Goal: Task Accomplishment & Management: Use online tool/utility

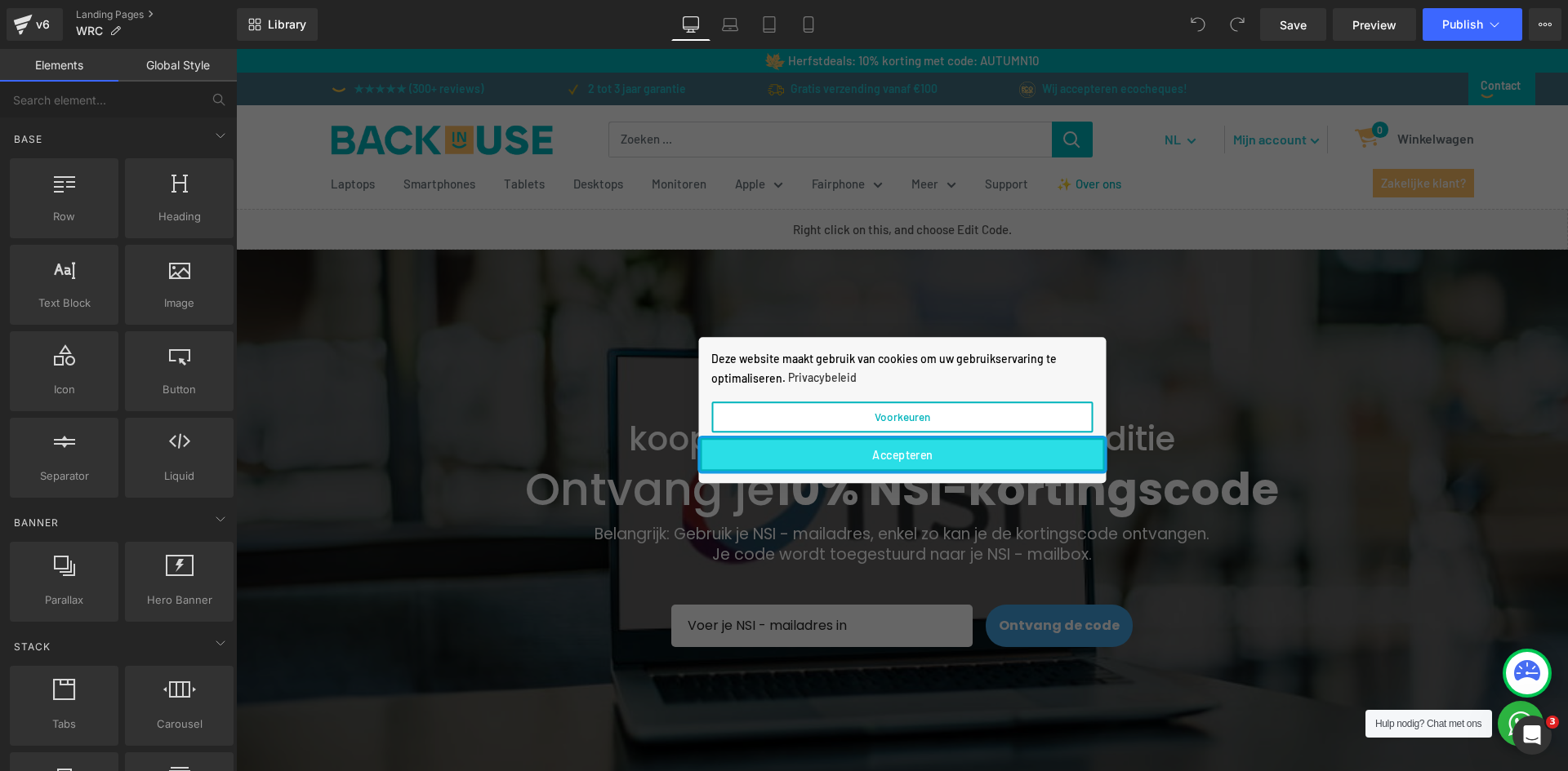
click at [898, 457] on button "Accepteren" at bounding box center [902, 454] width 404 height 33
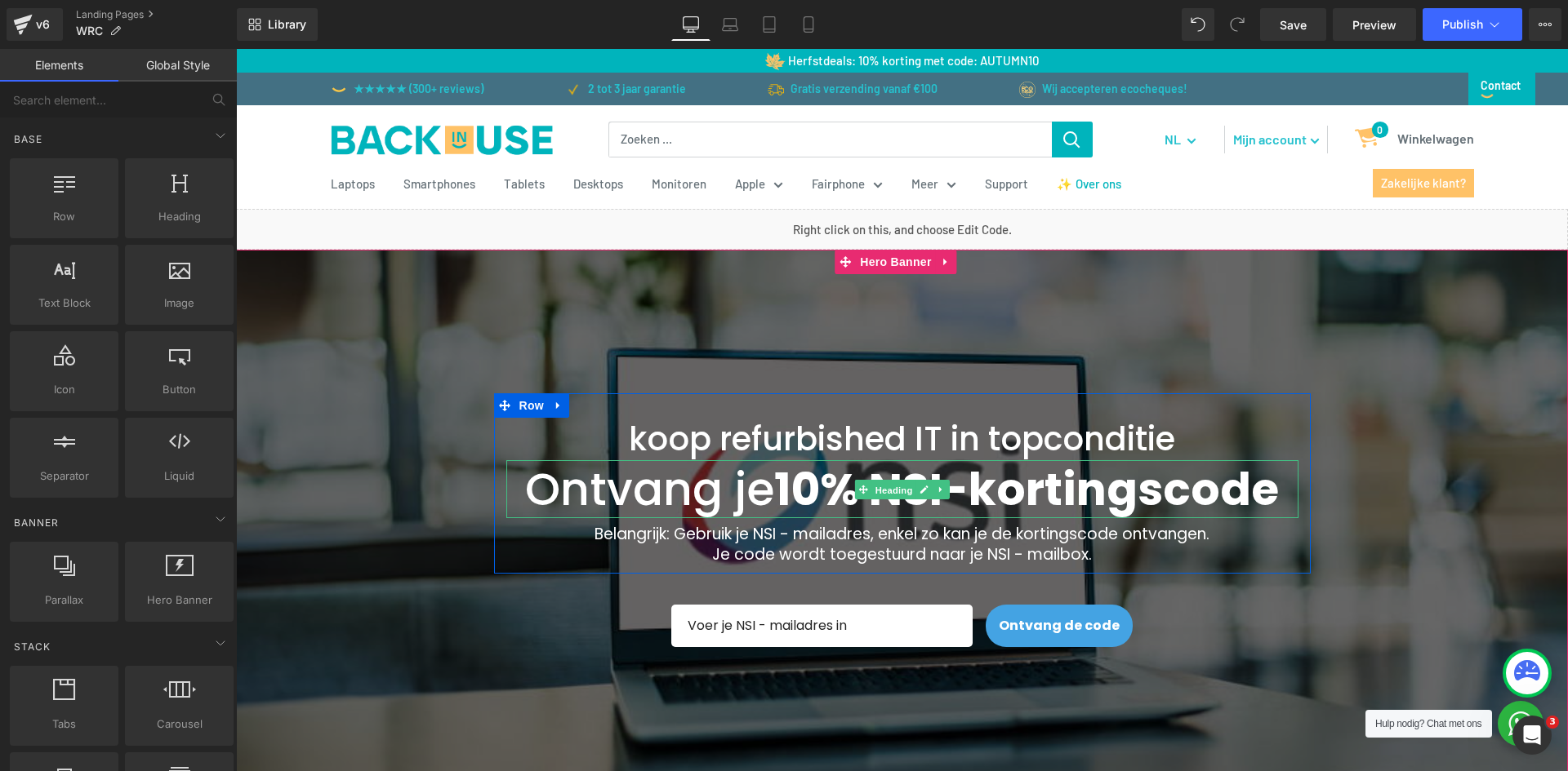
click at [907, 498] on span "Heading" at bounding box center [893, 489] width 44 height 19
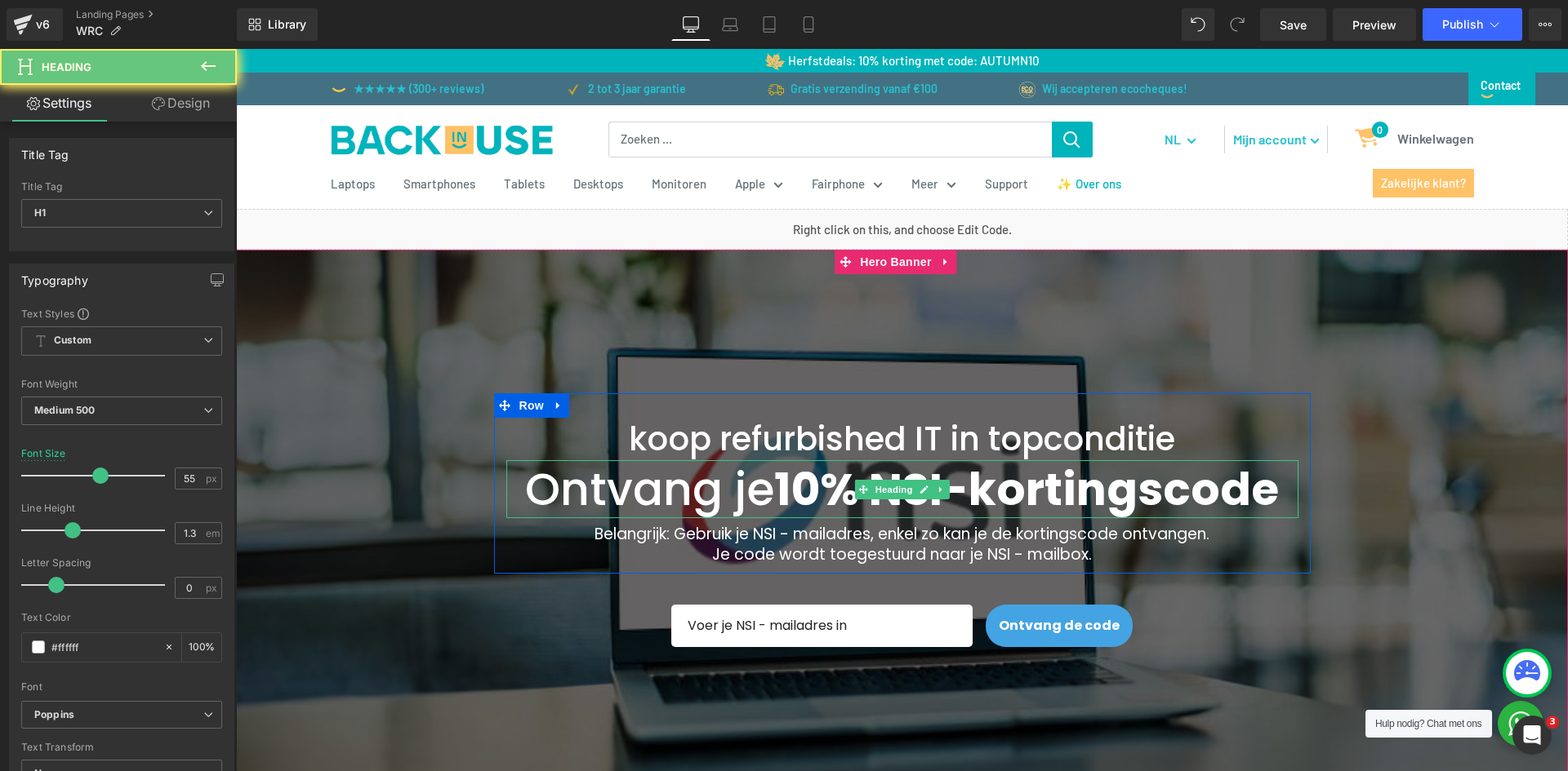
click at [907, 505] on strong "10% NSI" at bounding box center [858, 489] width 169 height 63
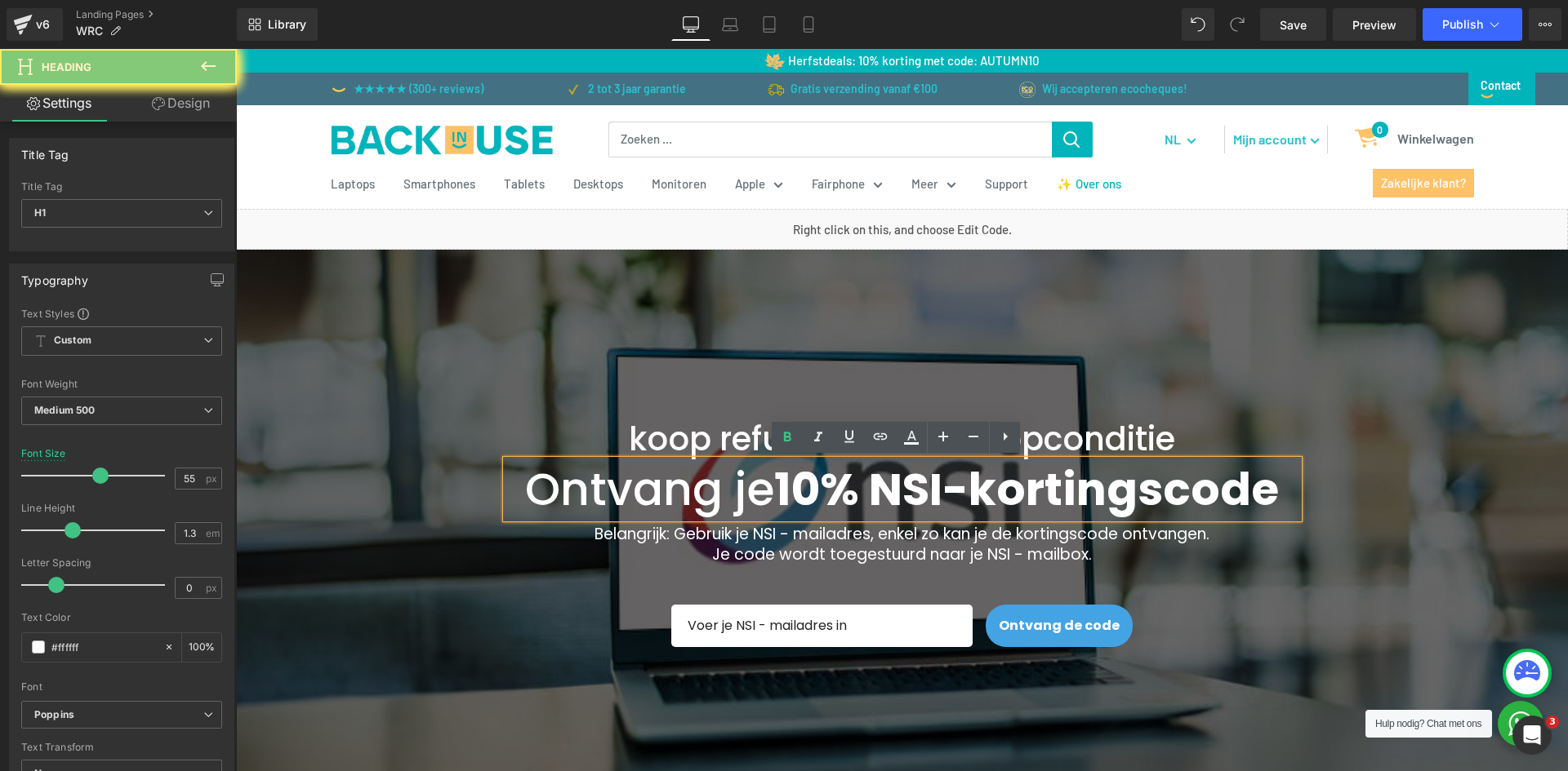
click at [907, 505] on strong "10% NSI" at bounding box center [858, 489] width 169 height 63
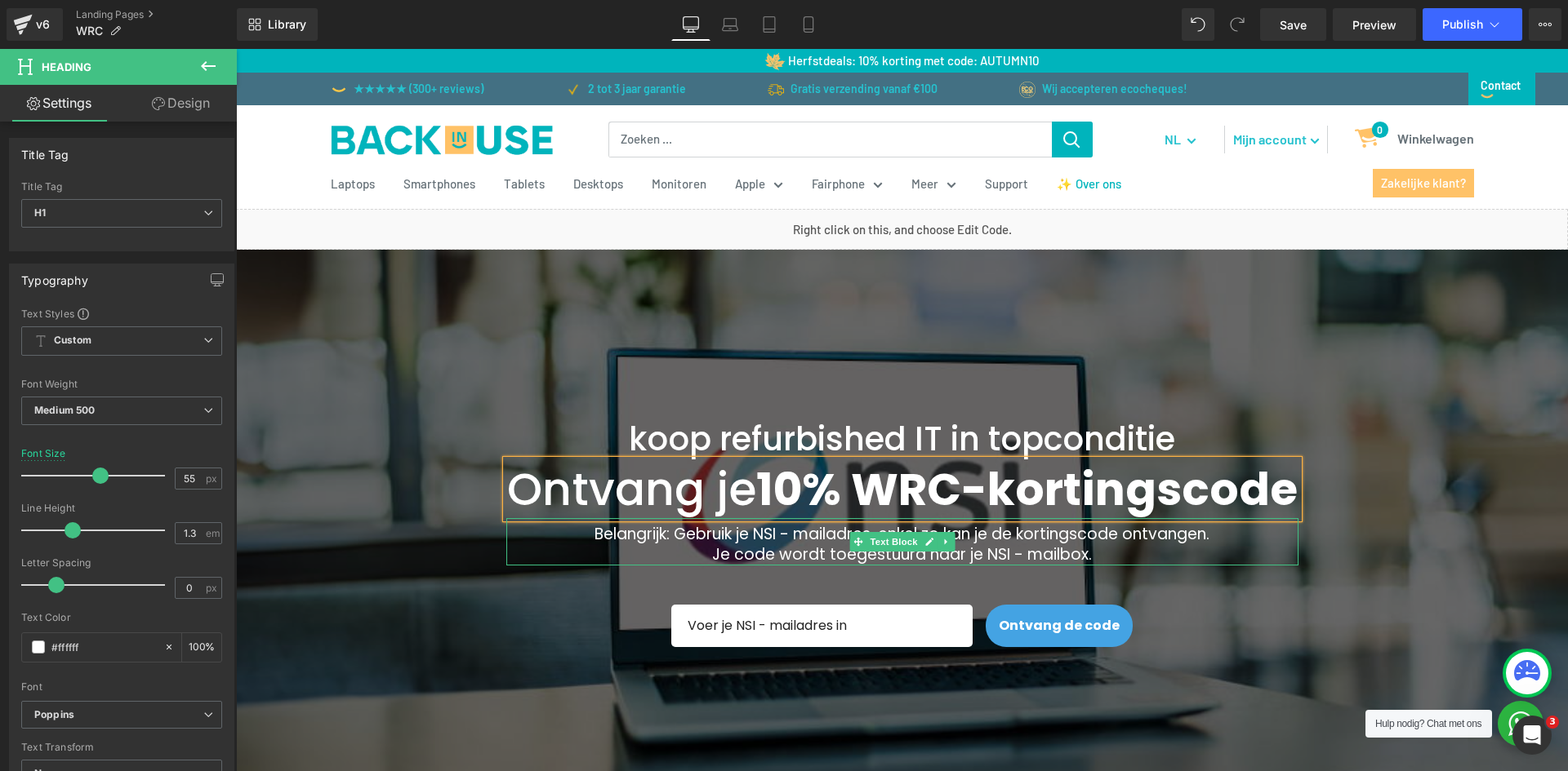
click at [760, 565] on p "Belangrijk: Gebruik je NSI - mailadres, enkel zo kan je de kortingscode ontvang…" at bounding box center [902, 545] width 792 height 40
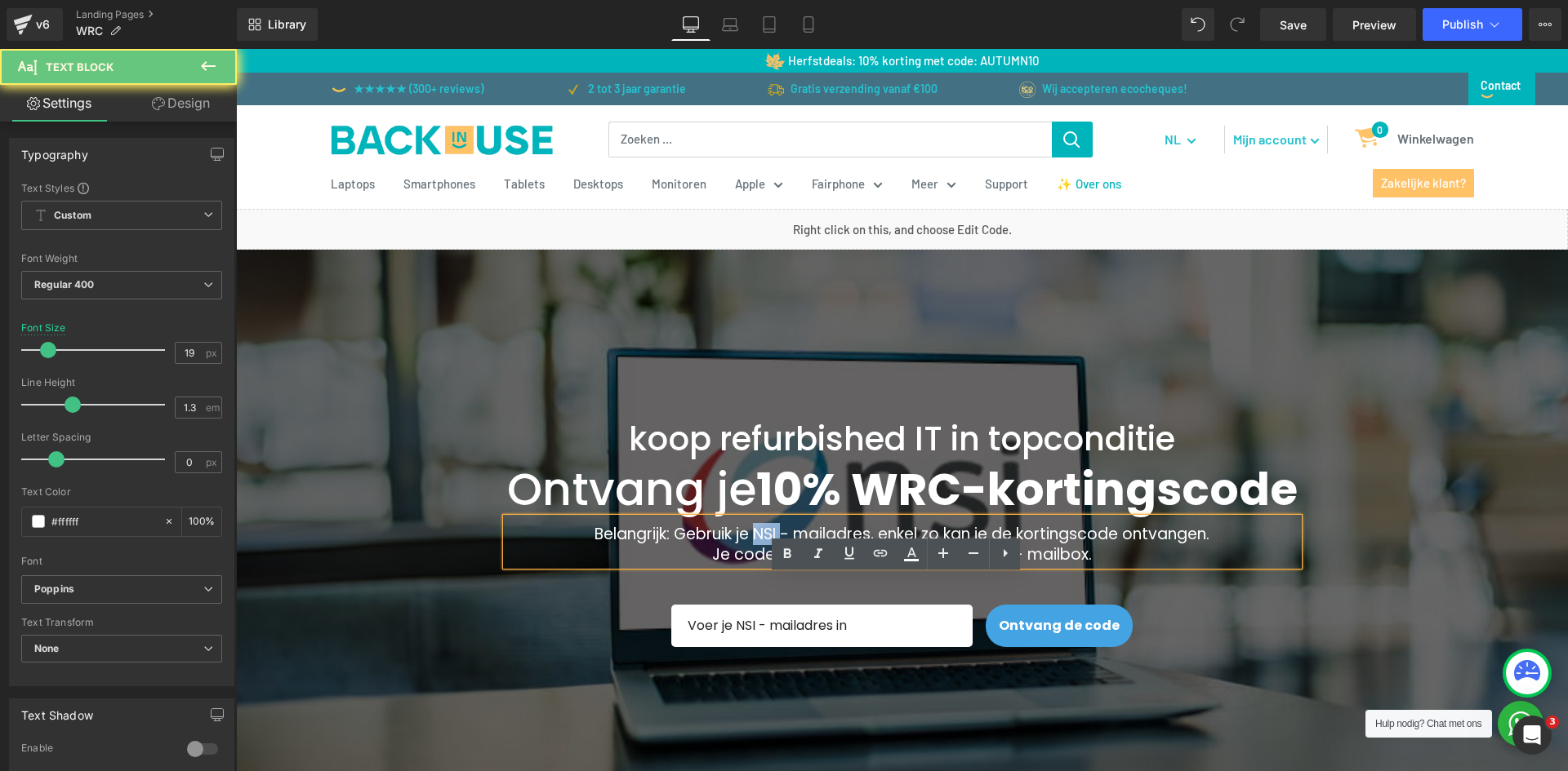
click at [760, 565] on p "Belangrijk: Gebruik je NSI - mailadres, enkel zo kan je de kortingscode ontvang…" at bounding box center [902, 545] width 792 height 40
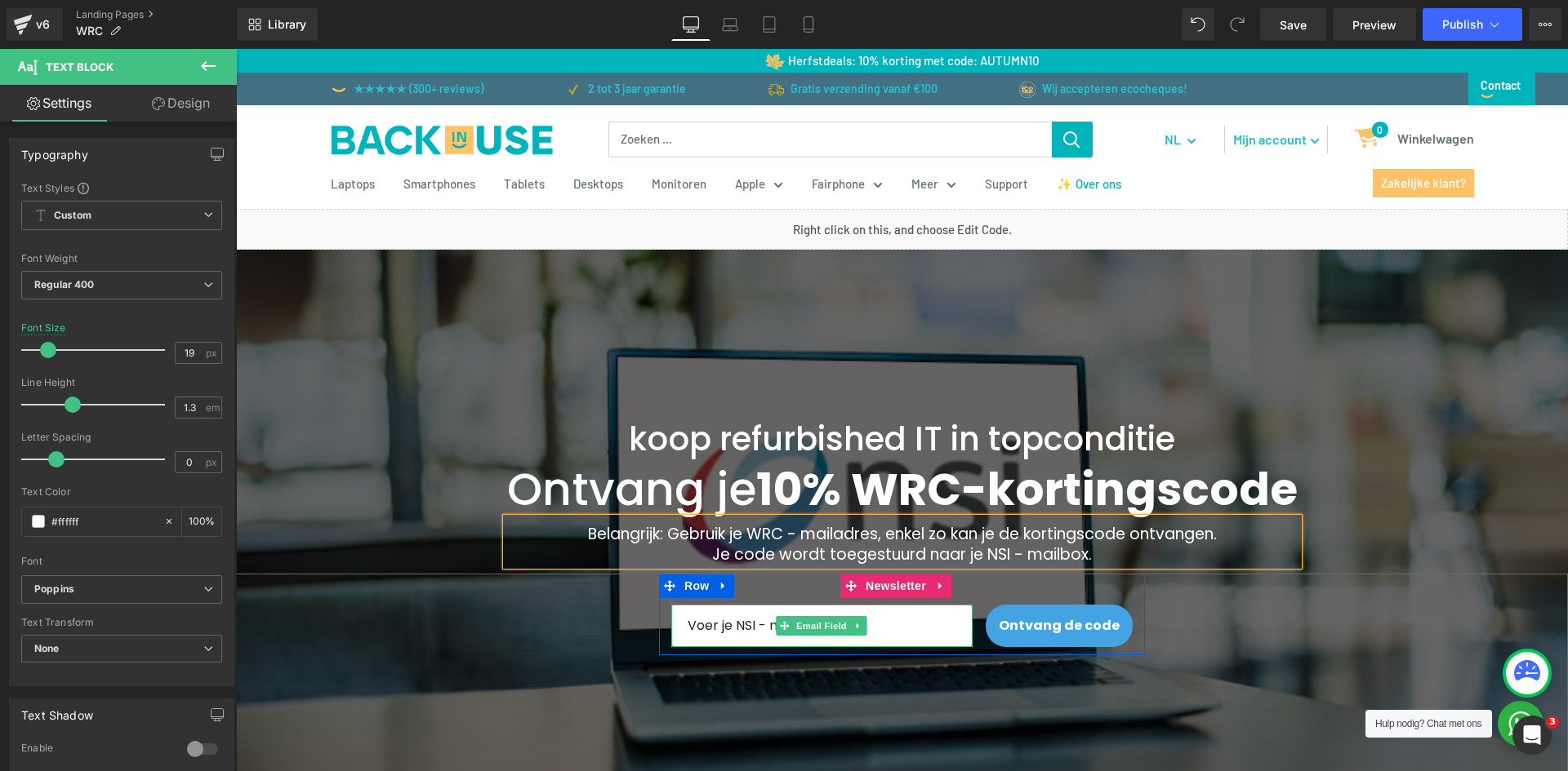
click at [743, 648] on input "email" at bounding box center [822, 626] width 301 height 43
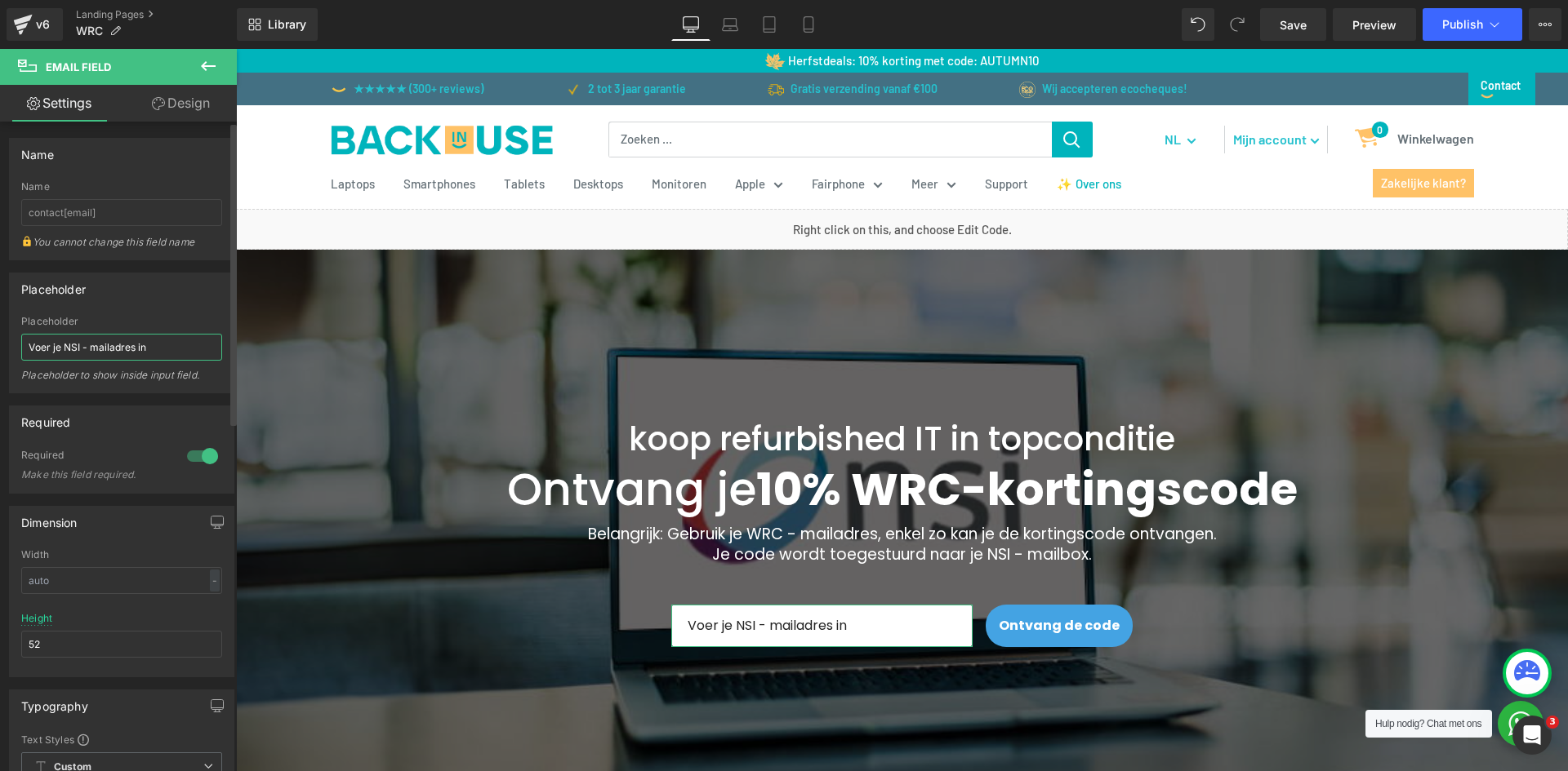
click at [71, 346] on input "Voer je NSI - mailadres in" at bounding box center [121, 347] width 201 height 27
type input "Voer je WRC - mailadres in"
click at [291, 374] on div at bounding box center [902, 524] width 1332 height 549
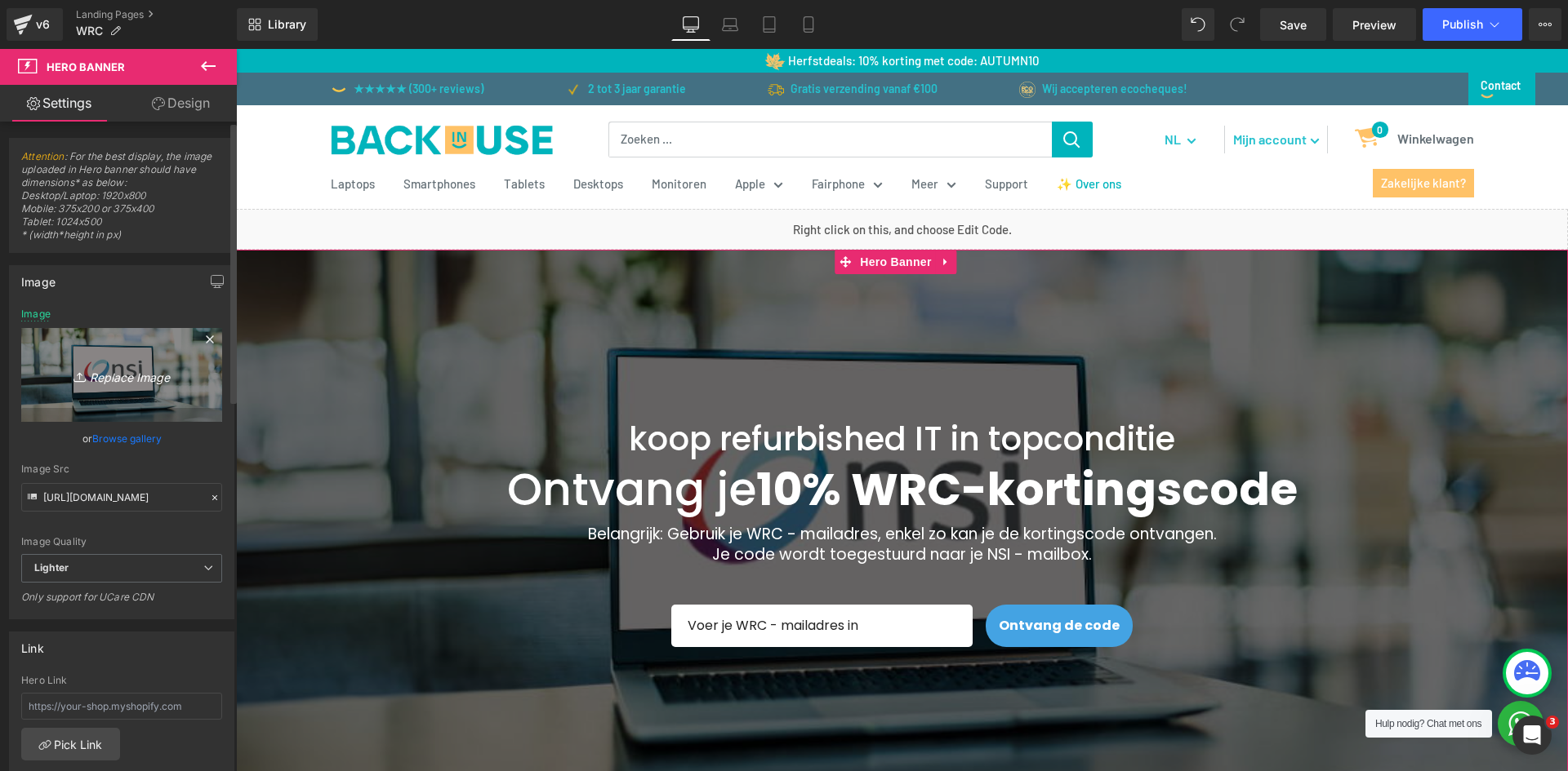
click at [136, 378] on icon "Replace Image" at bounding box center [121, 375] width 131 height 20
type input "C:\fakepath\WRC BACKGROUND.png"
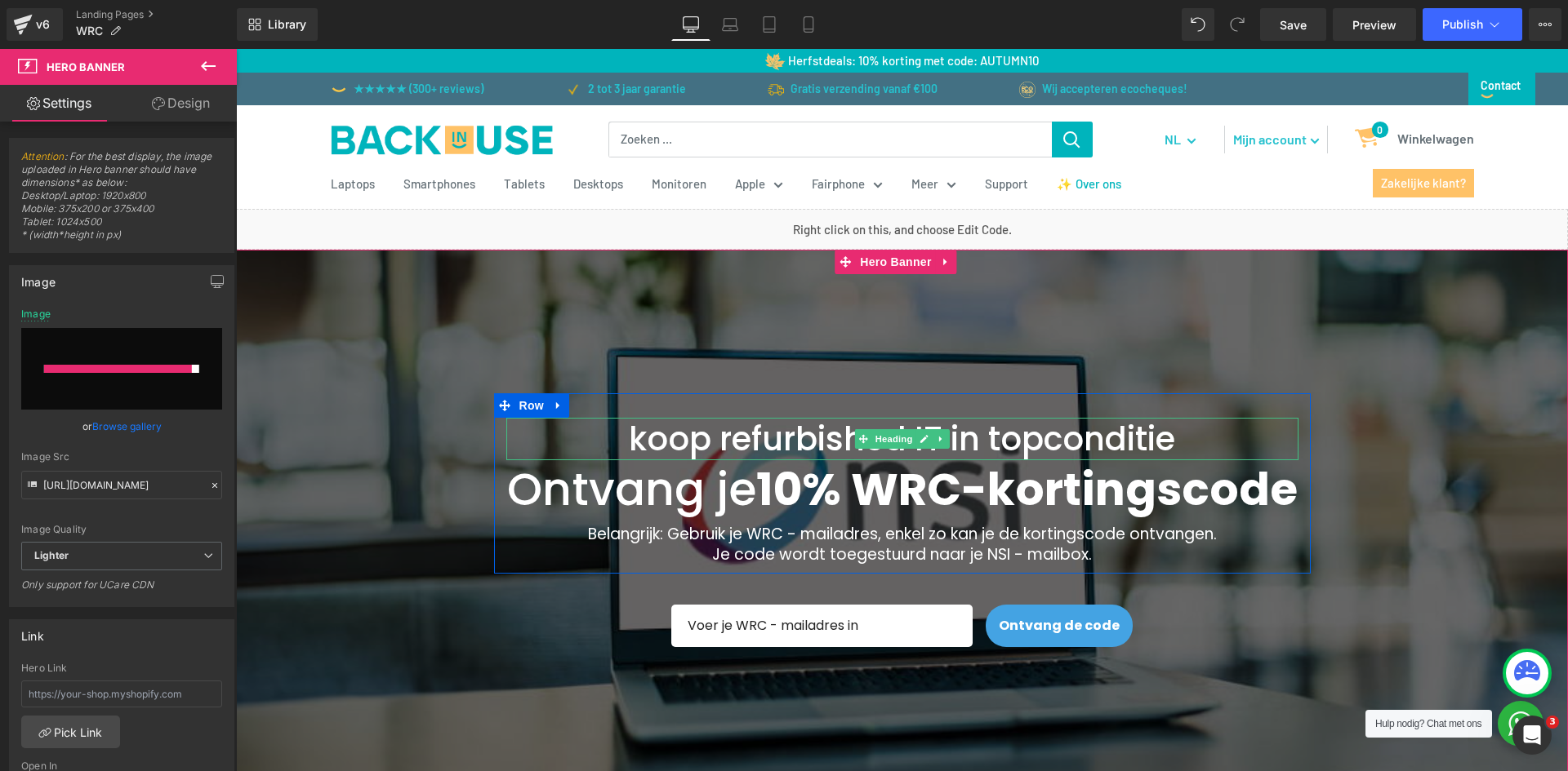
drag, startPoint x: 535, startPoint y: 420, endPoint x: 400, endPoint y: 285, distance: 190.9
click at [535, 420] on div "koop refurbished IT in topconditie Heading" at bounding box center [902, 439] width 792 height 43
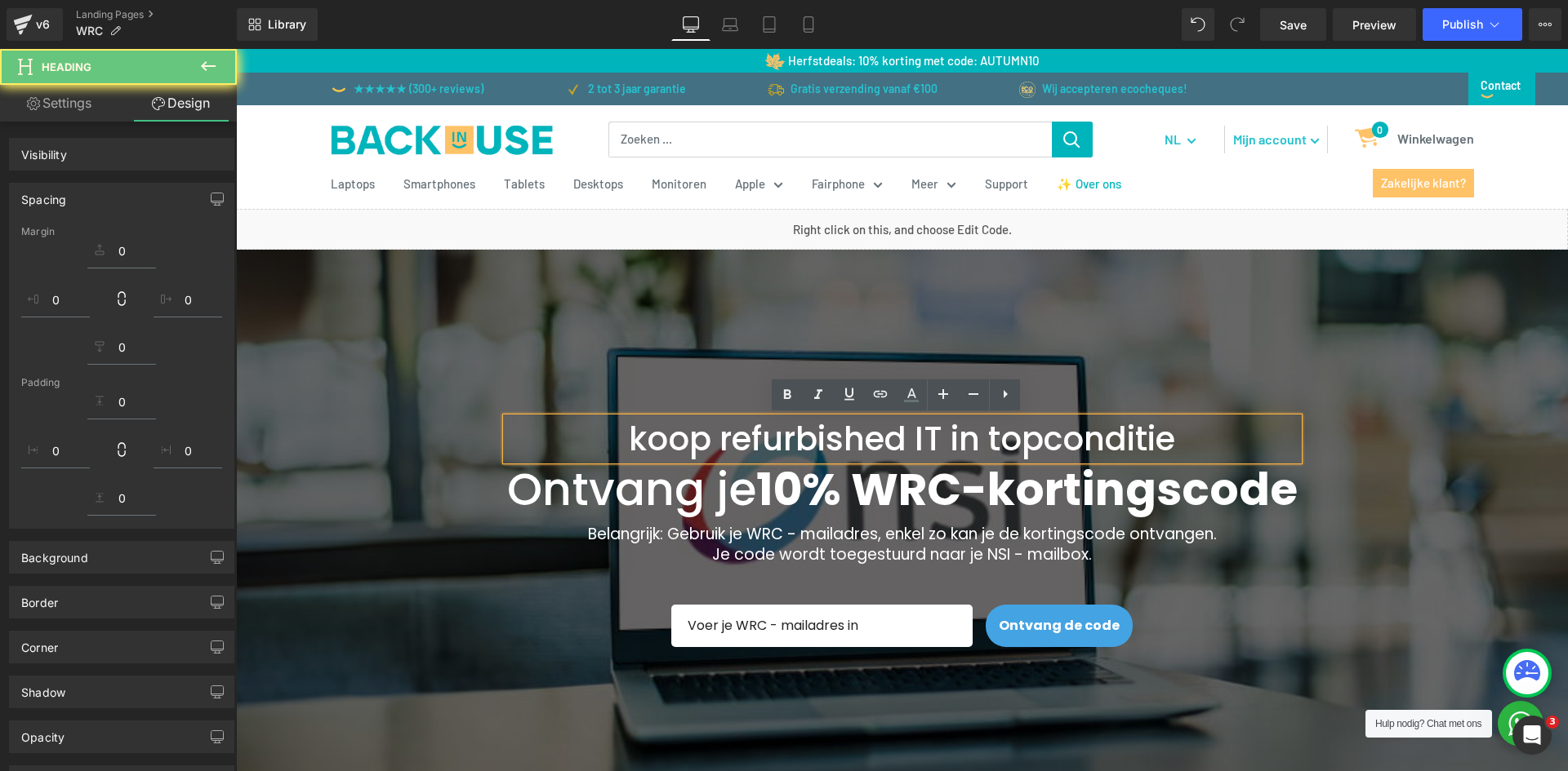
click at [400, 285] on div at bounding box center [902, 524] width 1332 height 549
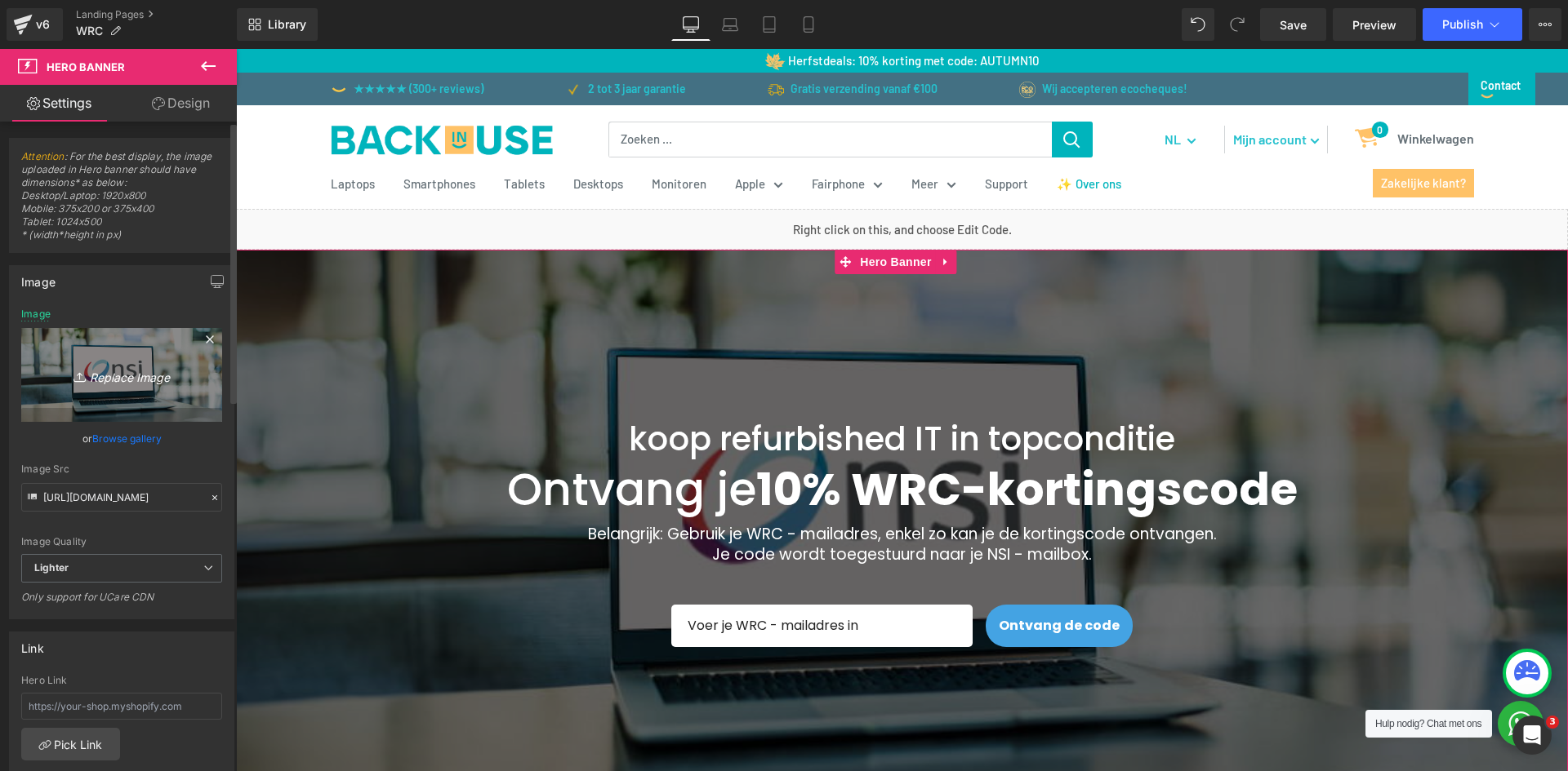
click at [144, 390] on link "Replace Image" at bounding box center [121, 375] width 201 height 93
type input "C:\fakepath\WRC BACKGROUND.png"
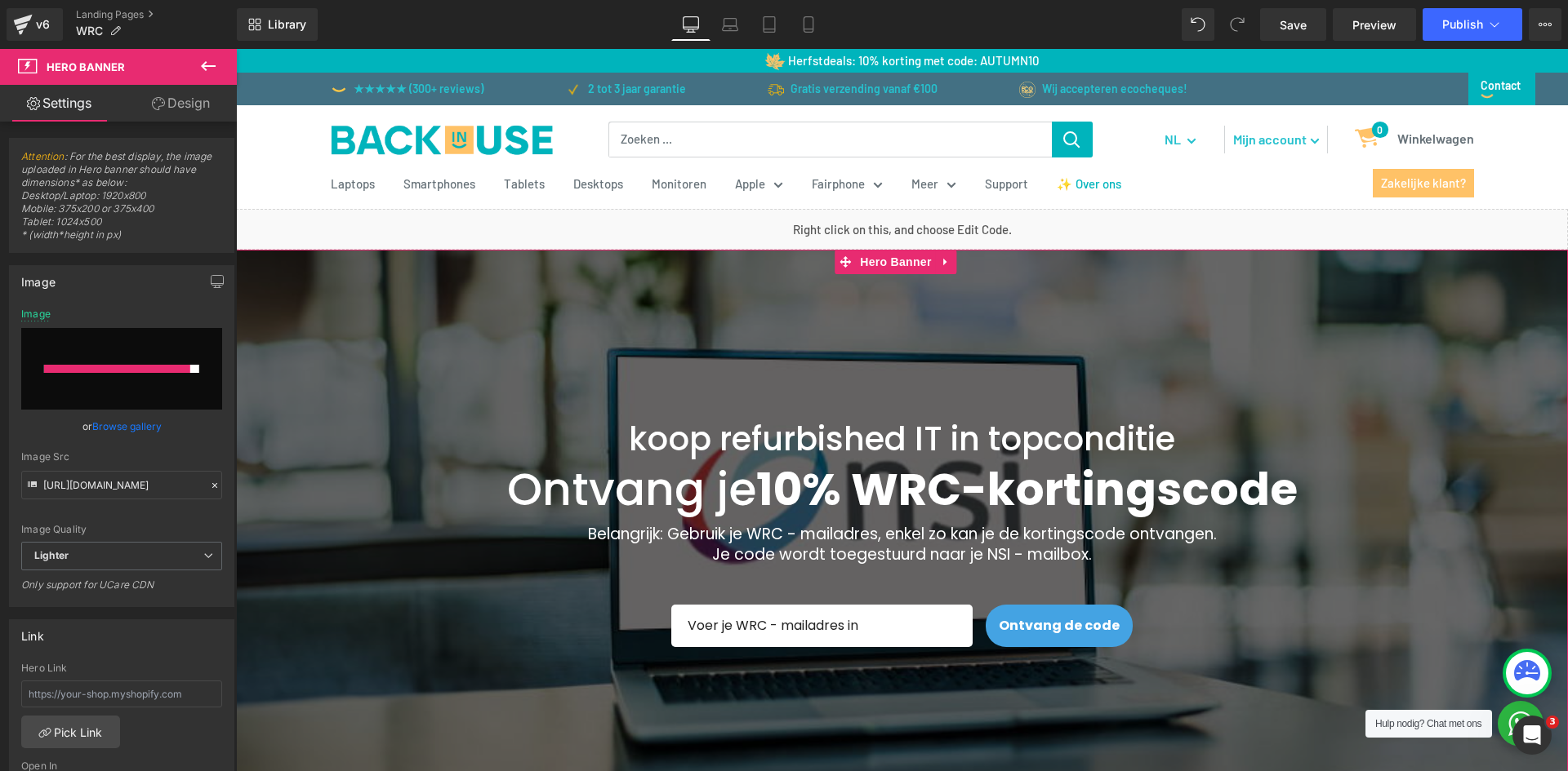
type input "[URL][DOMAIN_NAME]"
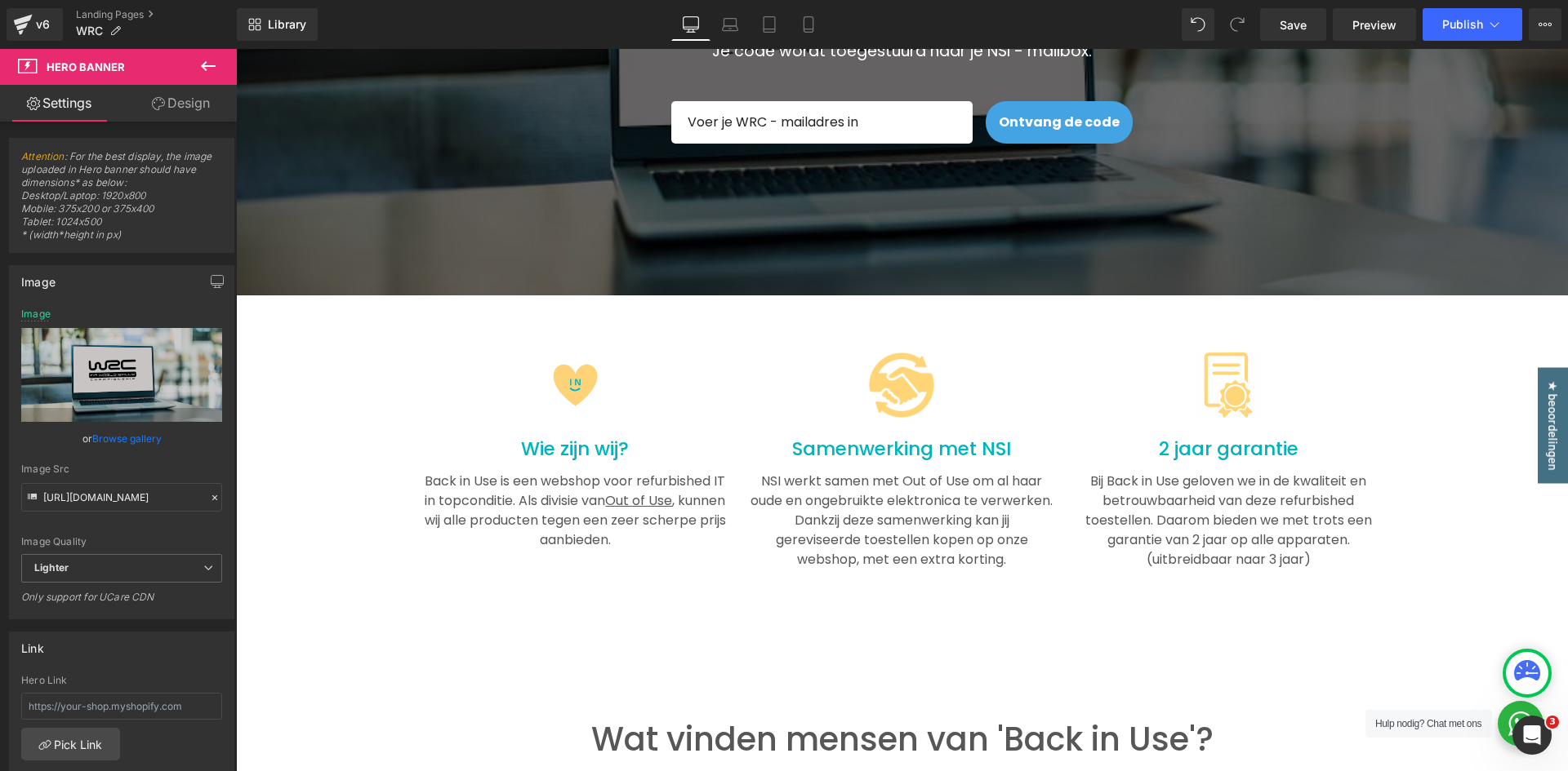
scroll to position [515, 0]
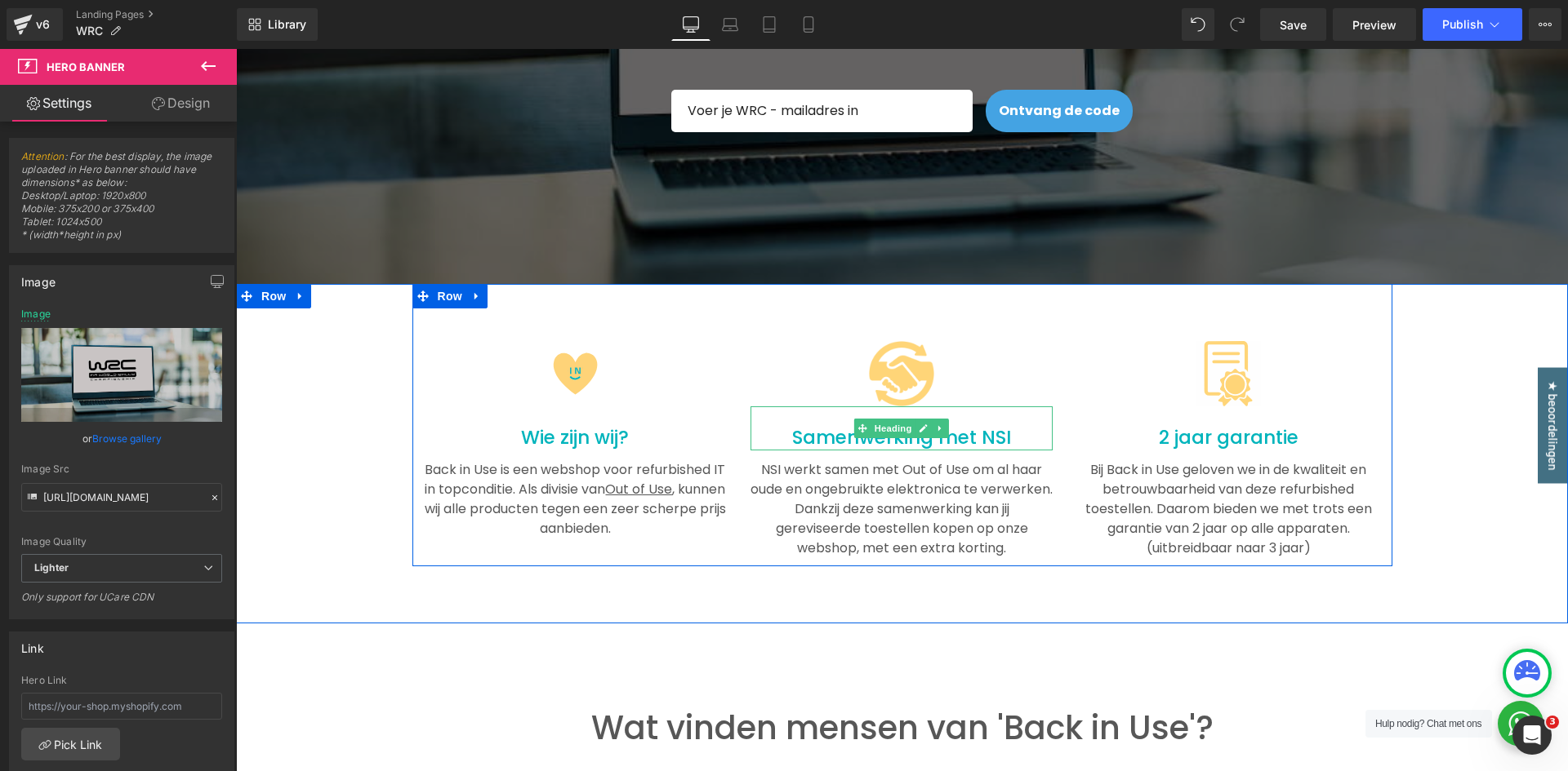
click at [994, 451] on h4 "Samenwerking met NSI" at bounding box center [902, 438] width 302 height 24
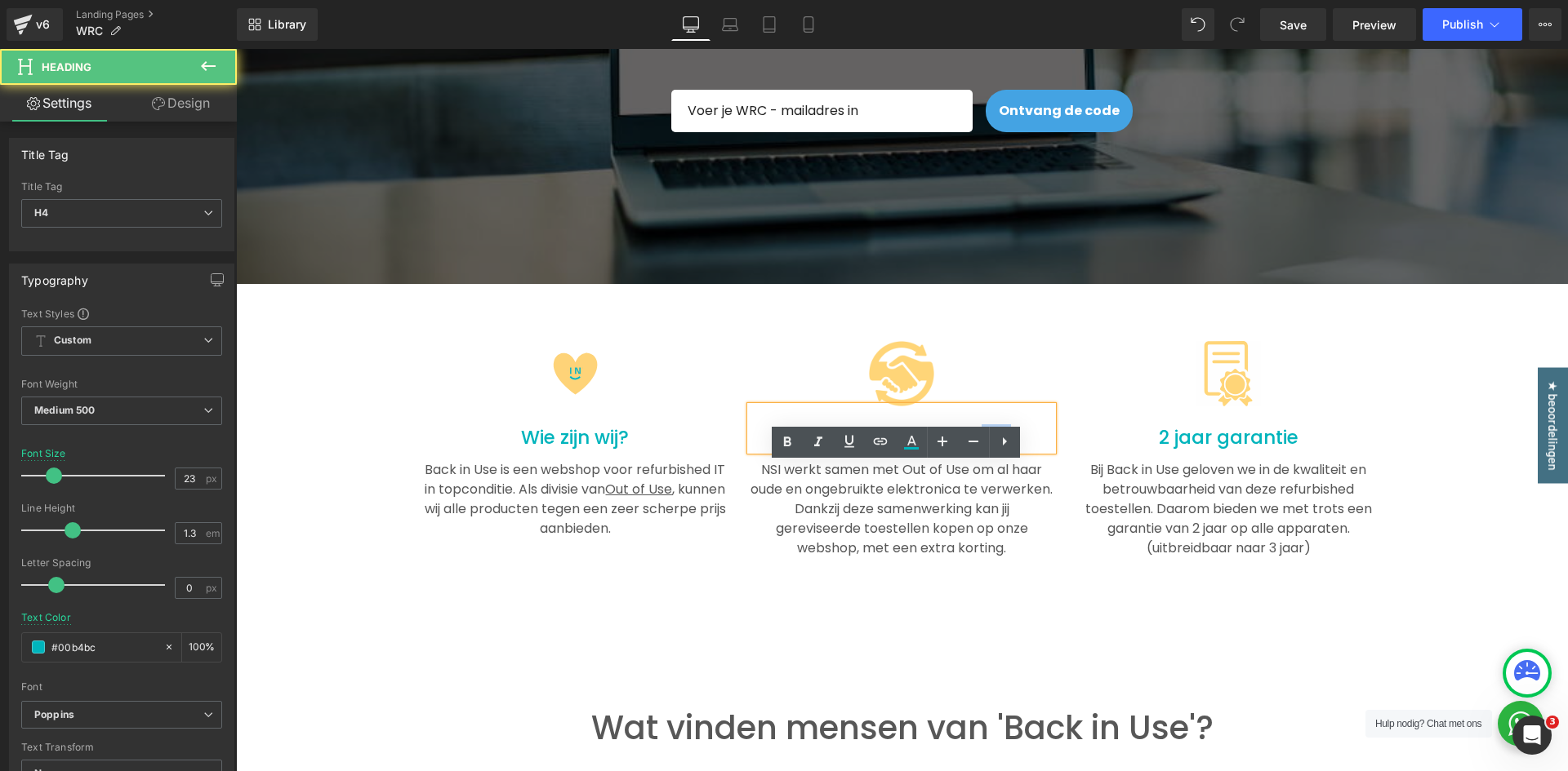
click at [994, 451] on h4 "Samenwerking met NSI" at bounding box center [902, 438] width 302 height 24
click at [984, 451] on h4 "Samenwerking met NSI" at bounding box center [902, 438] width 302 height 24
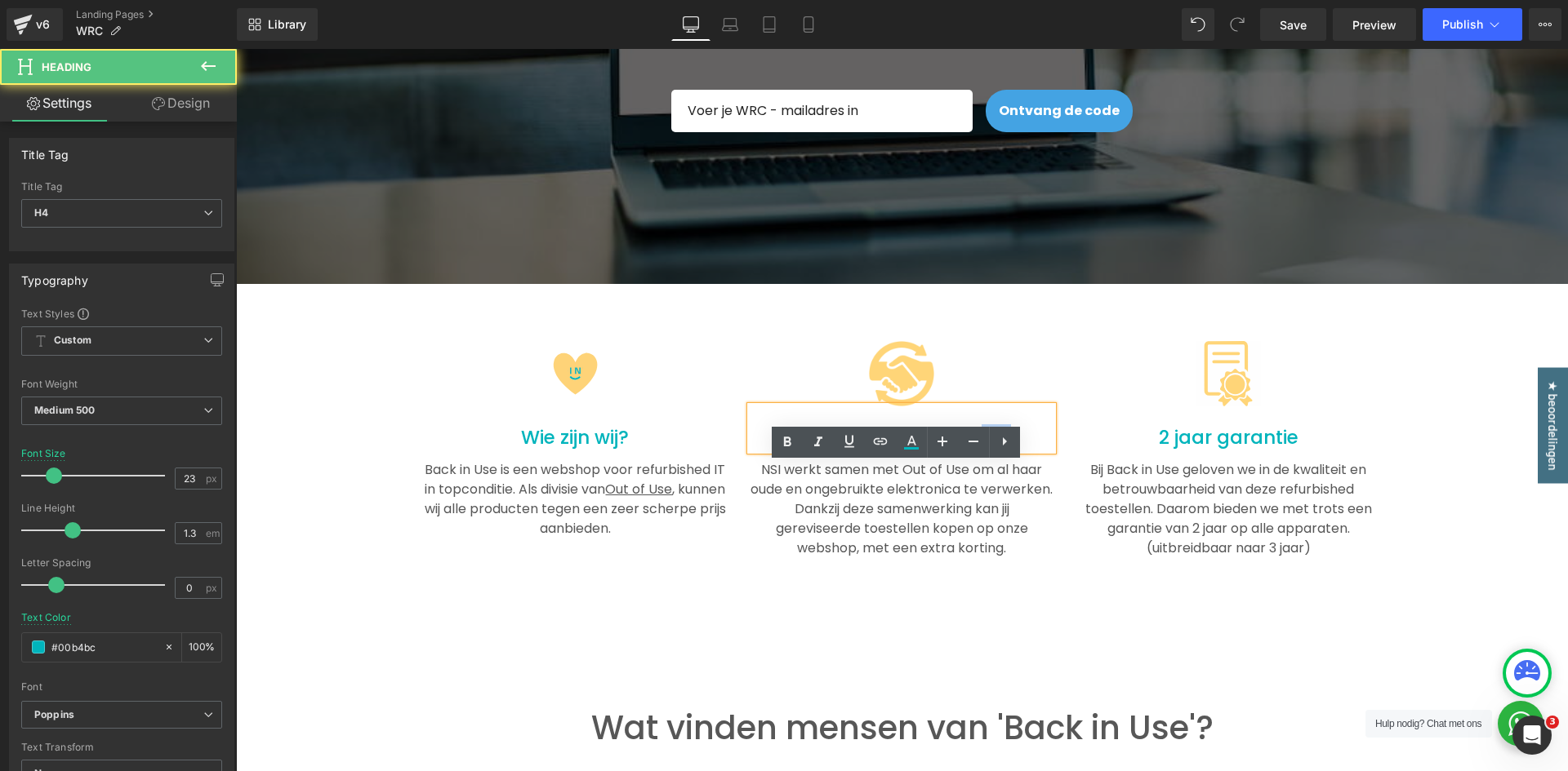
click at [984, 451] on h4 "Samenwerking met NSI" at bounding box center [902, 438] width 302 height 24
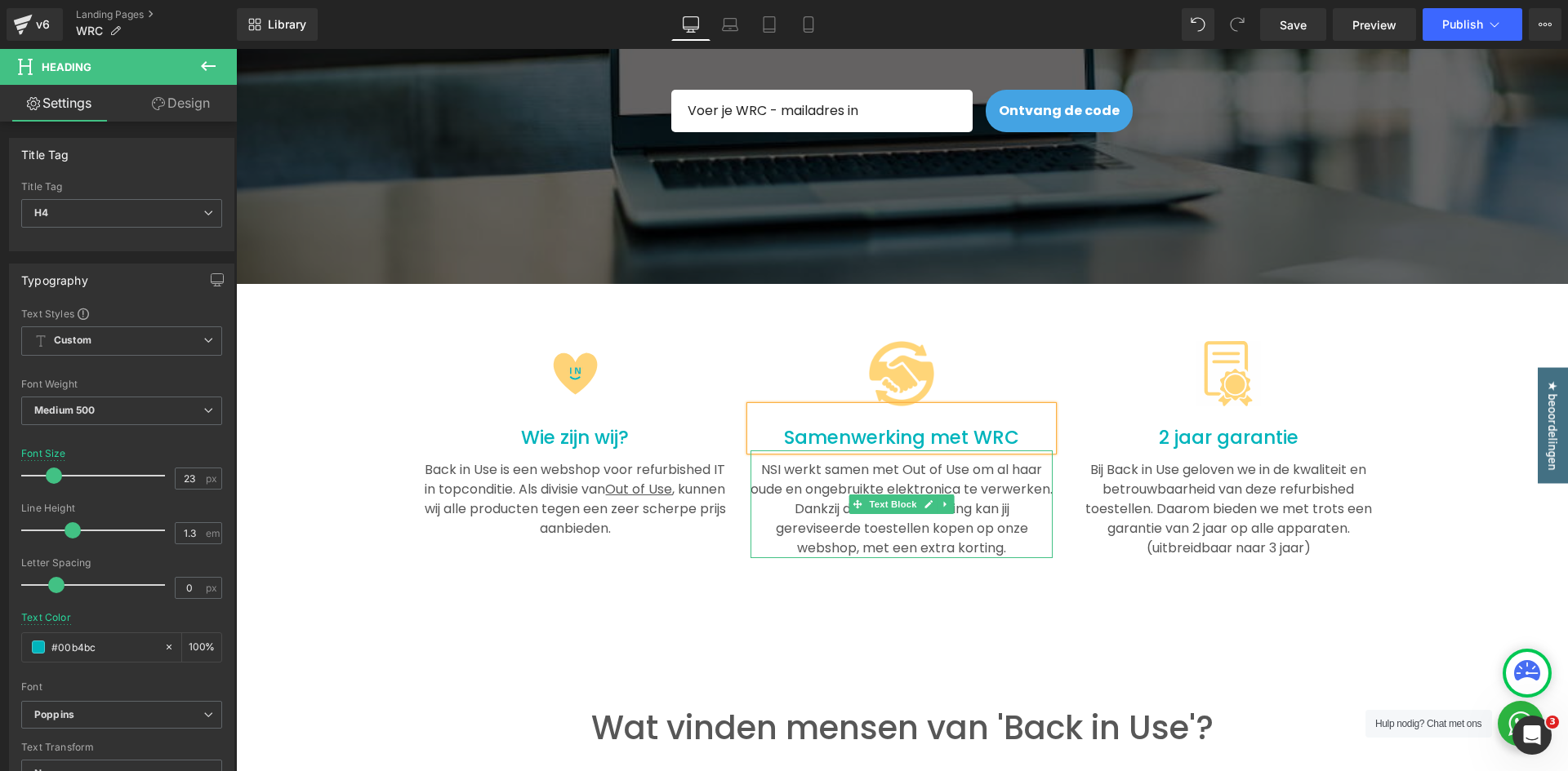
click at [860, 539] on div "NSI werkt samen met Out of Use om al haar oude en ongebruikte elektronica te ve…" at bounding box center [902, 504] width 302 height 108
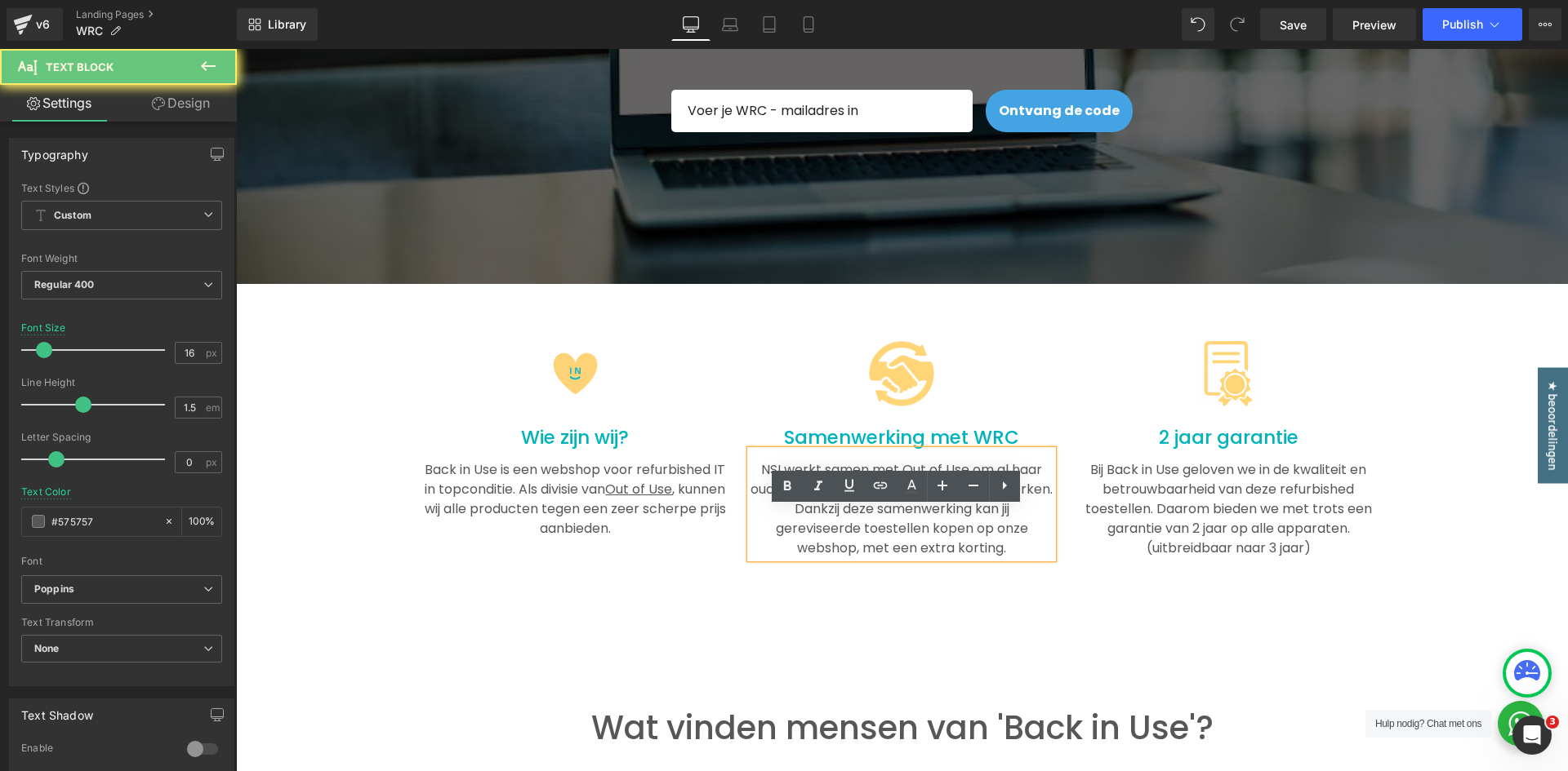
click at [767, 532] on div "NSI werkt samen met Out of Use om al haar oude en ongebruikte elektronica te ve…" at bounding box center [902, 504] width 302 height 108
click at [766, 530] on div "NSI werkt samen met Out of Use om al haar oude en ongebruikte elektronica te ve…" at bounding box center [902, 504] width 302 height 108
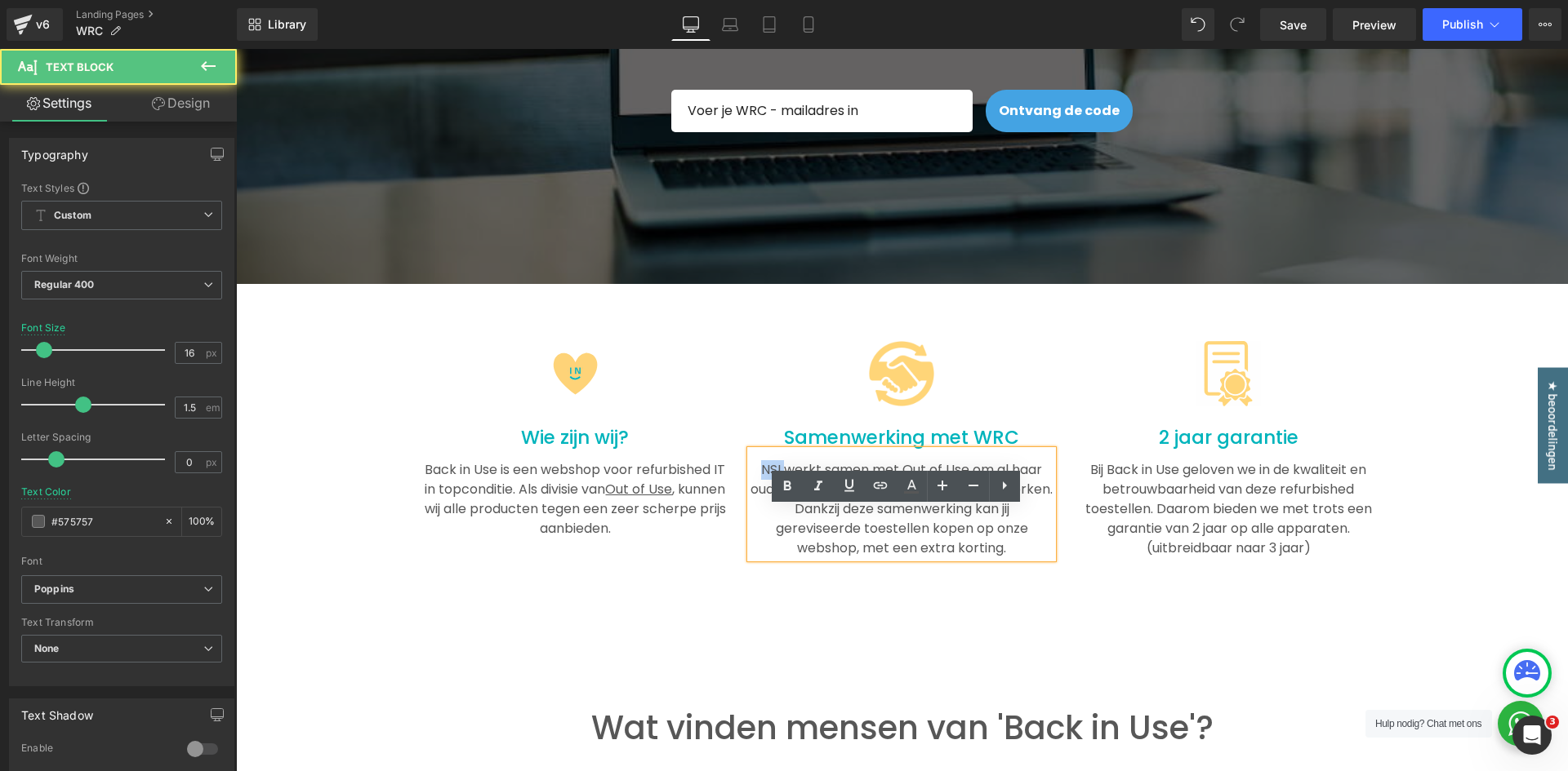
click at [766, 528] on div "NSI werkt samen met Out of Use om al haar oude en ongebruikte elektronica te ve…" at bounding box center [902, 504] width 302 height 108
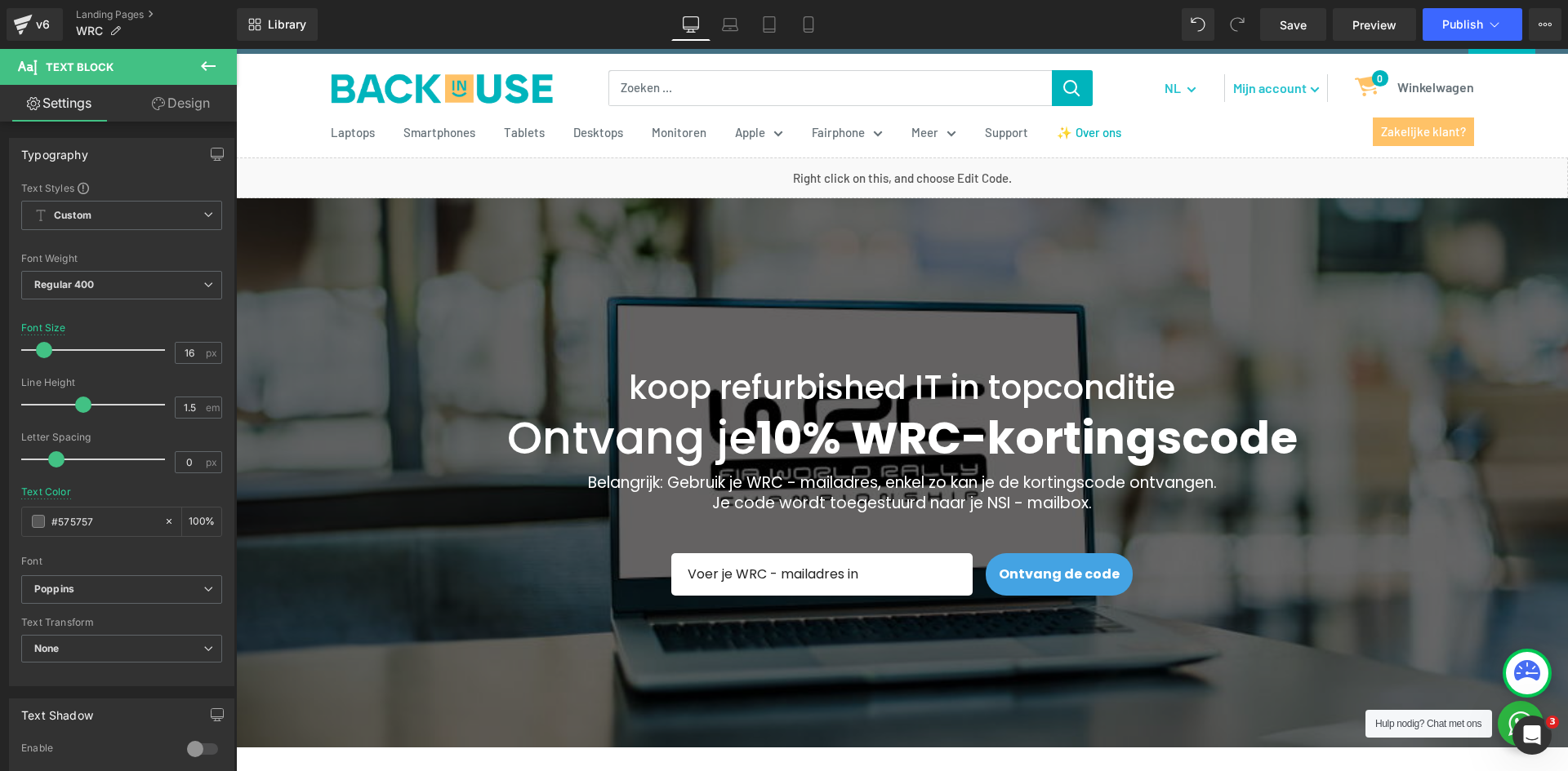
scroll to position [0, 0]
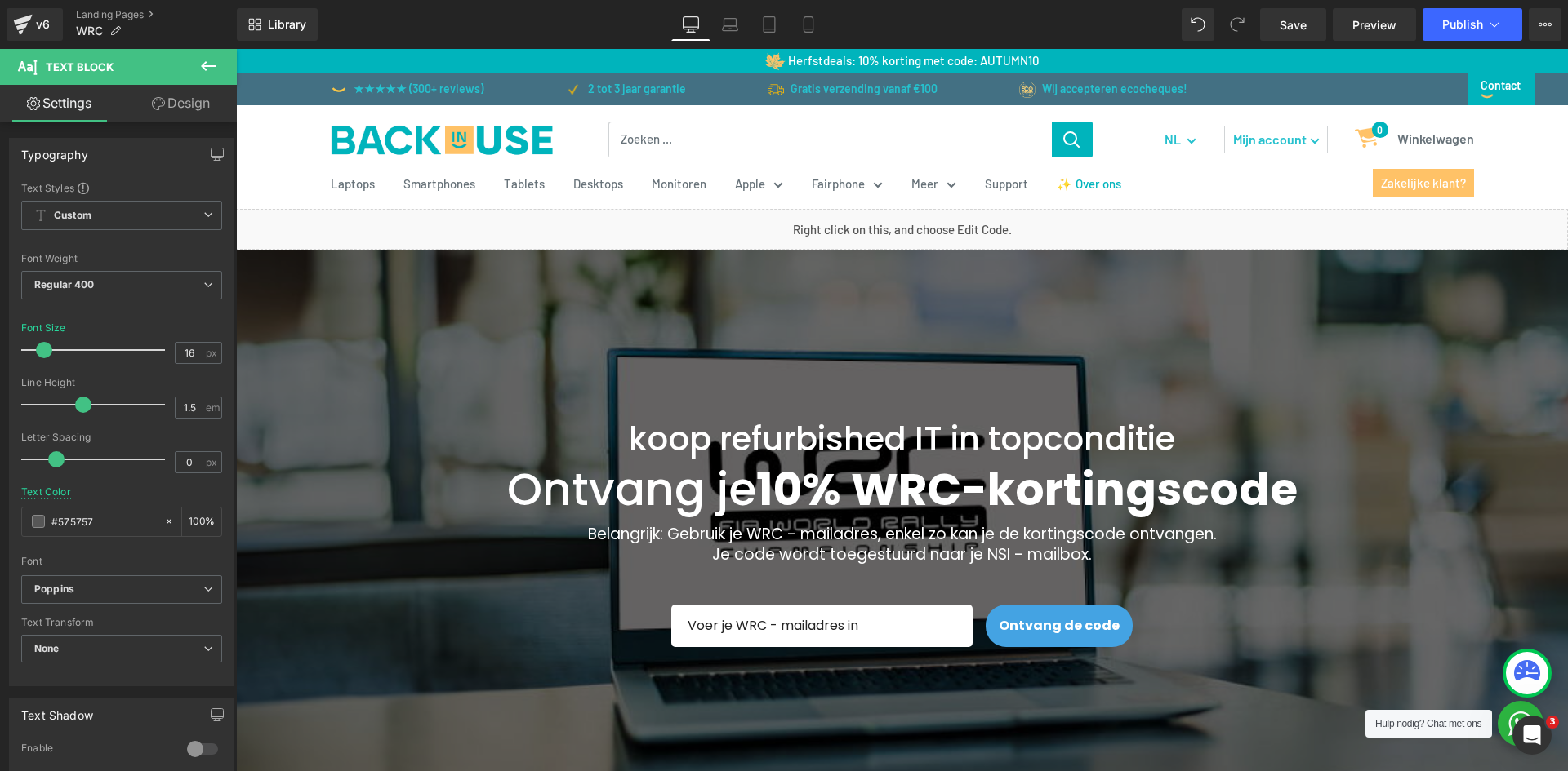
click at [200, 113] on link "Design" at bounding box center [181, 103] width 119 height 37
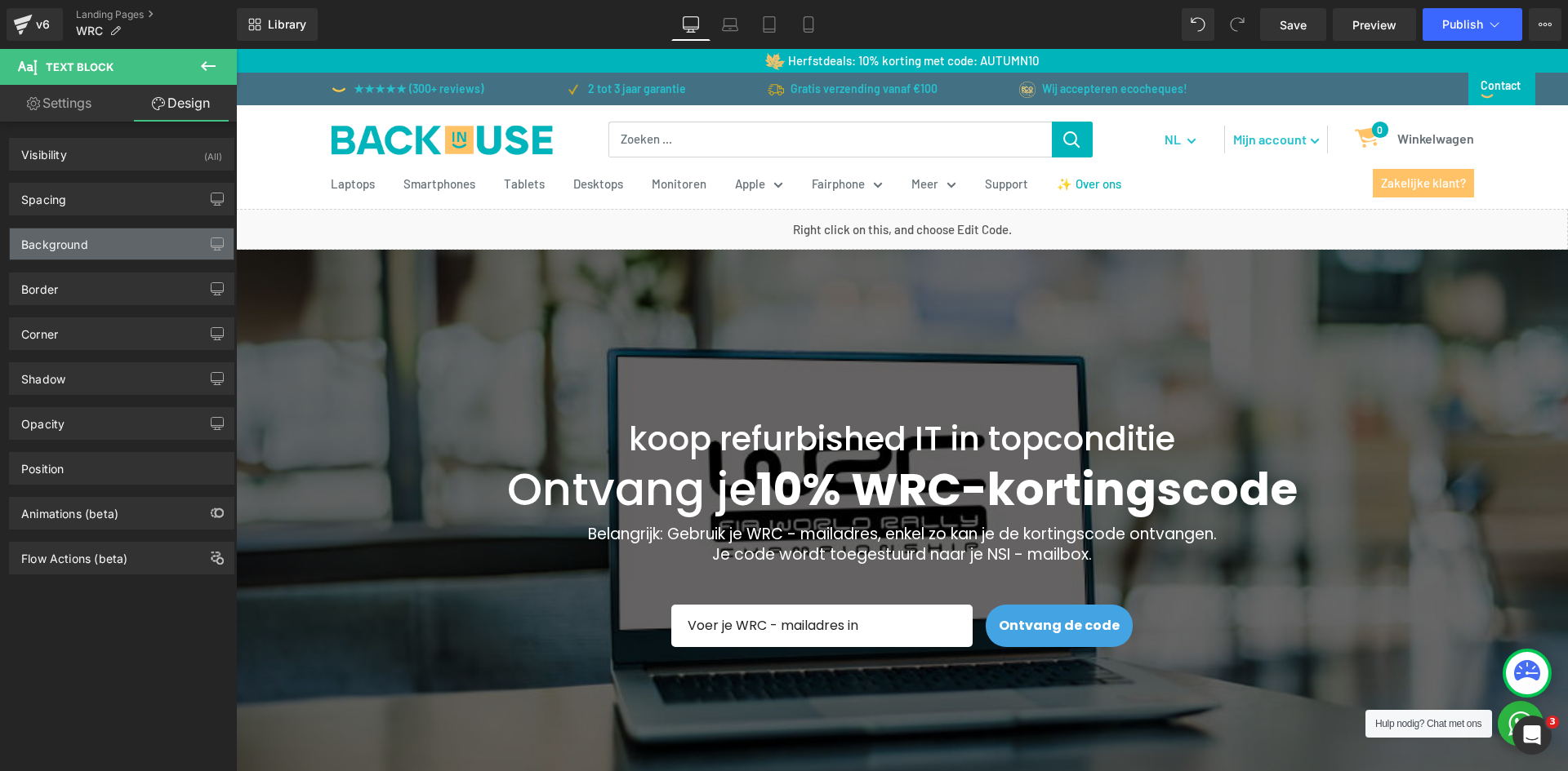
click at [144, 244] on div "Background" at bounding box center [122, 244] width 224 height 31
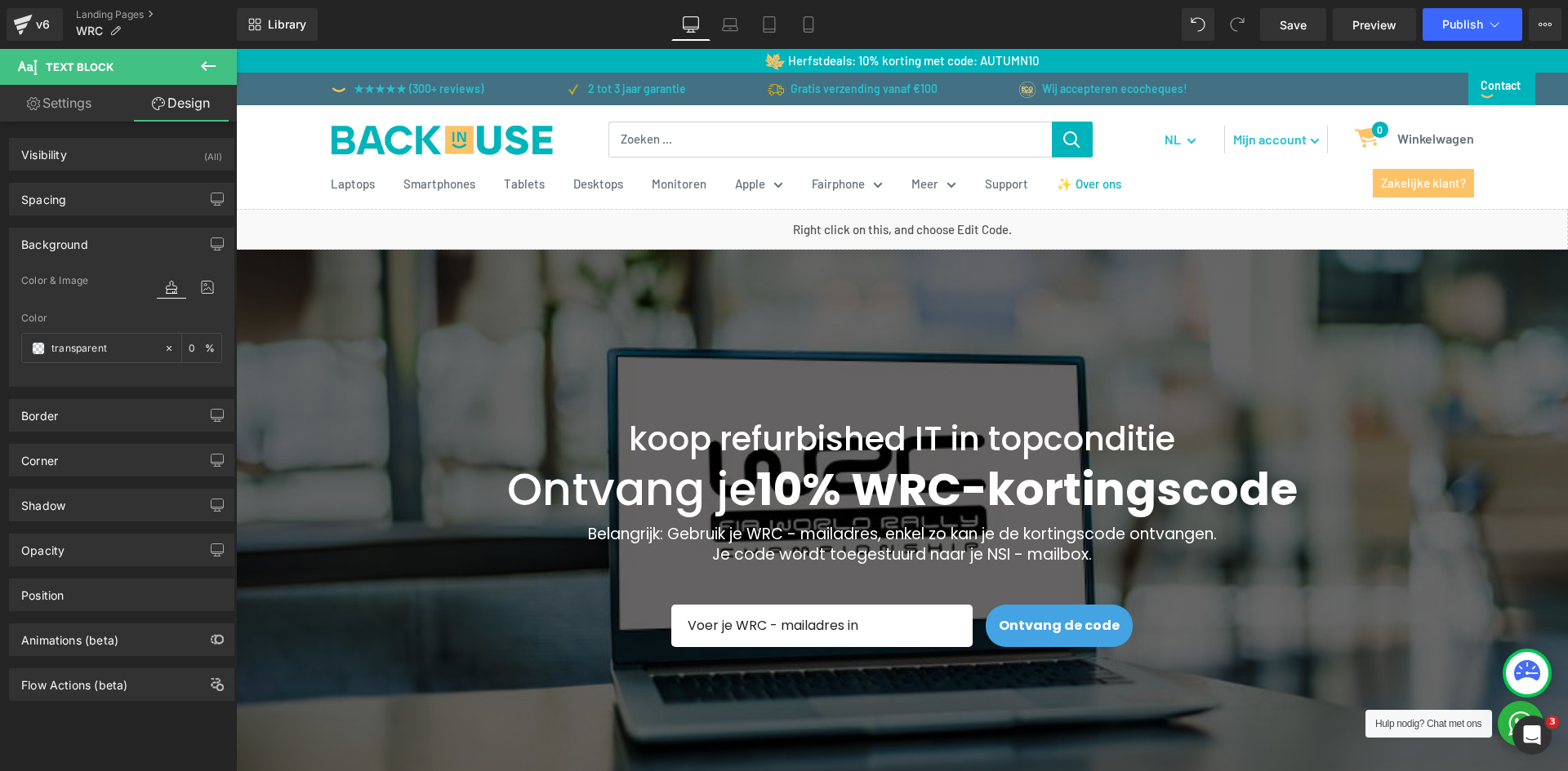
click at [144, 244] on div "Background" at bounding box center [122, 244] width 224 height 31
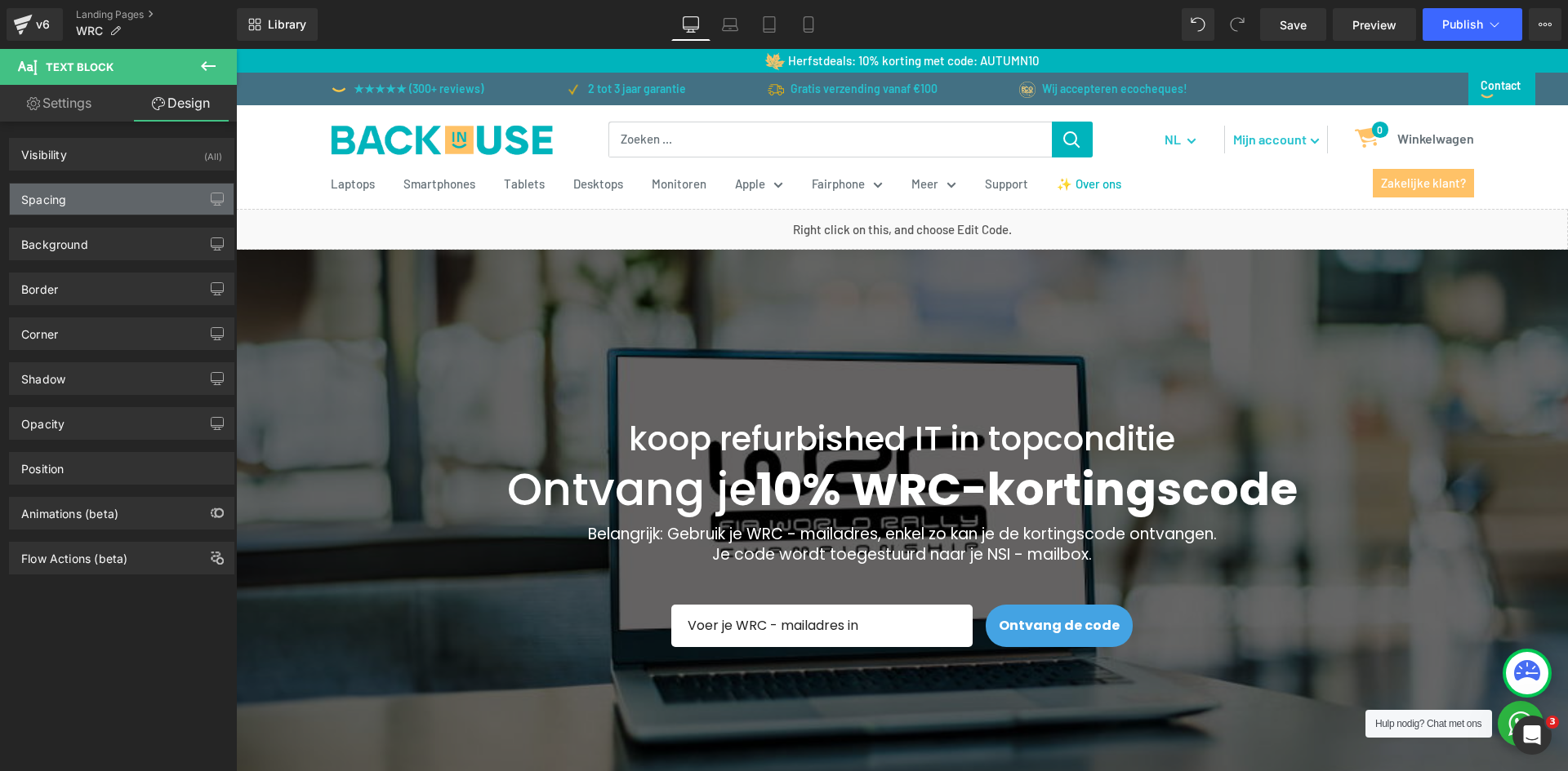
click at [129, 195] on div "Spacing" at bounding box center [122, 199] width 224 height 31
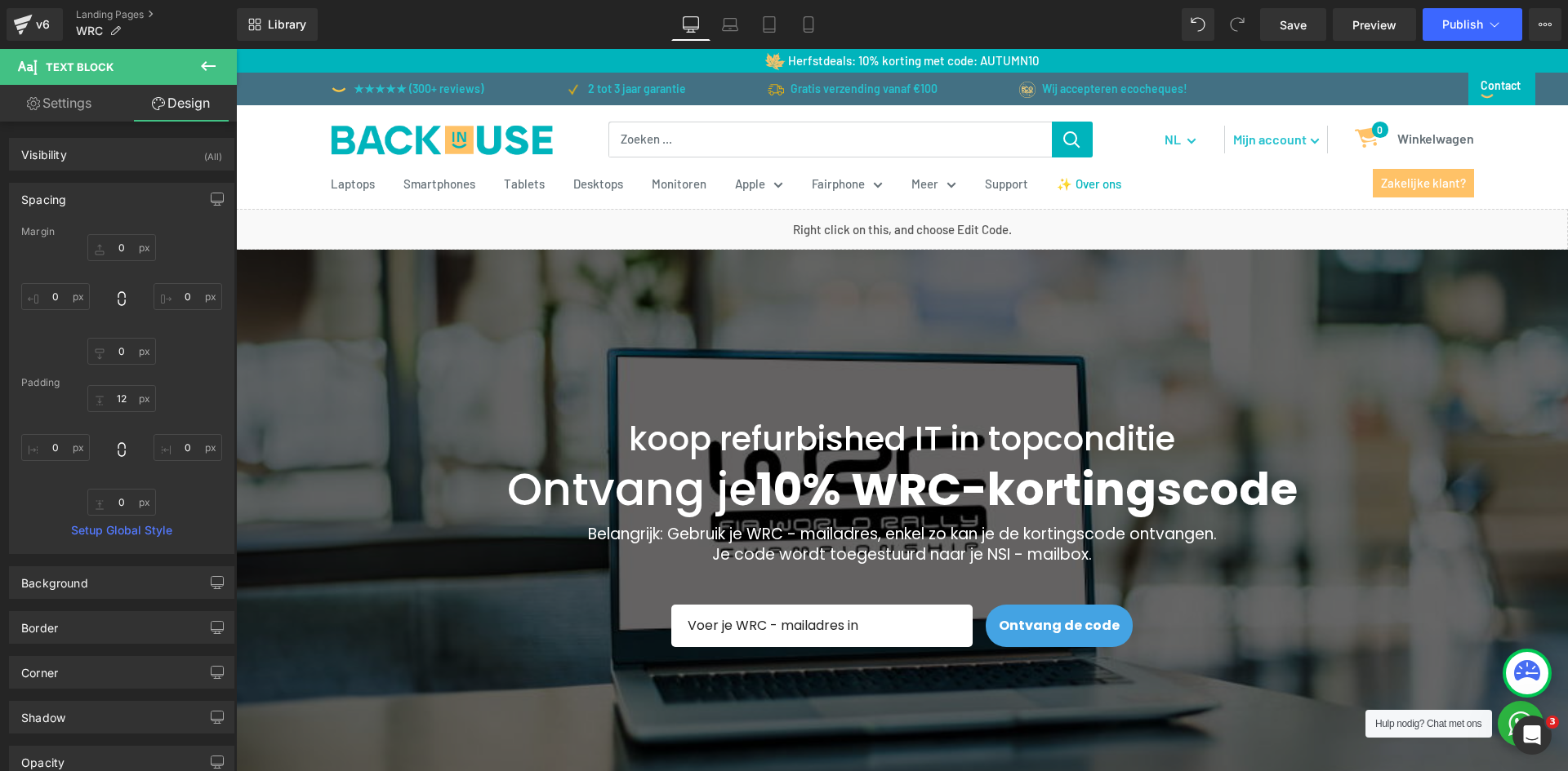
click at [129, 195] on div "Spacing" at bounding box center [122, 199] width 224 height 31
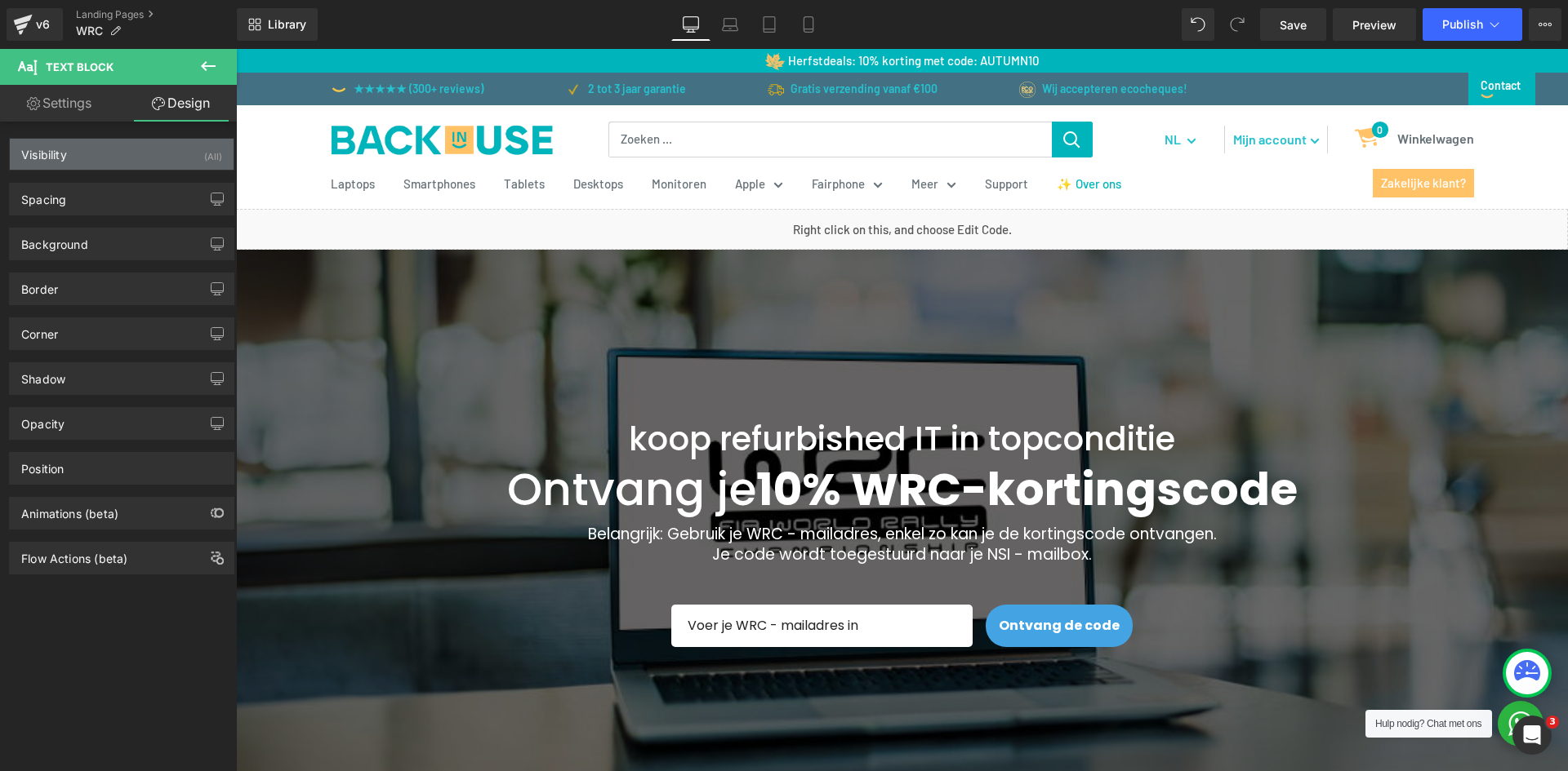
click at [125, 160] on div "Visibility (All)" at bounding box center [122, 154] width 224 height 31
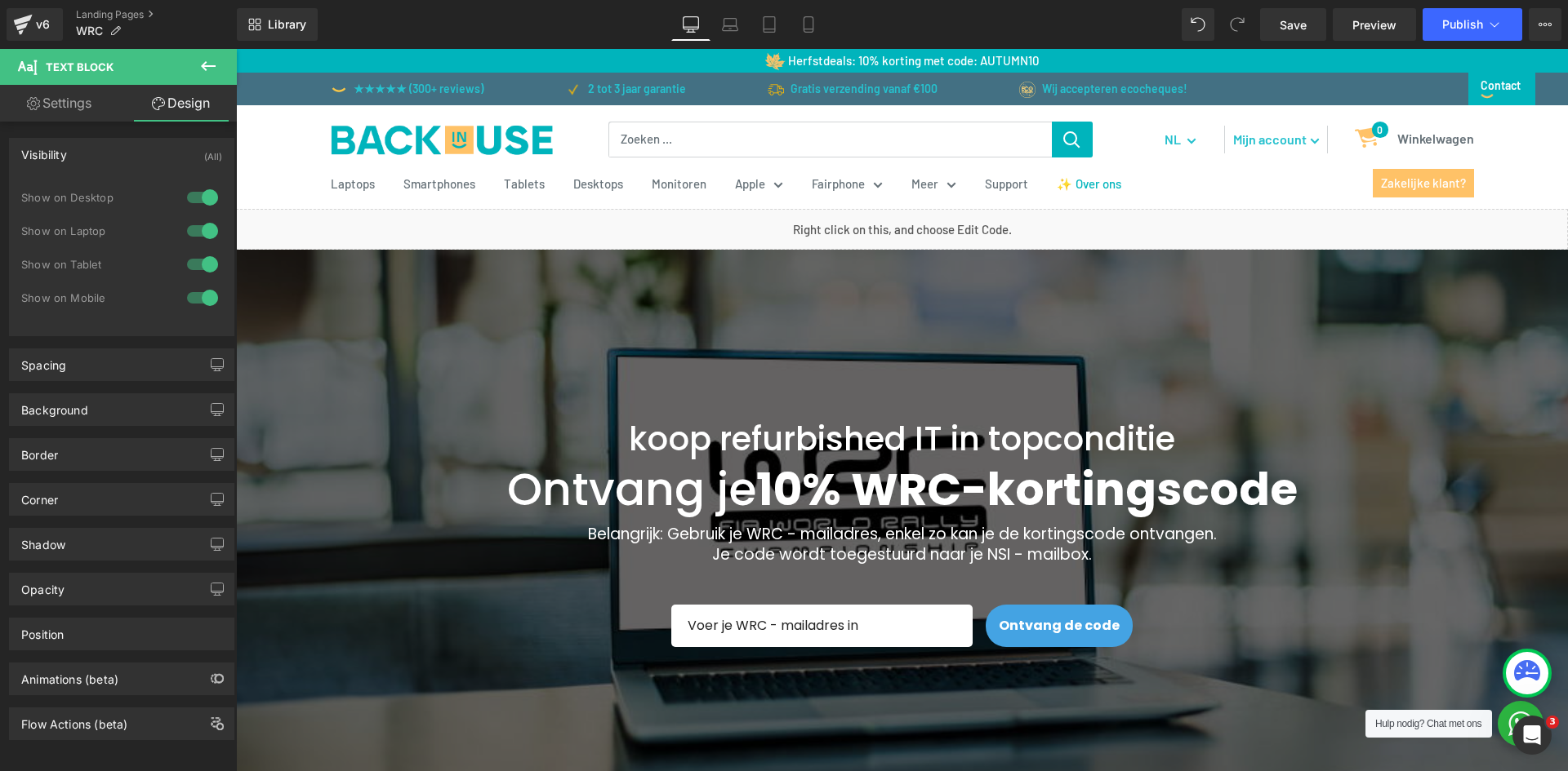
click at [236, 49] on div "176px" at bounding box center [236, 49] width 0 height 0
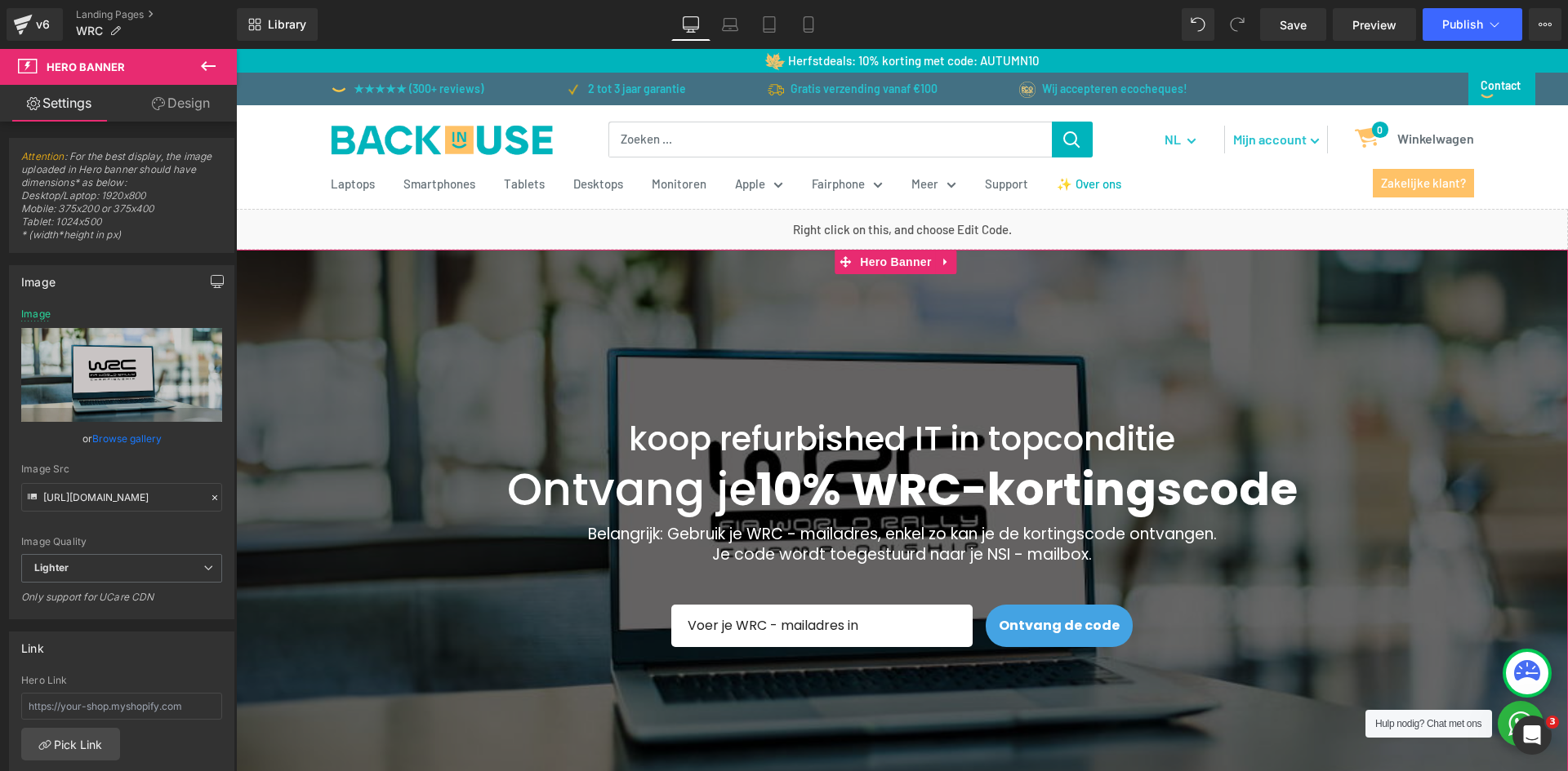
click at [210, 277] on icon "button" at bounding box center [217, 282] width 13 height 13
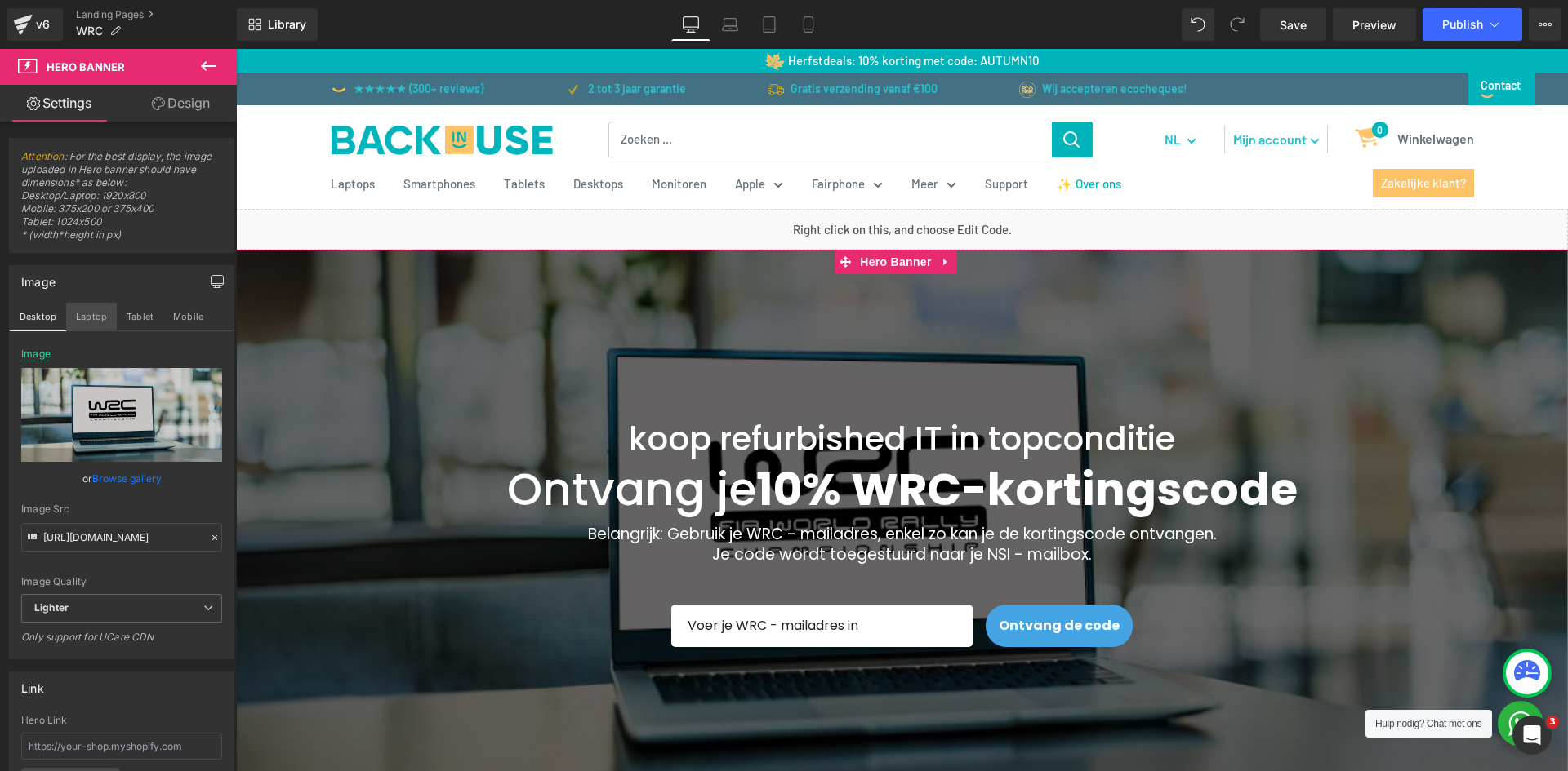
click at [101, 317] on button "Laptop" at bounding box center [91, 316] width 51 height 28
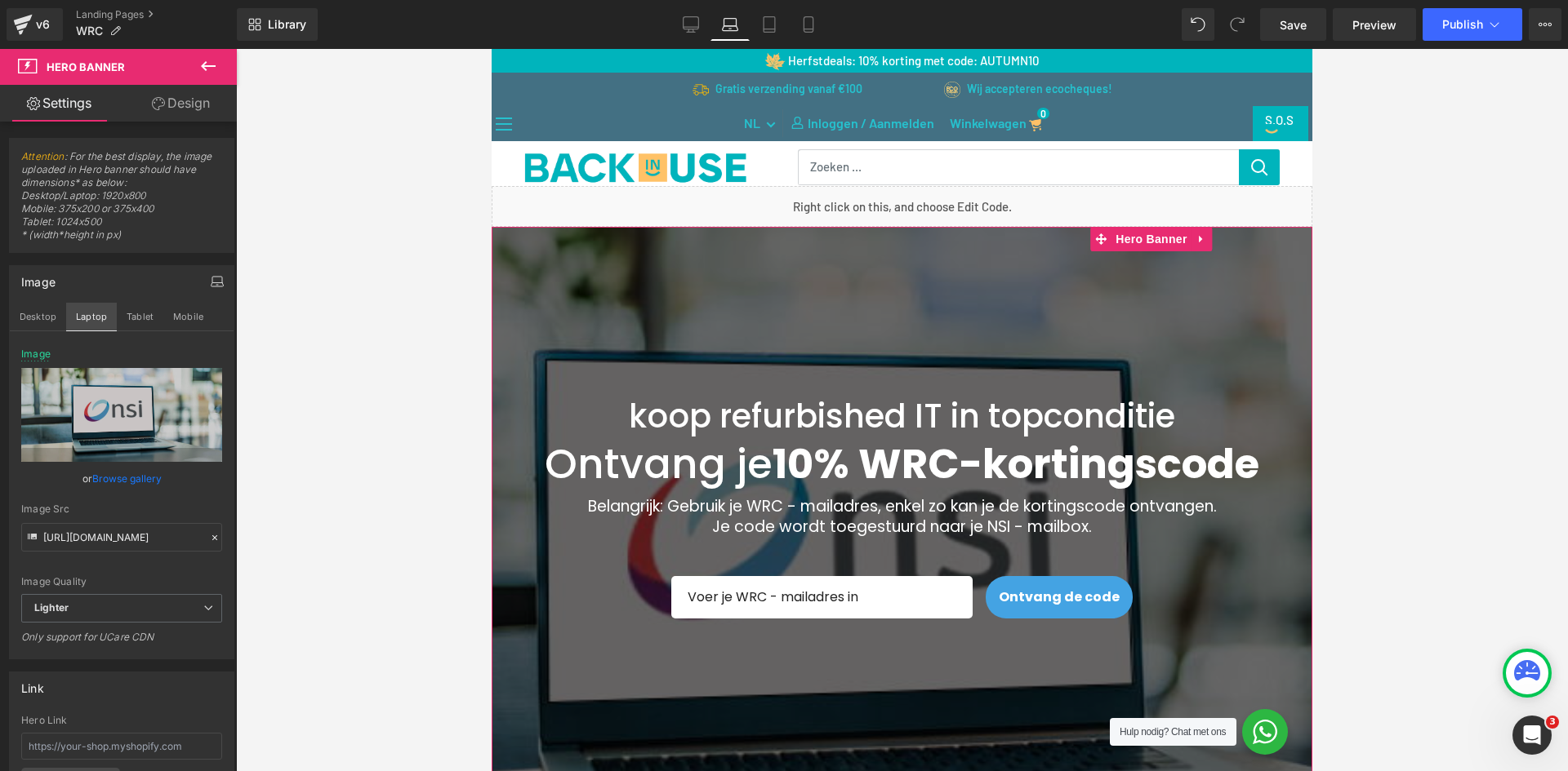
type input "[URL][DOMAIN_NAME]"
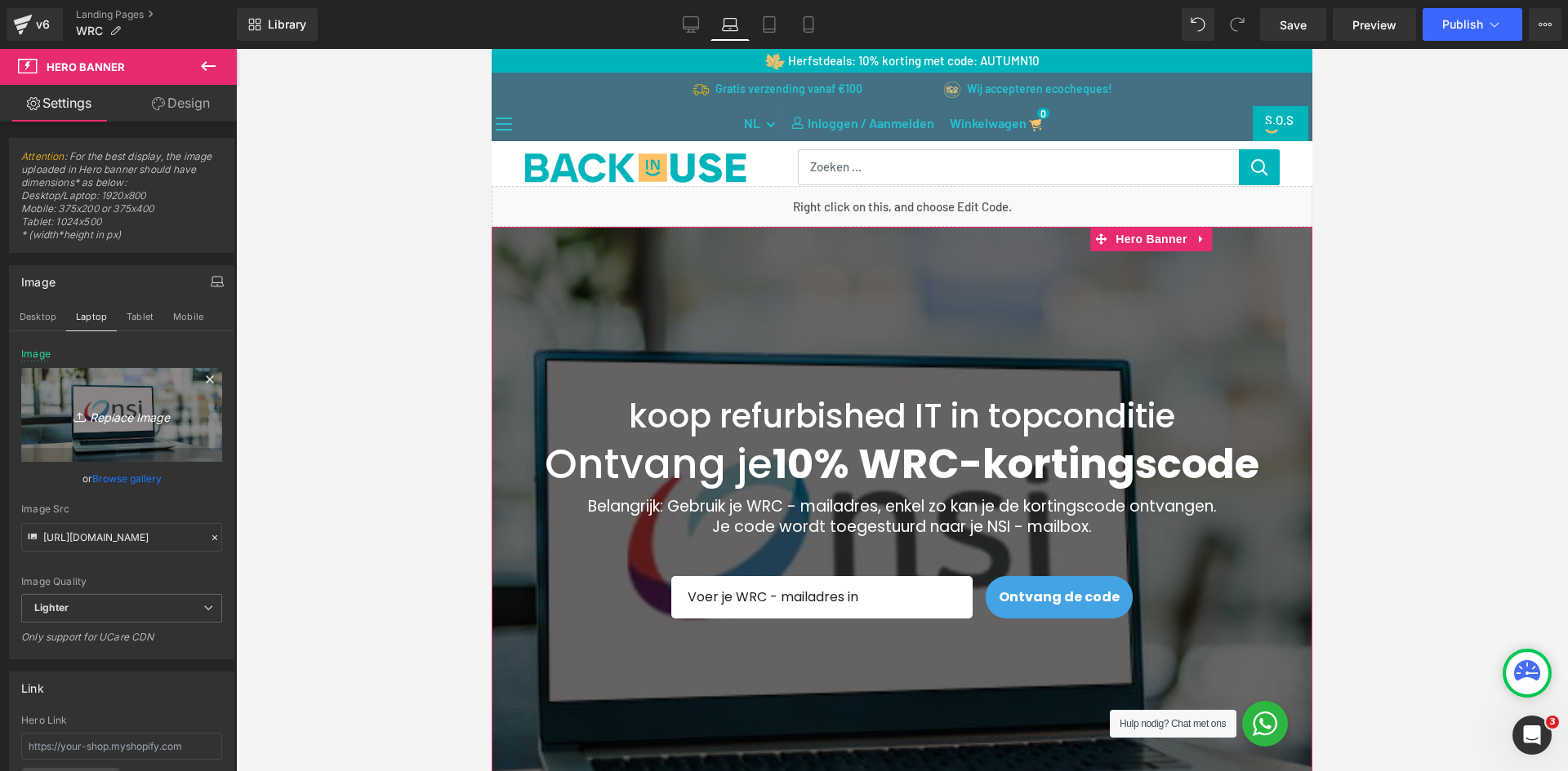
click at [137, 411] on icon "Replace Image" at bounding box center [121, 415] width 131 height 20
type input "C:\fakepath\WRC BACKGROUND.png"
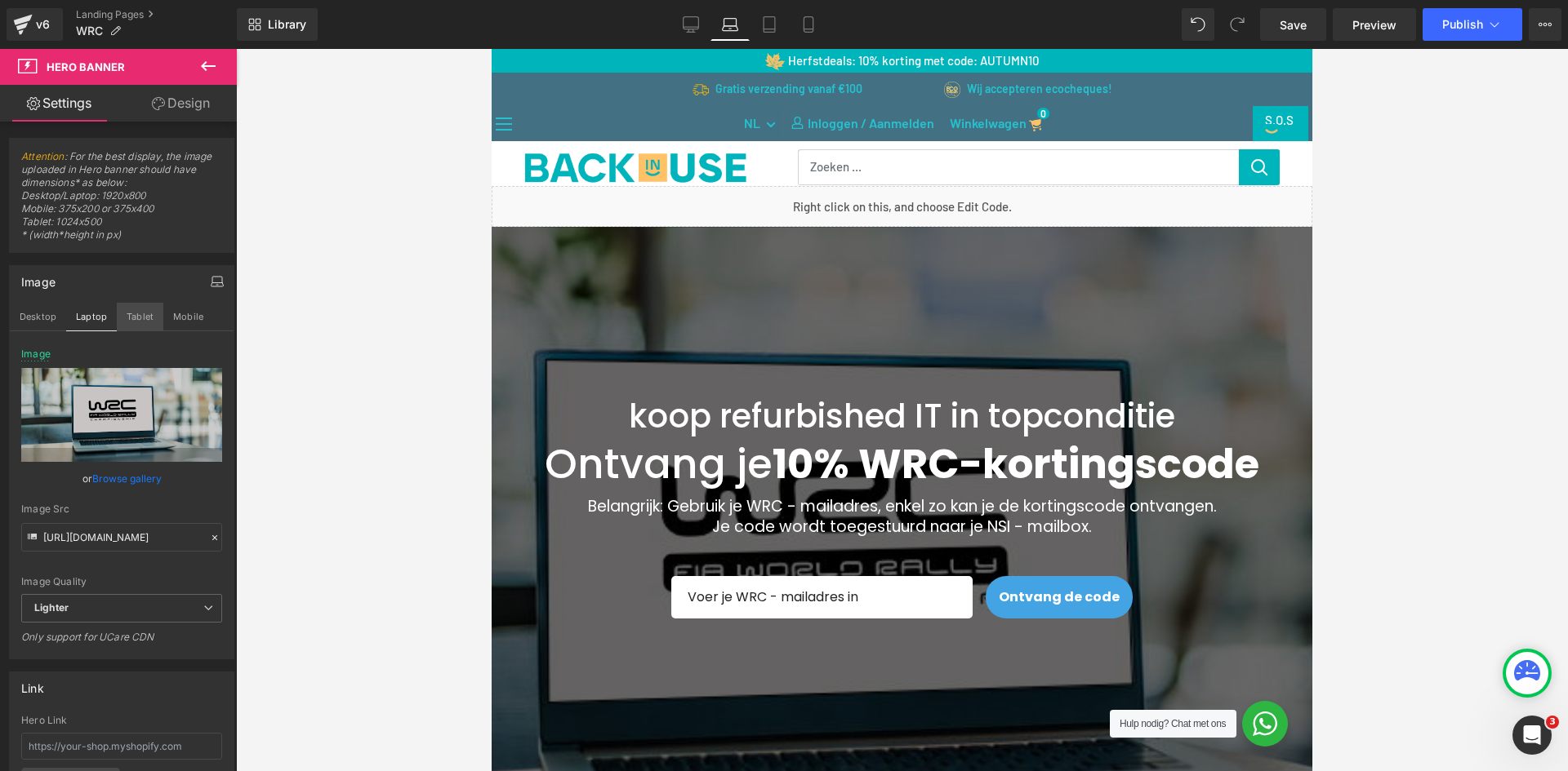
click at [153, 314] on button "Tablet" at bounding box center [140, 316] width 47 height 28
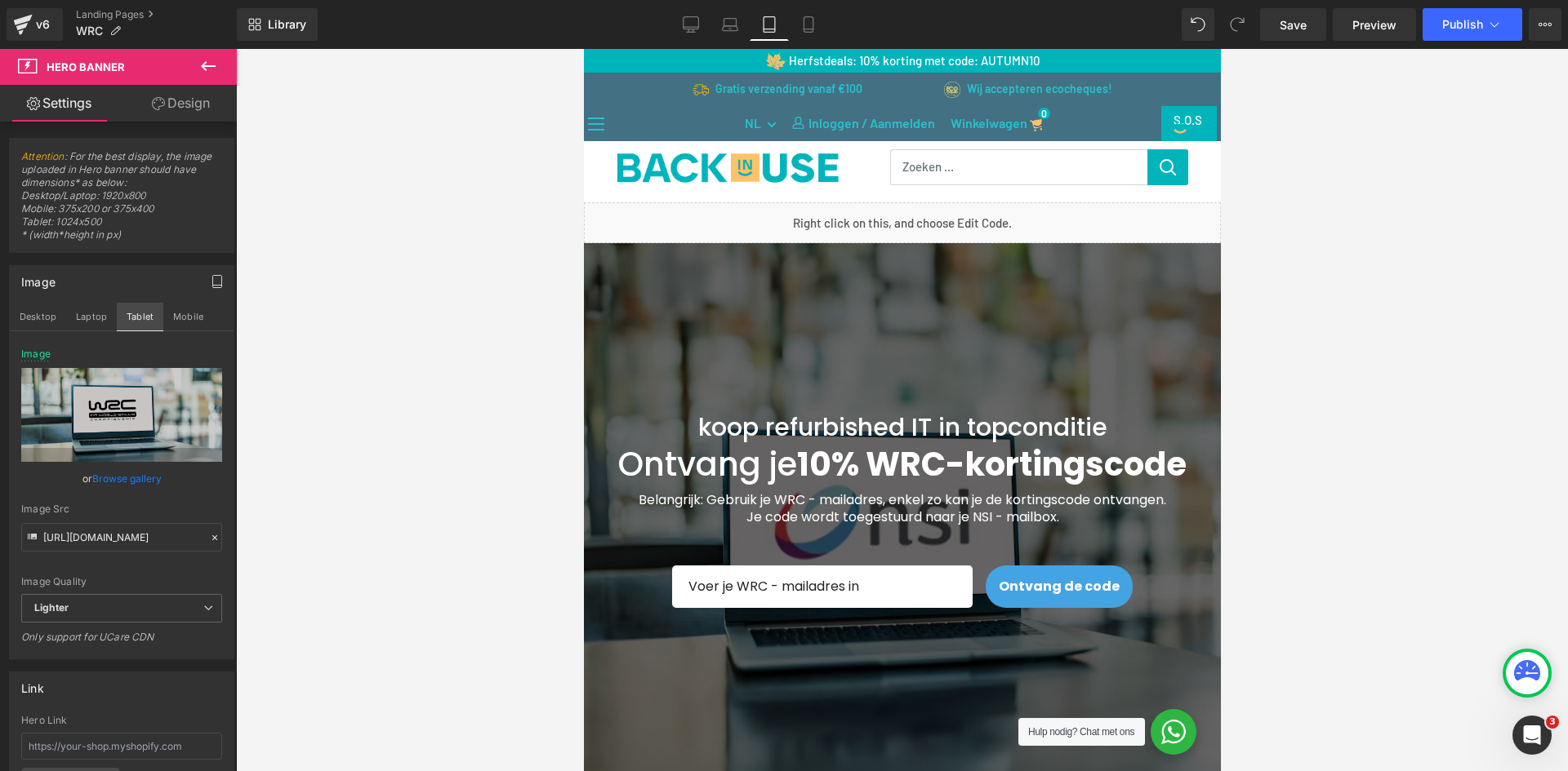
scroll to position [17, 0]
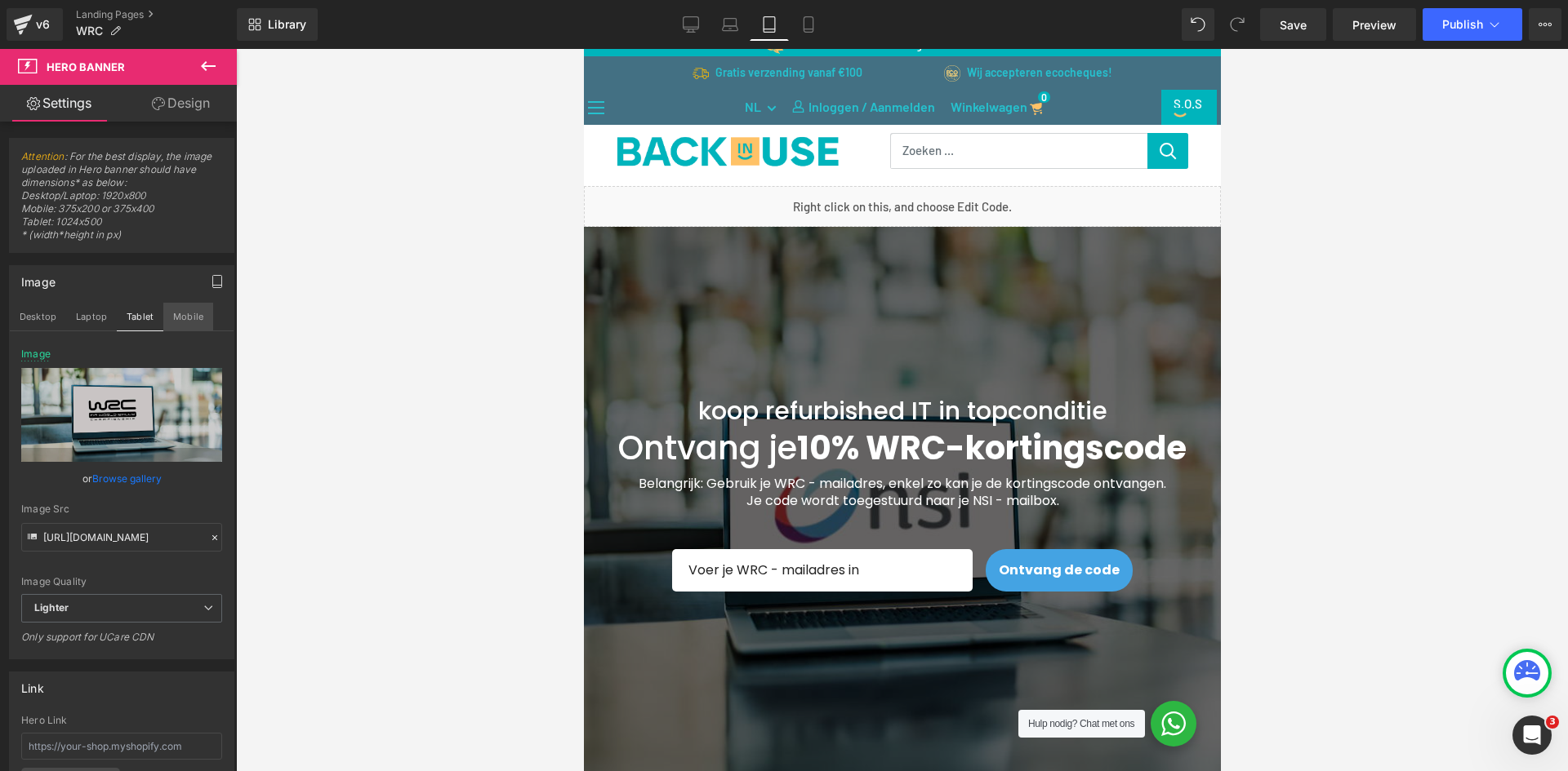
type input "[URL][DOMAIN_NAME]"
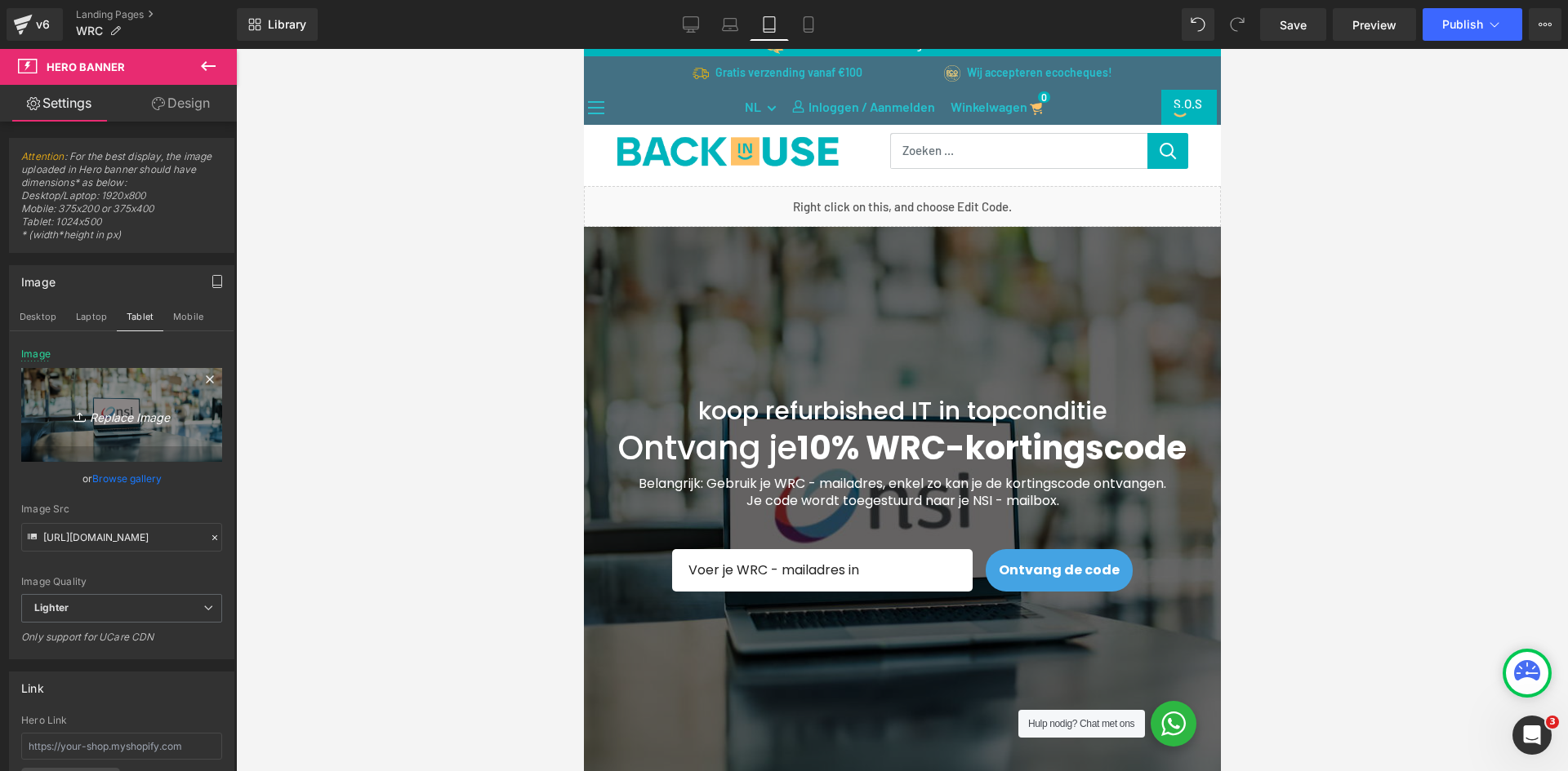
click at [142, 415] on icon "Replace Image" at bounding box center [121, 415] width 131 height 20
type input "C:\fakepath\WRC BACKGROUND M.png"
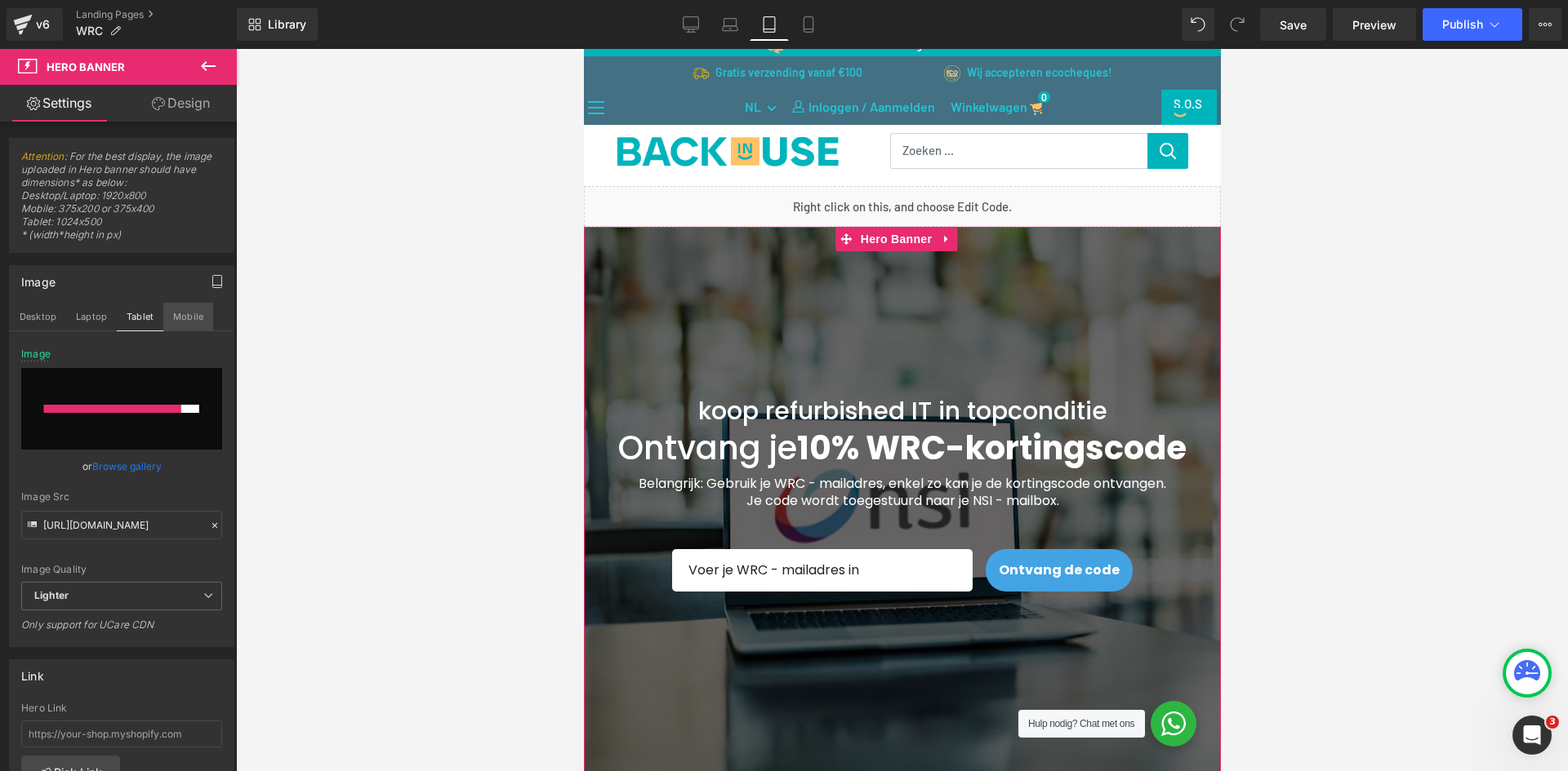
click at [184, 320] on button "Mobile" at bounding box center [189, 316] width 50 height 28
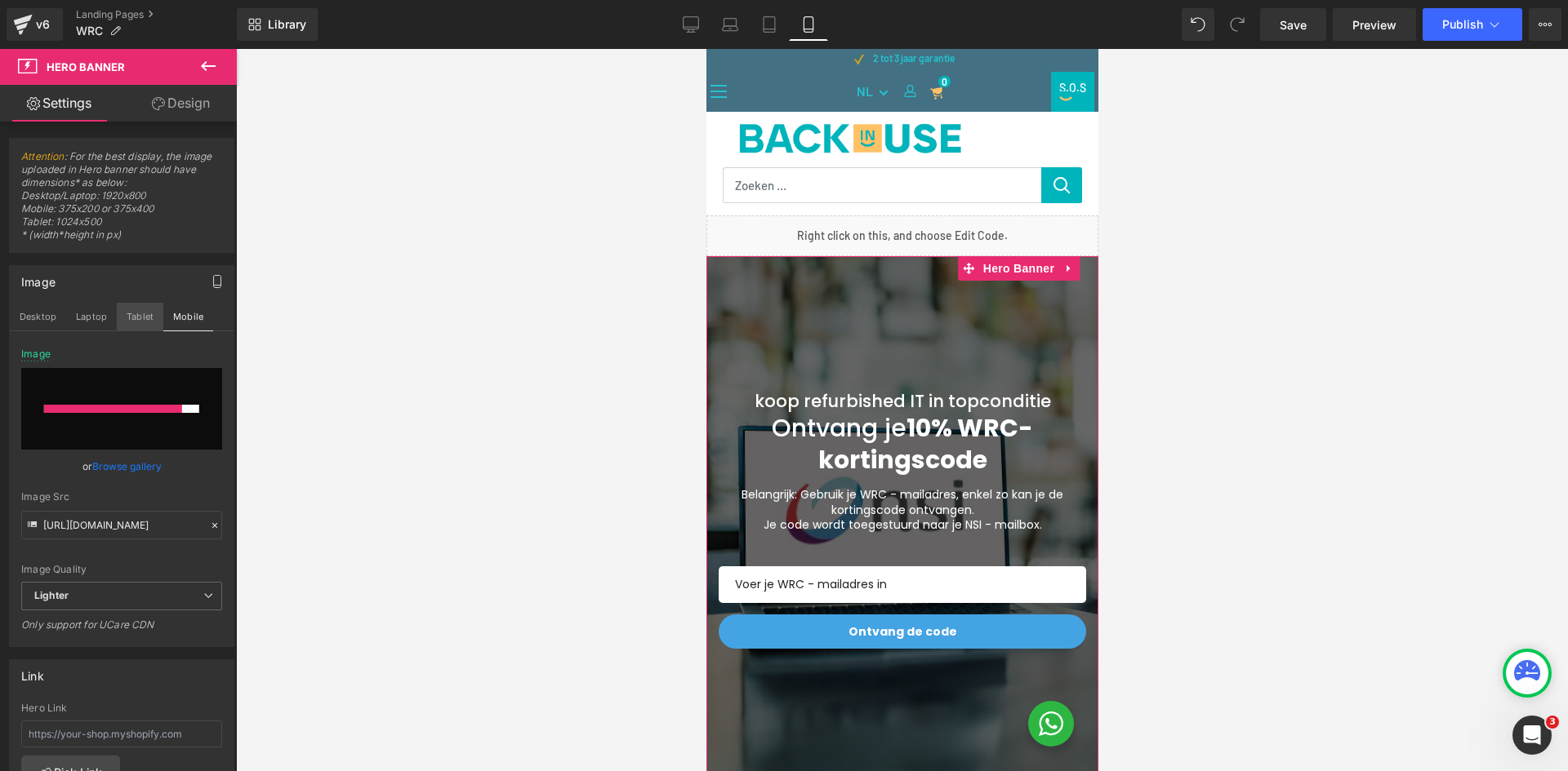
click at [133, 316] on button "Tablet" at bounding box center [140, 316] width 47 height 28
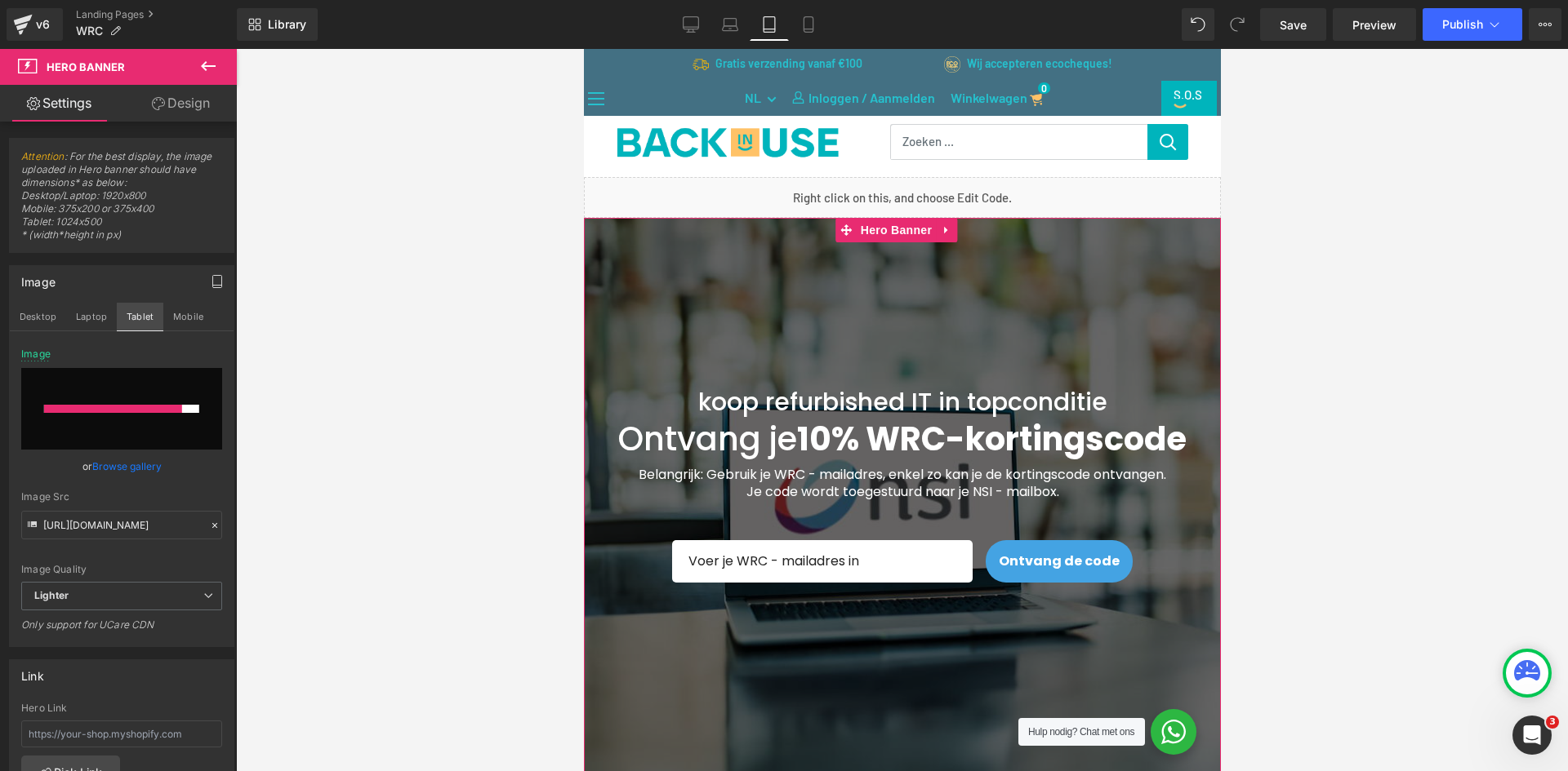
scroll to position [35, 0]
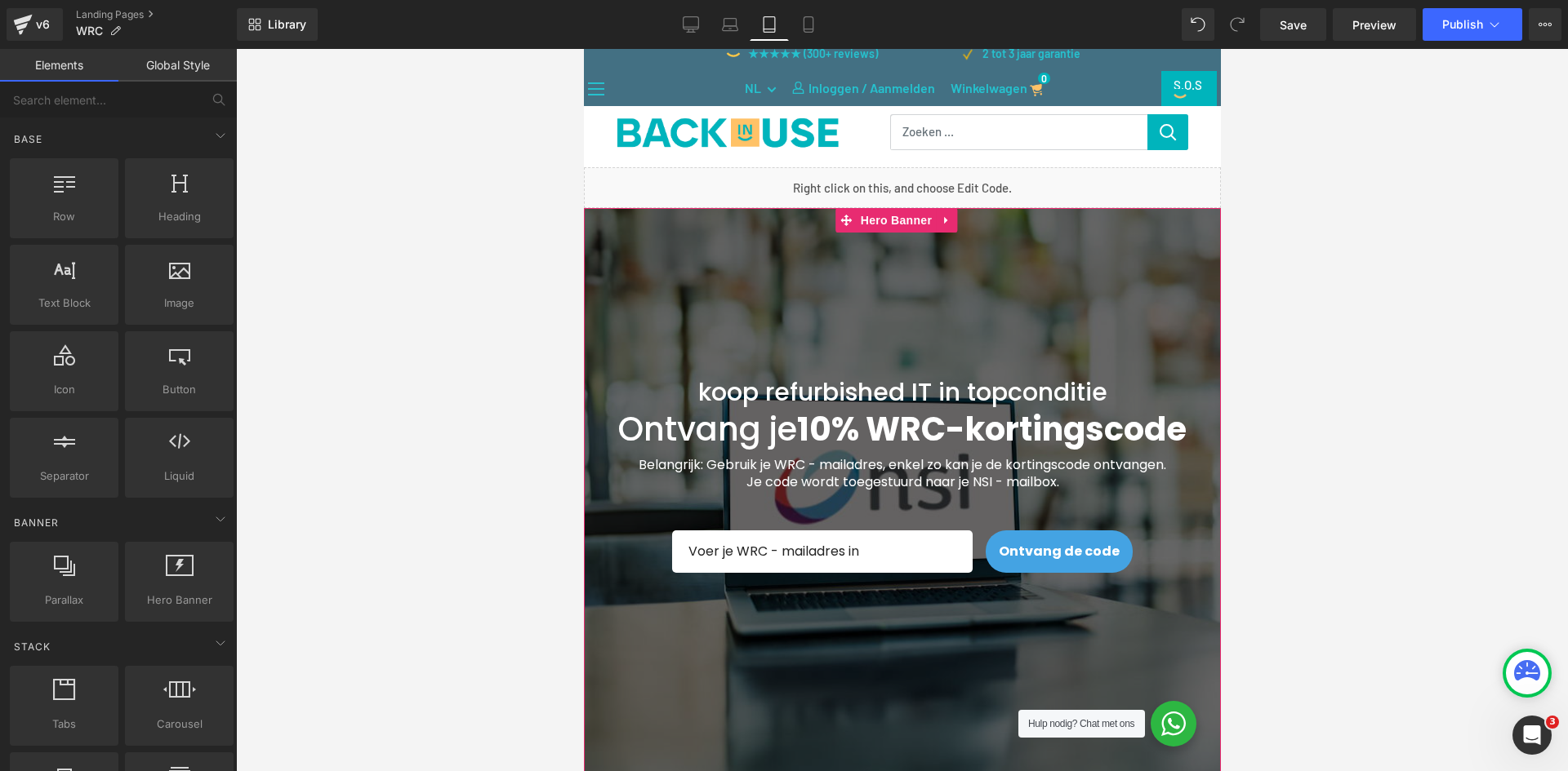
click at [260, 446] on div at bounding box center [902, 411] width 1332 height 723
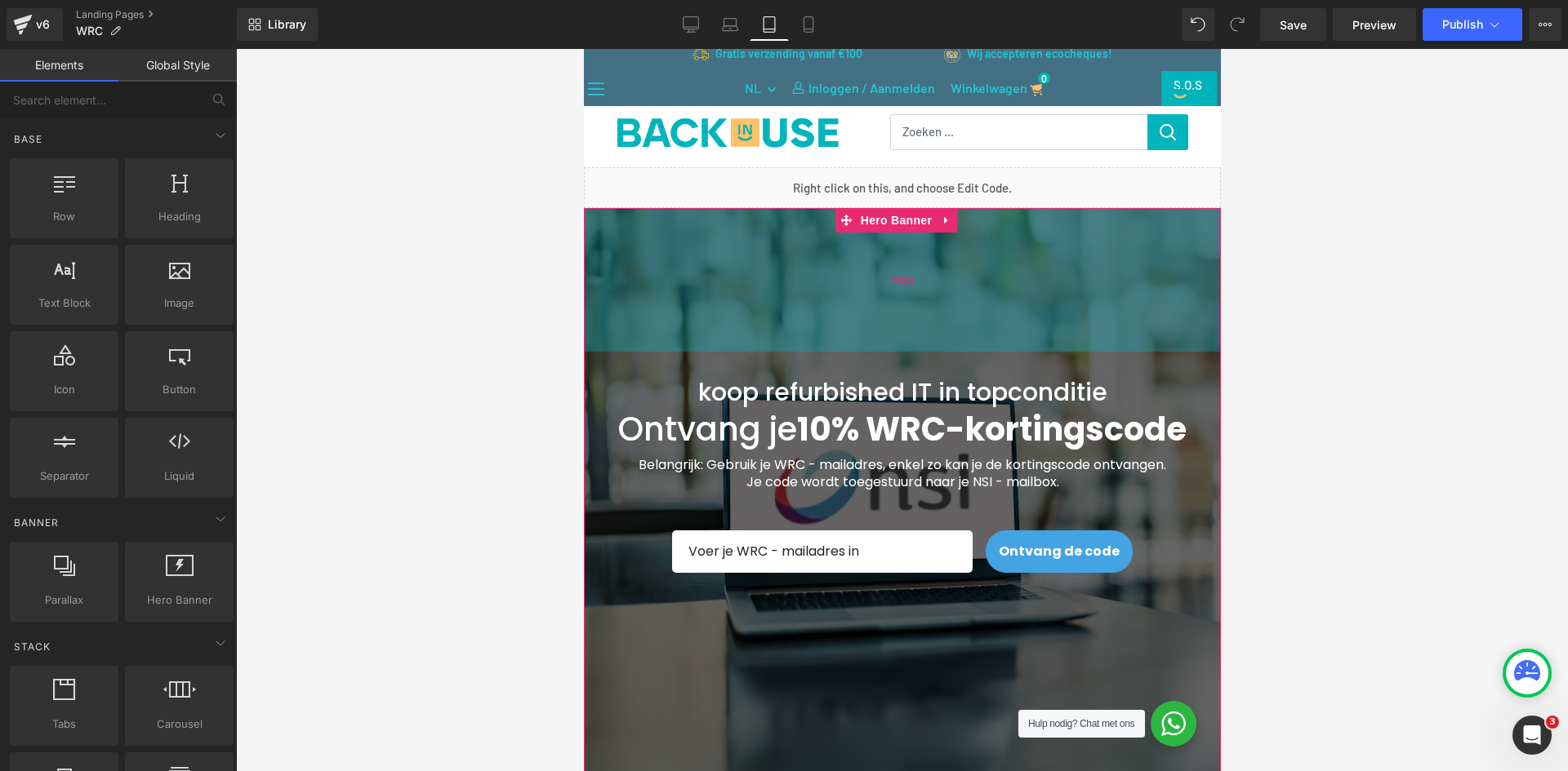
click at [658, 296] on div "176px" at bounding box center [901, 280] width 637 height 144
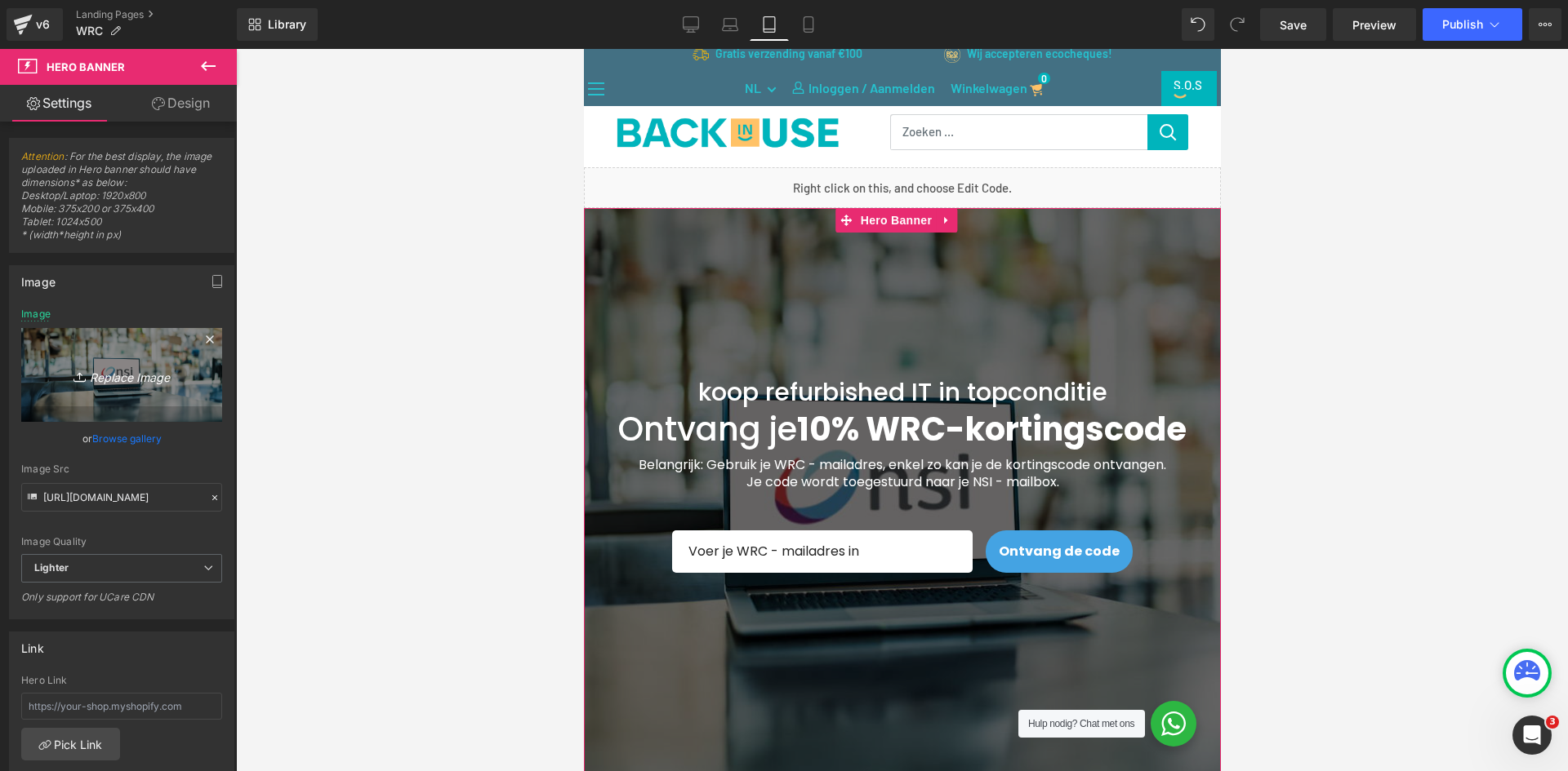
drag, startPoint x: 204, startPoint y: 335, endPoint x: 171, endPoint y: 355, distance: 38.6
click at [204, 335] on icon at bounding box center [210, 339] width 19 height 19
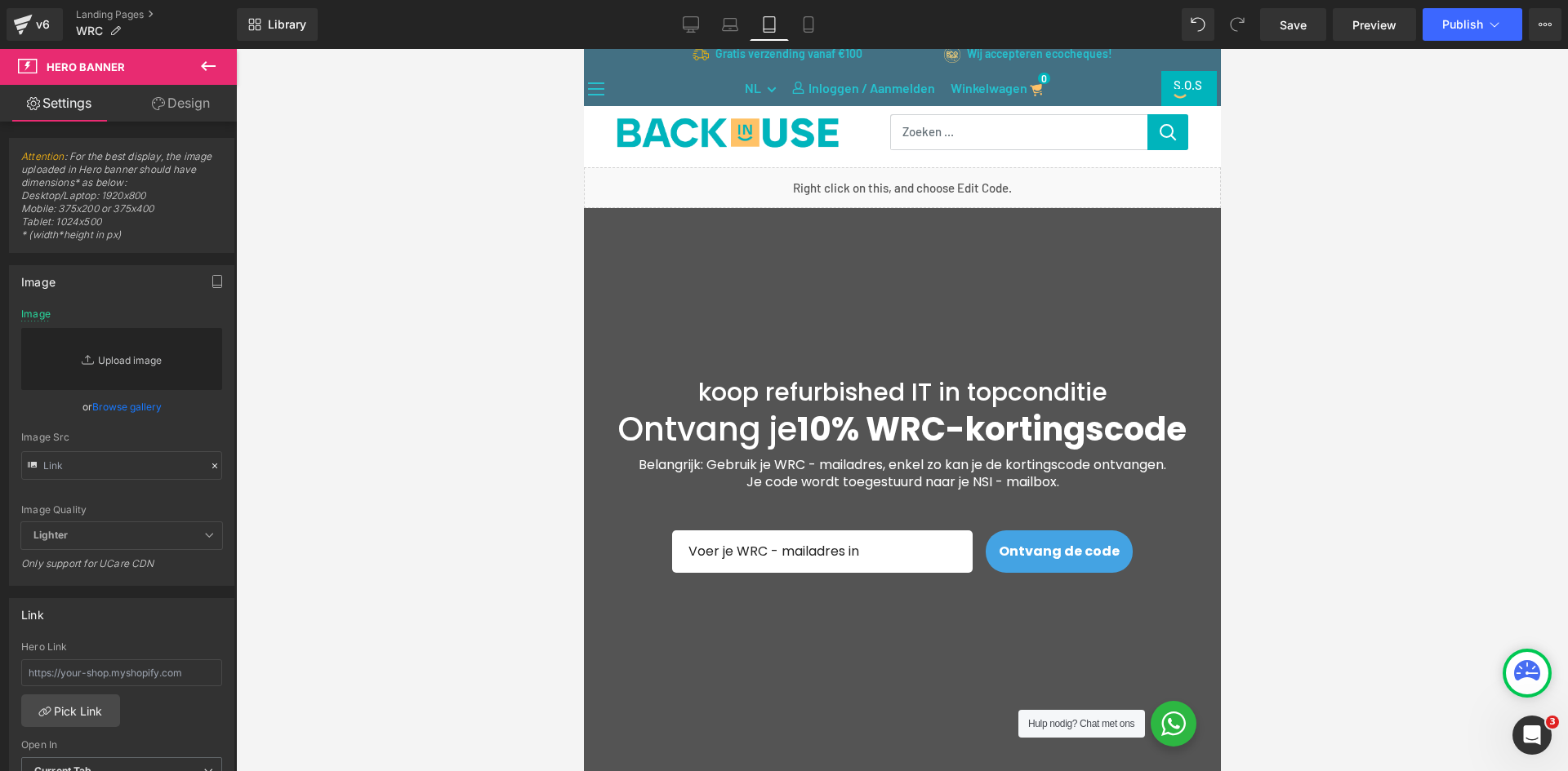
click at [148, 363] on link "Replace Image" at bounding box center [121, 359] width 201 height 62
type input "C:\fakepath\WRC BACKGROUND M.png"
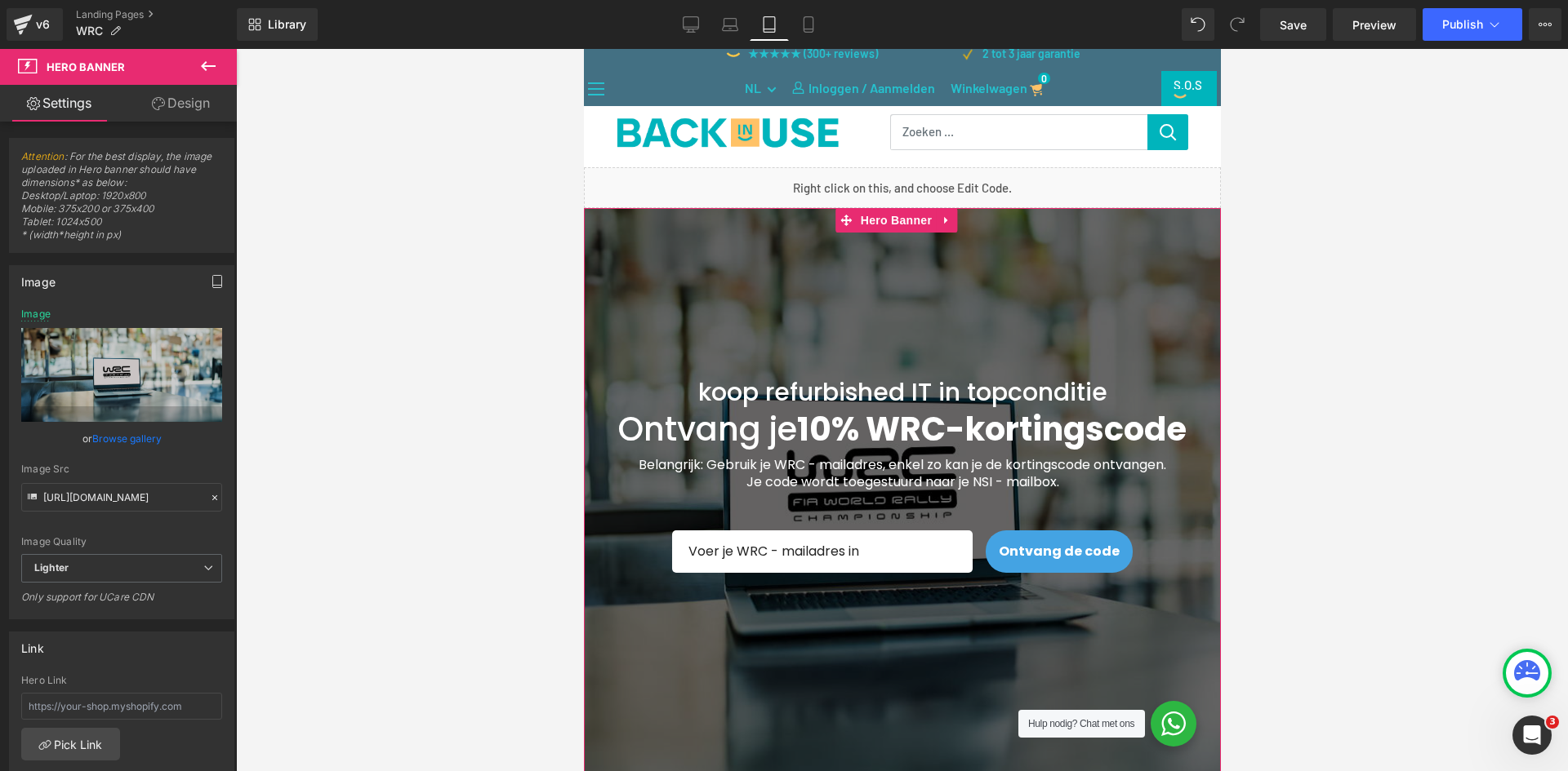
click at [206, 274] on button "button" at bounding box center [217, 281] width 26 height 31
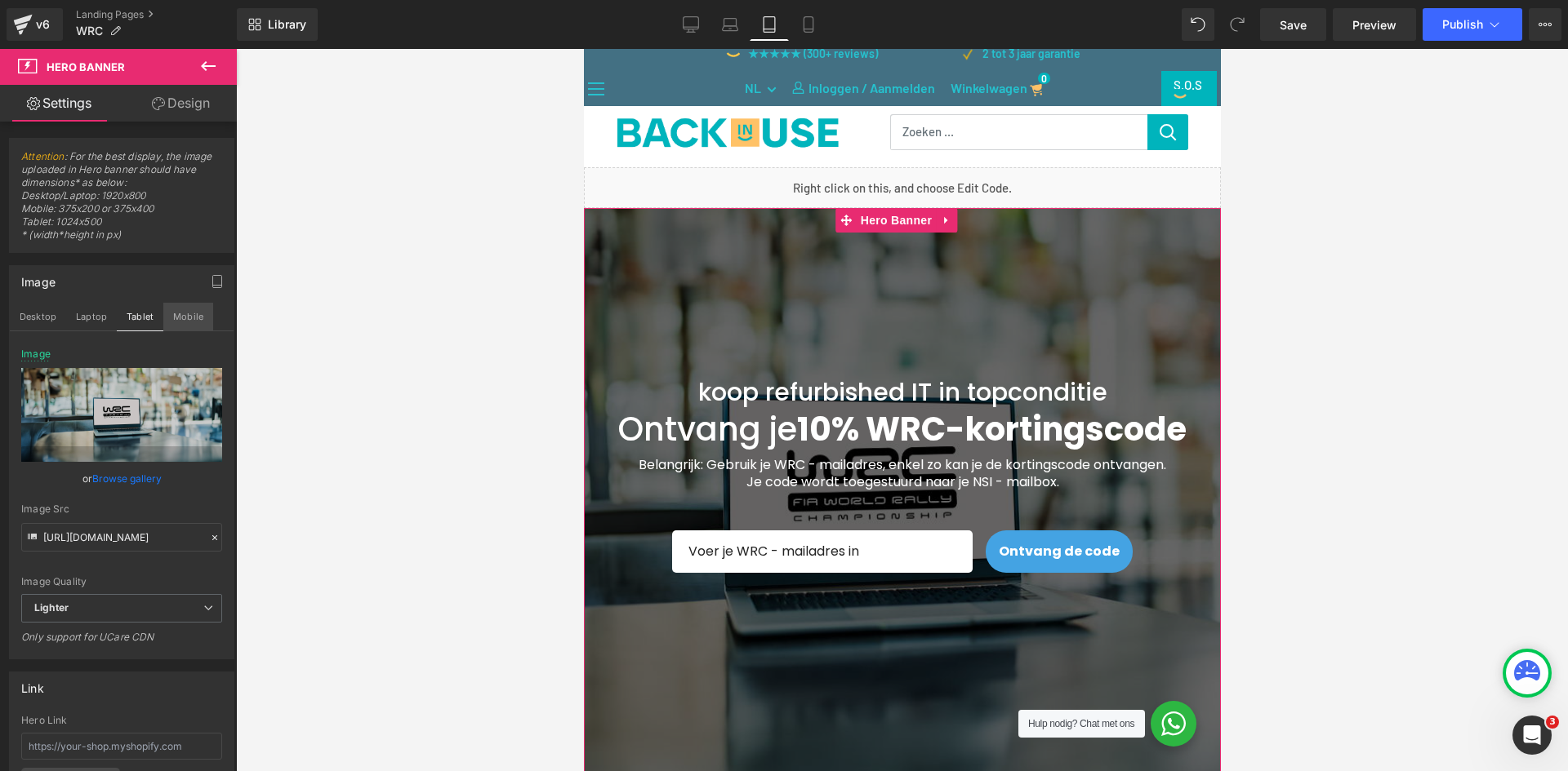
click at [188, 318] on button "Mobile" at bounding box center [189, 316] width 50 height 28
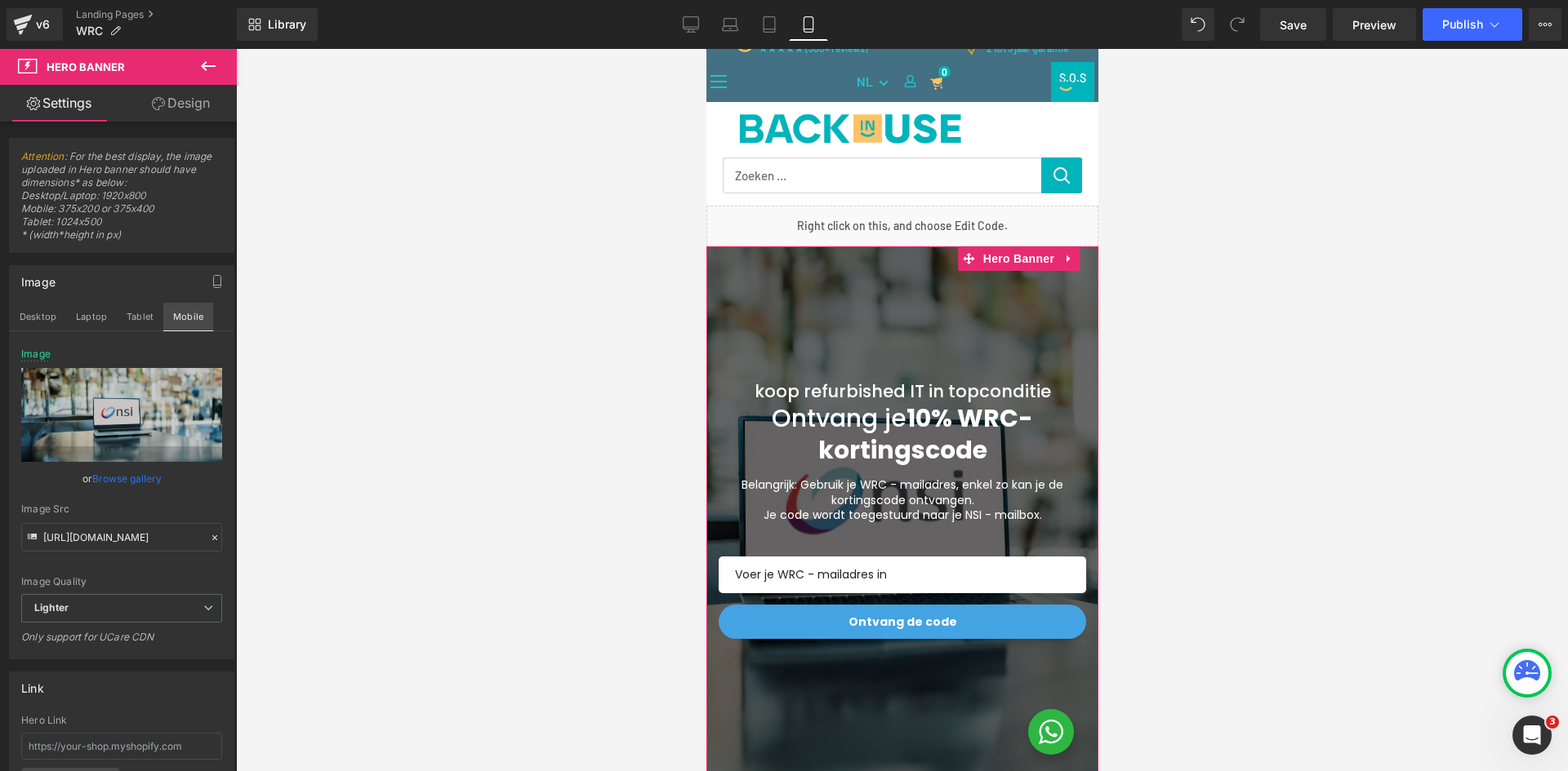
type input "[URL][DOMAIN_NAME]"
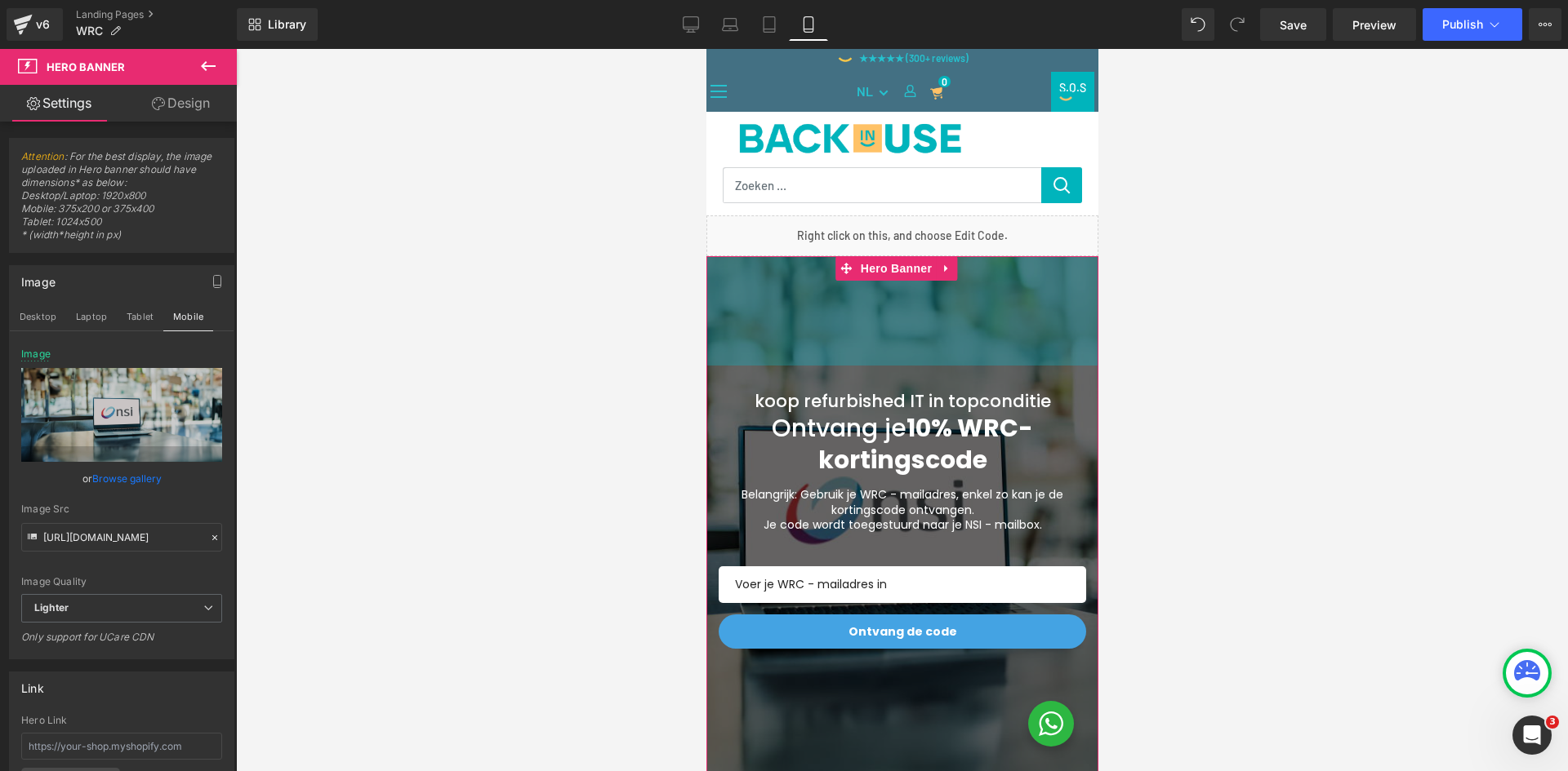
click at [722, 325] on div "134px" at bounding box center [902, 310] width 392 height 109
click at [731, 345] on div "134px" at bounding box center [902, 310] width 392 height 109
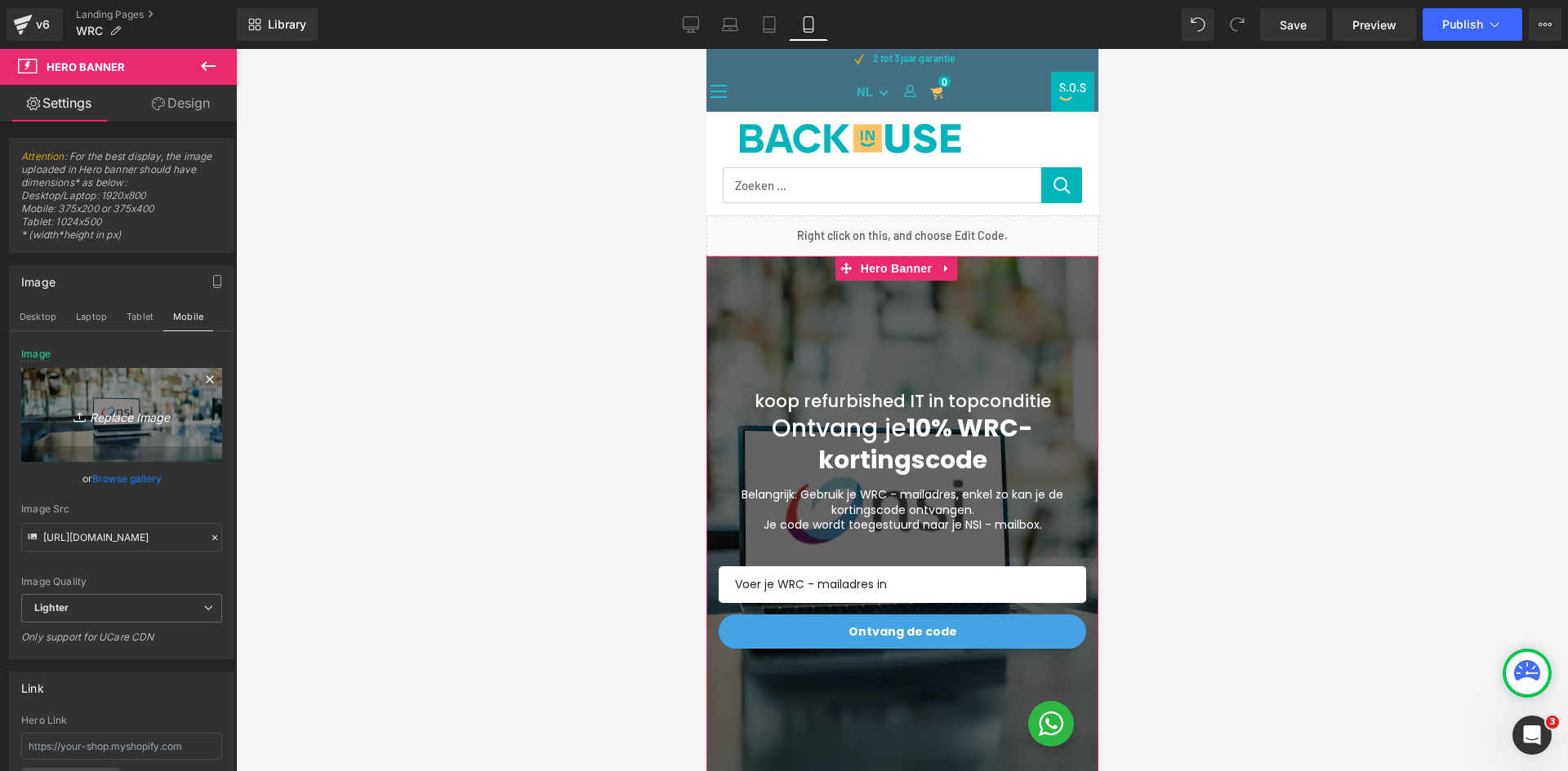
drag, startPoint x: 199, startPoint y: 380, endPoint x: 172, endPoint y: 390, distance: 28.8
click at [200, 380] on icon at bounding box center [210, 379] width 19 height 19
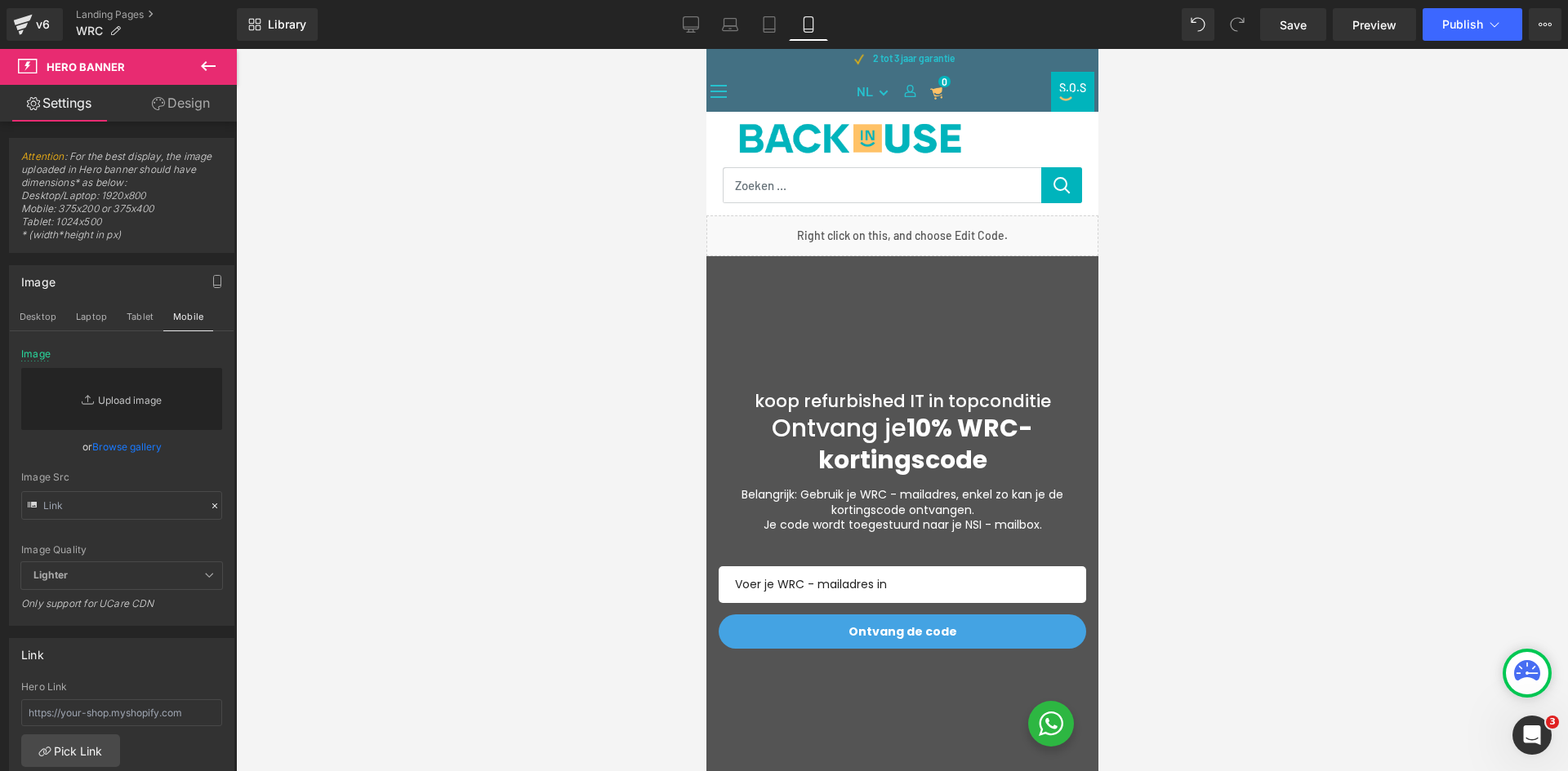
click at [131, 402] on link "Replace Image" at bounding box center [121, 399] width 201 height 62
type input "C:\fakepath\WRC BACKGROUND M.png"
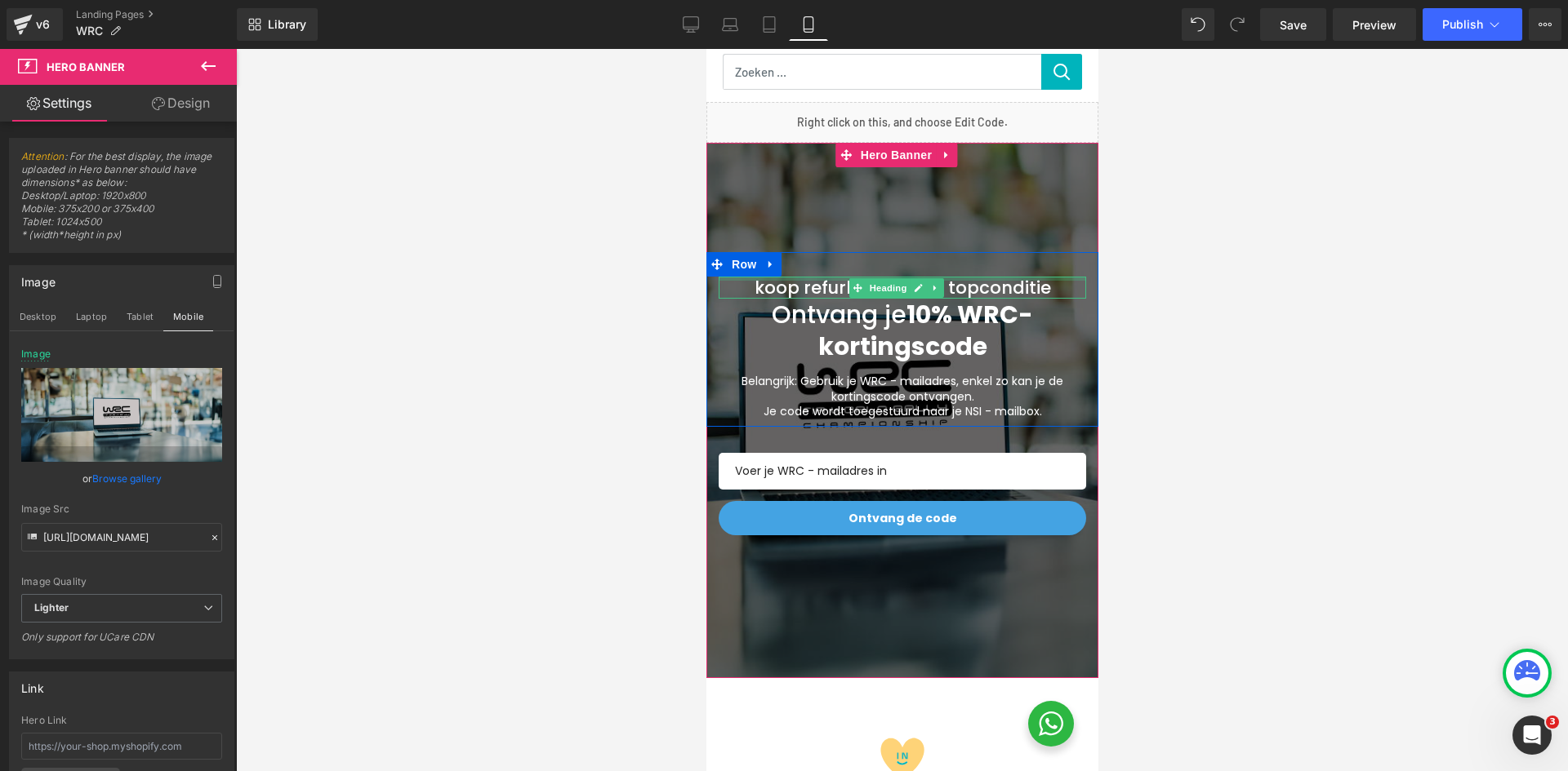
scroll to position [0, 0]
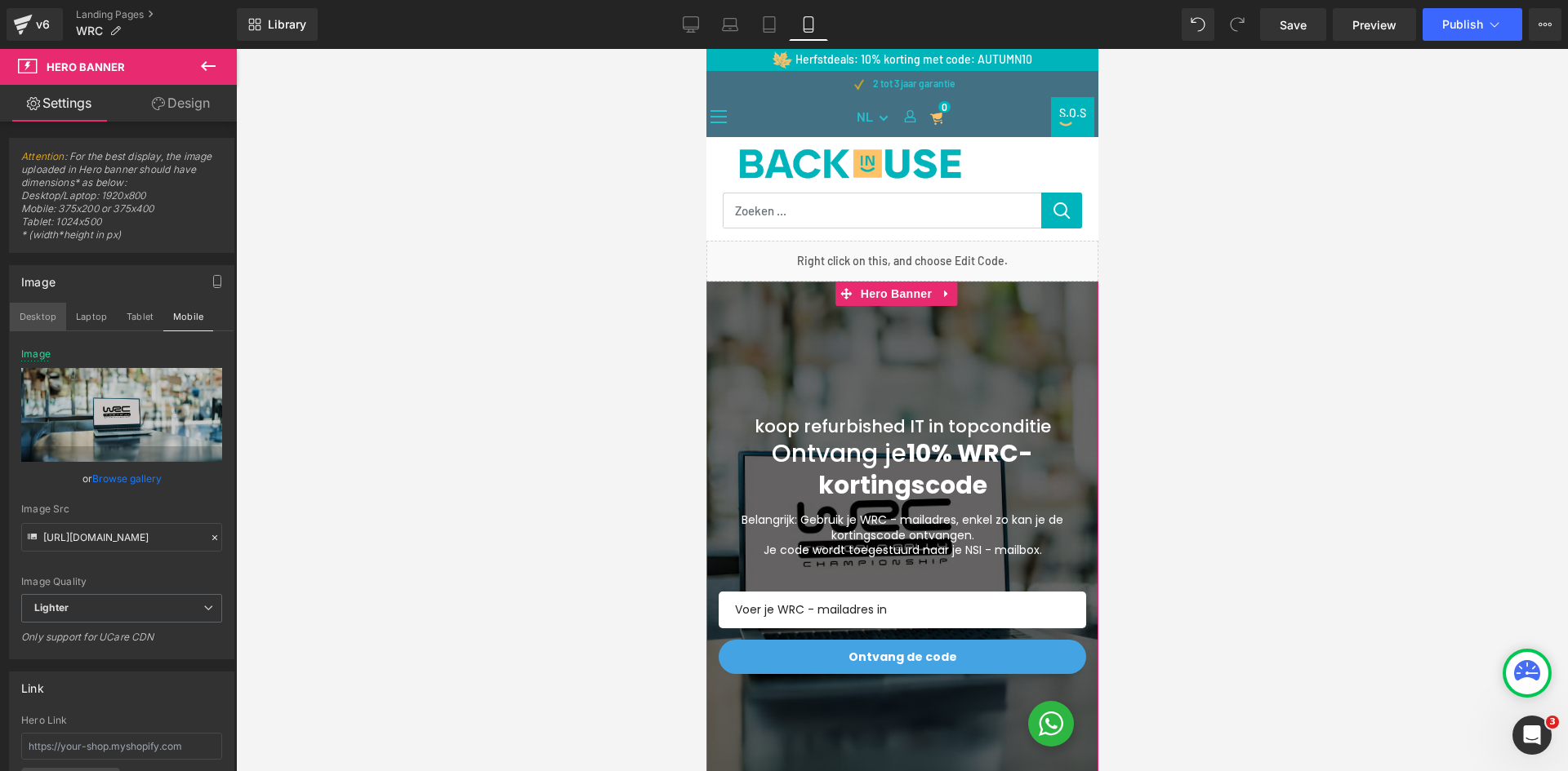
click at [53, 314] on button "Desktop" at bounding box center [38, 316] width 56 height 28
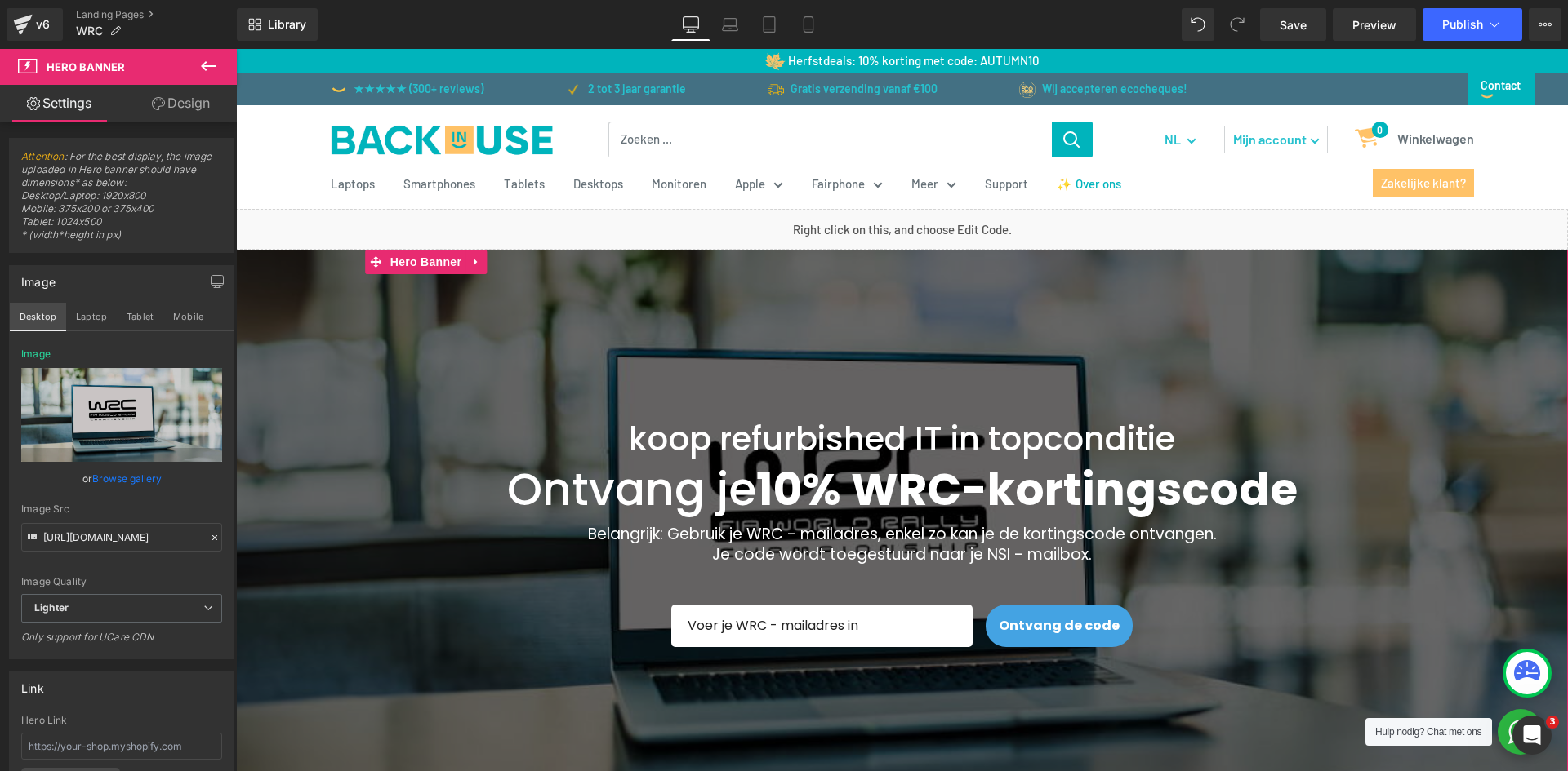
type input "[URL][DOMAIN_NAME]"
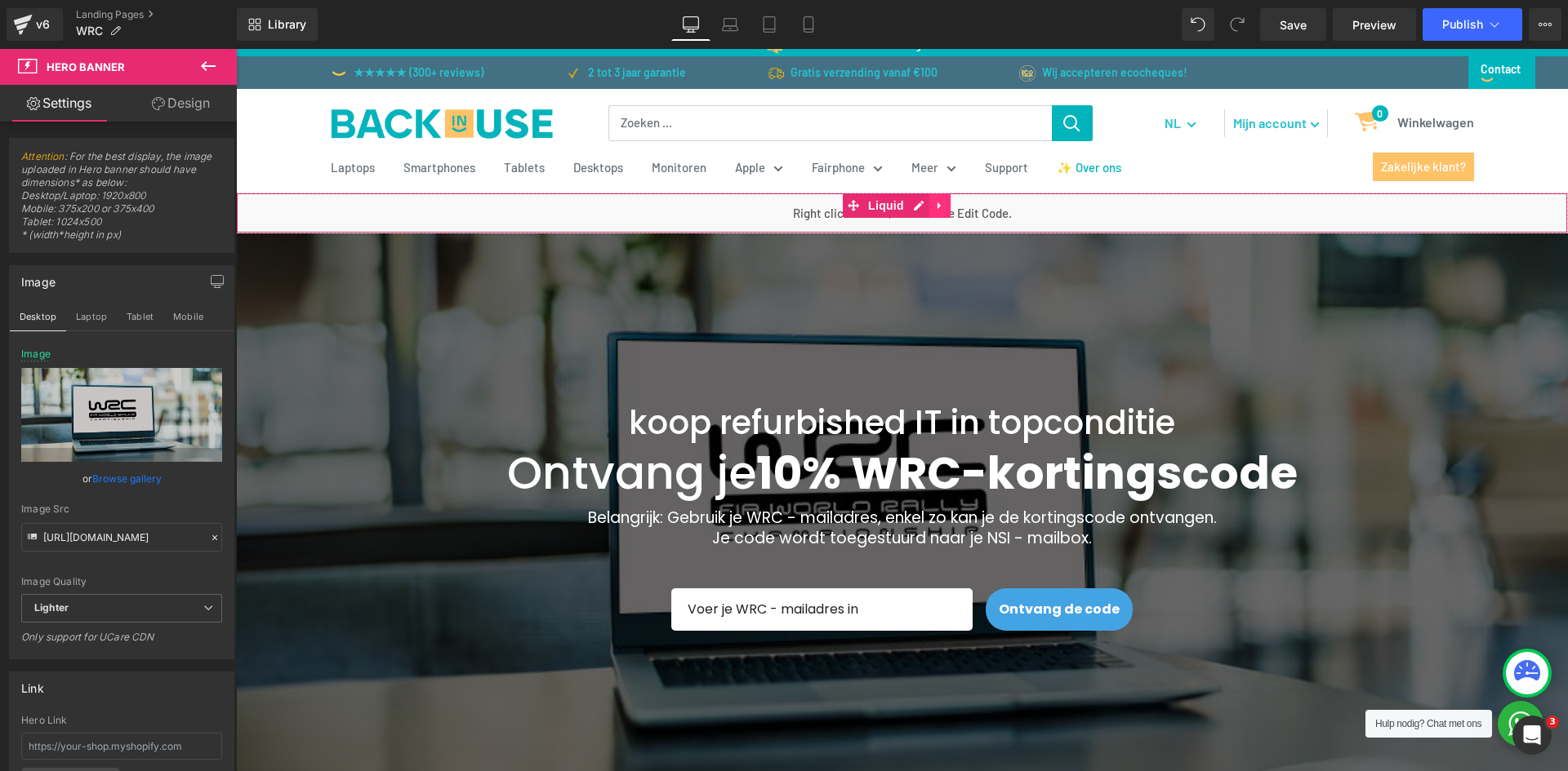
click at [939, 207] on icon at bounding box center [940, 205] width 12 height 13
click at [867, 206] on span "Liquid" at bounding box center [886, 206] width 44 height 24
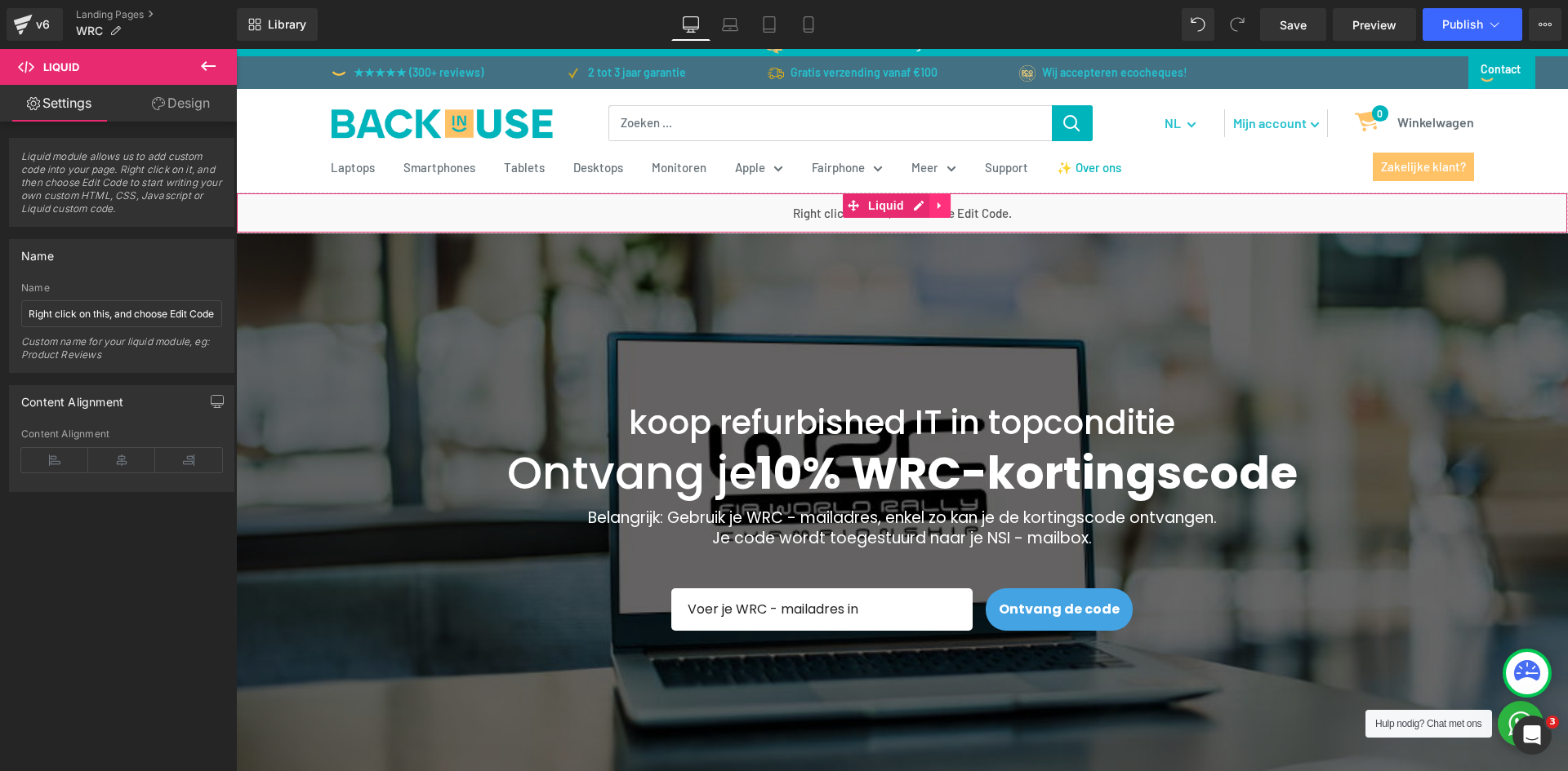
click at [938, 203] on icon at bounding box center [939, 206] width 3 height 8
click at [1019, 230] on div at bounding box center [902, 230] width 1330 height 4
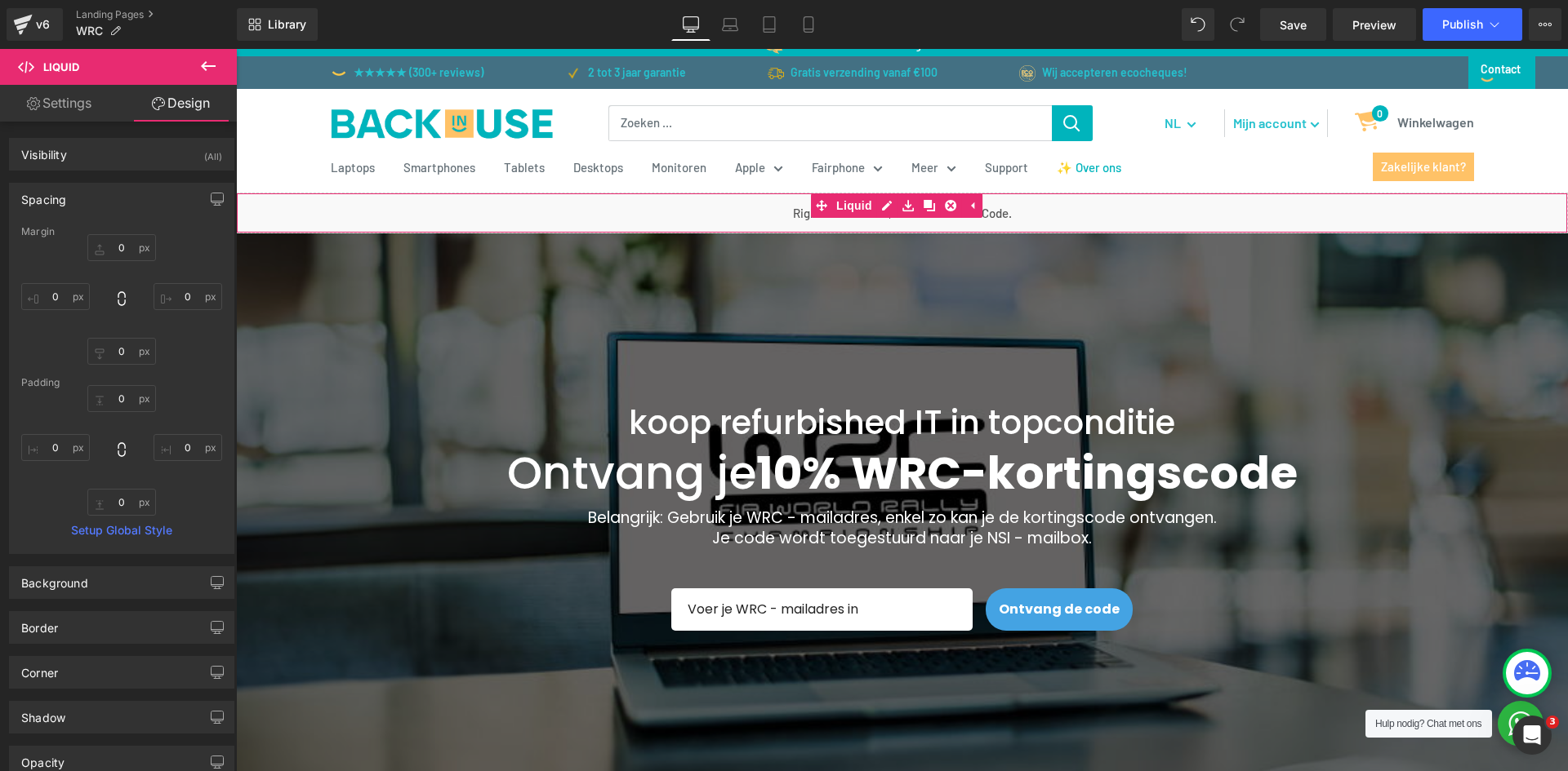
click at [1007, 216] on div "Liquid" at bounding box center [902, 213] width 1332 height 41
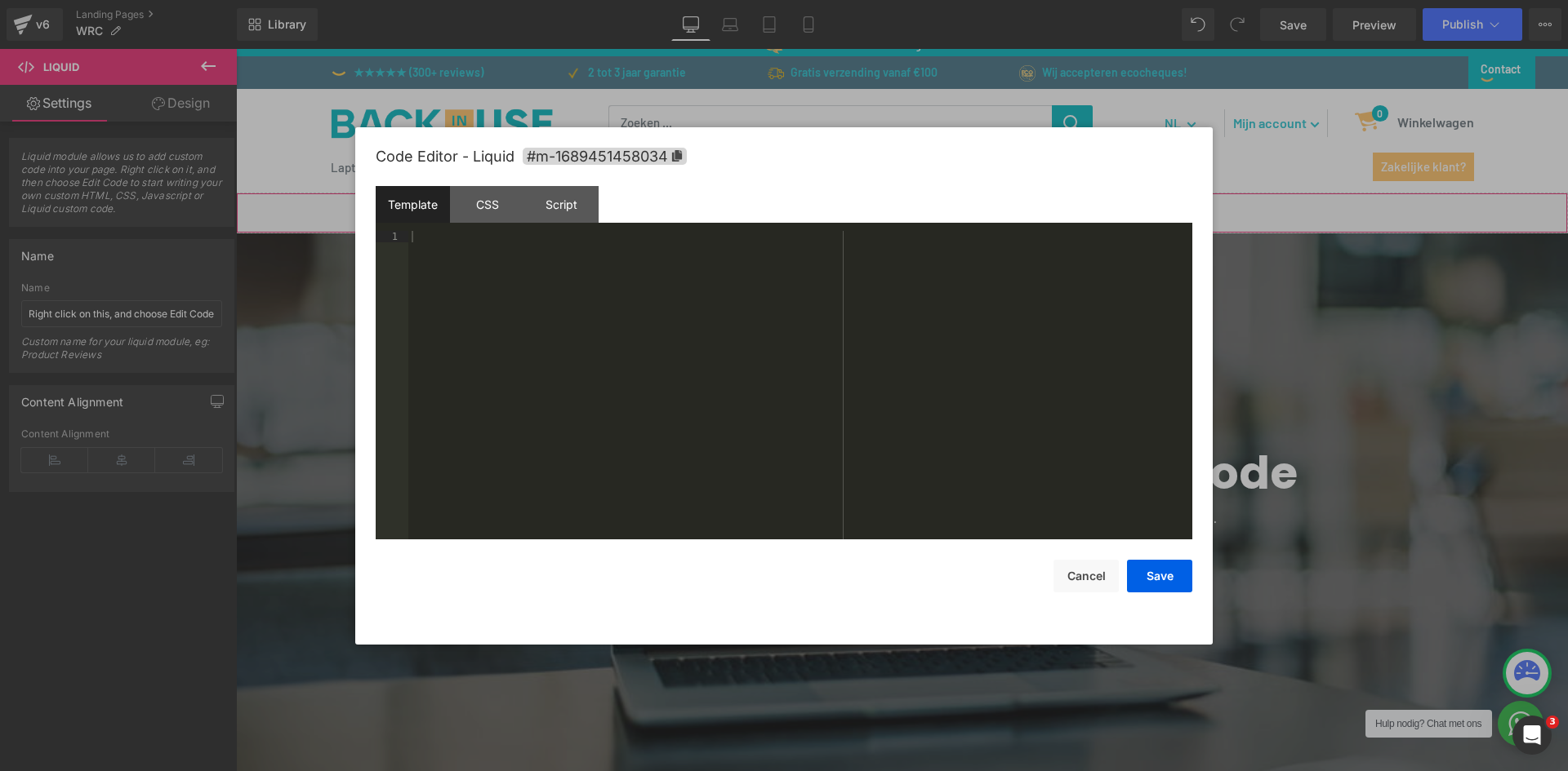
click at [990, 0] on div "Liquid You are previewing how the will restyle your page. You can not edit Elem…" at bounding box center [784, 0] width 1568 height 0
click at [1074, 569] on button "Cancel" at bounding box center [1086, 576] width 65 height 33
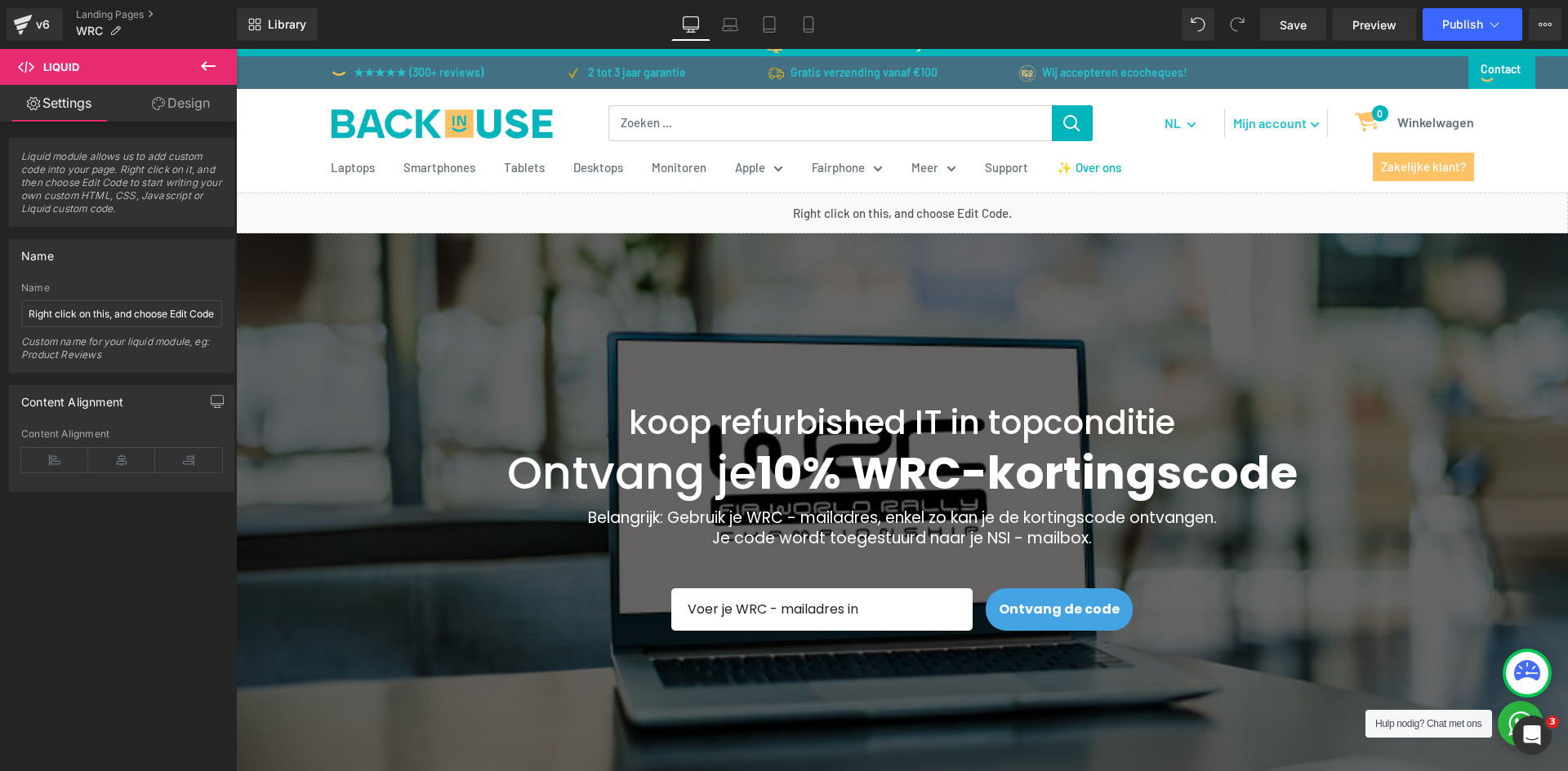
click at [236, 49] on div "176px" at bounding box center [236, 49] width 0 height 0
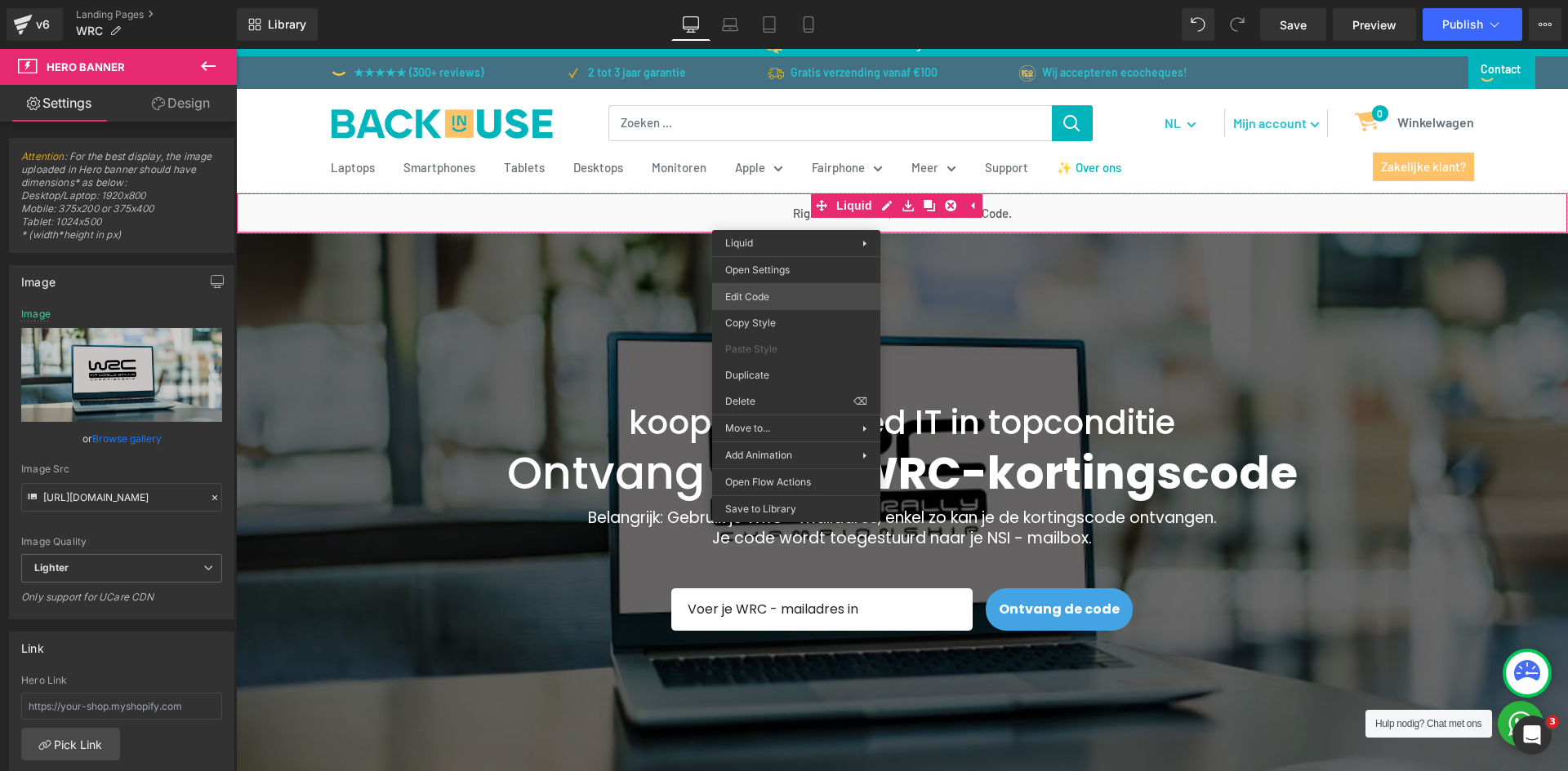
click at [795, 0] on div "Liquid You are previewing how the will restyle your page. You can not edit Elem…" at bounding box center [784, 0] width 1568 height 0
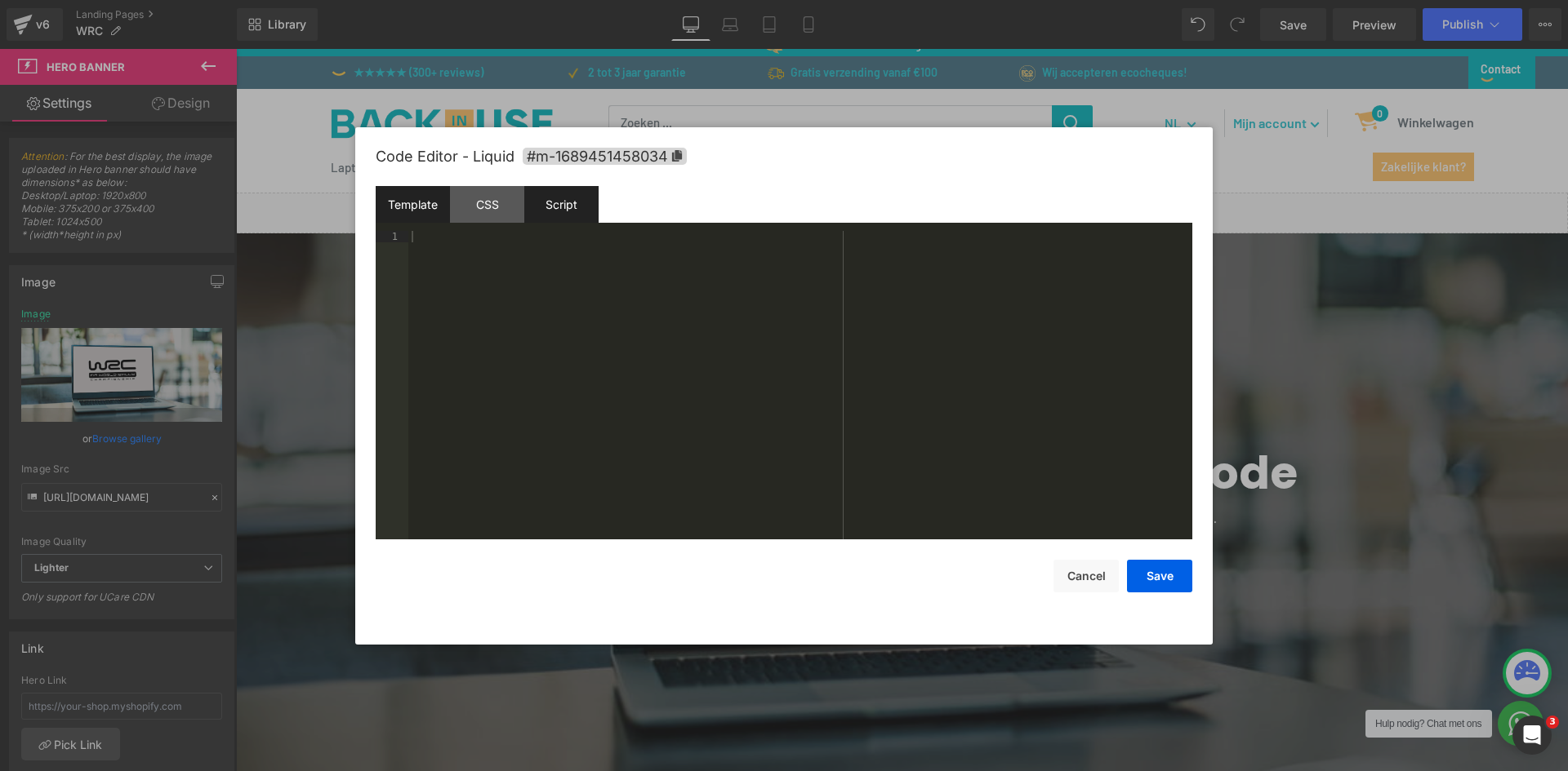
click at [549, 209] on div "Script" at bounding box center [561, 204] width 74 height 37
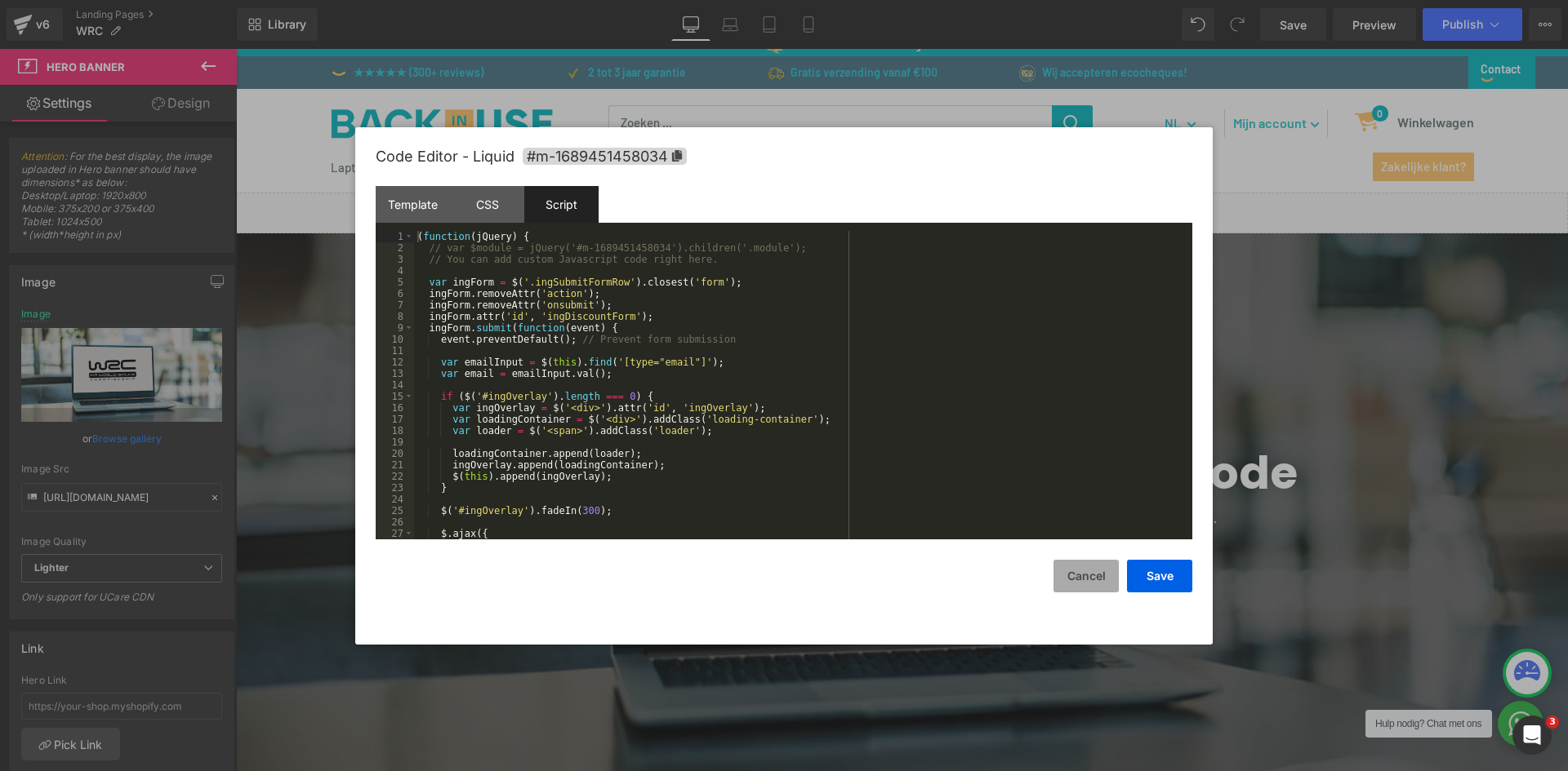
click at [1082, 572] on button "Cancel" at bounding box center [1086, 576] width 65 height 33
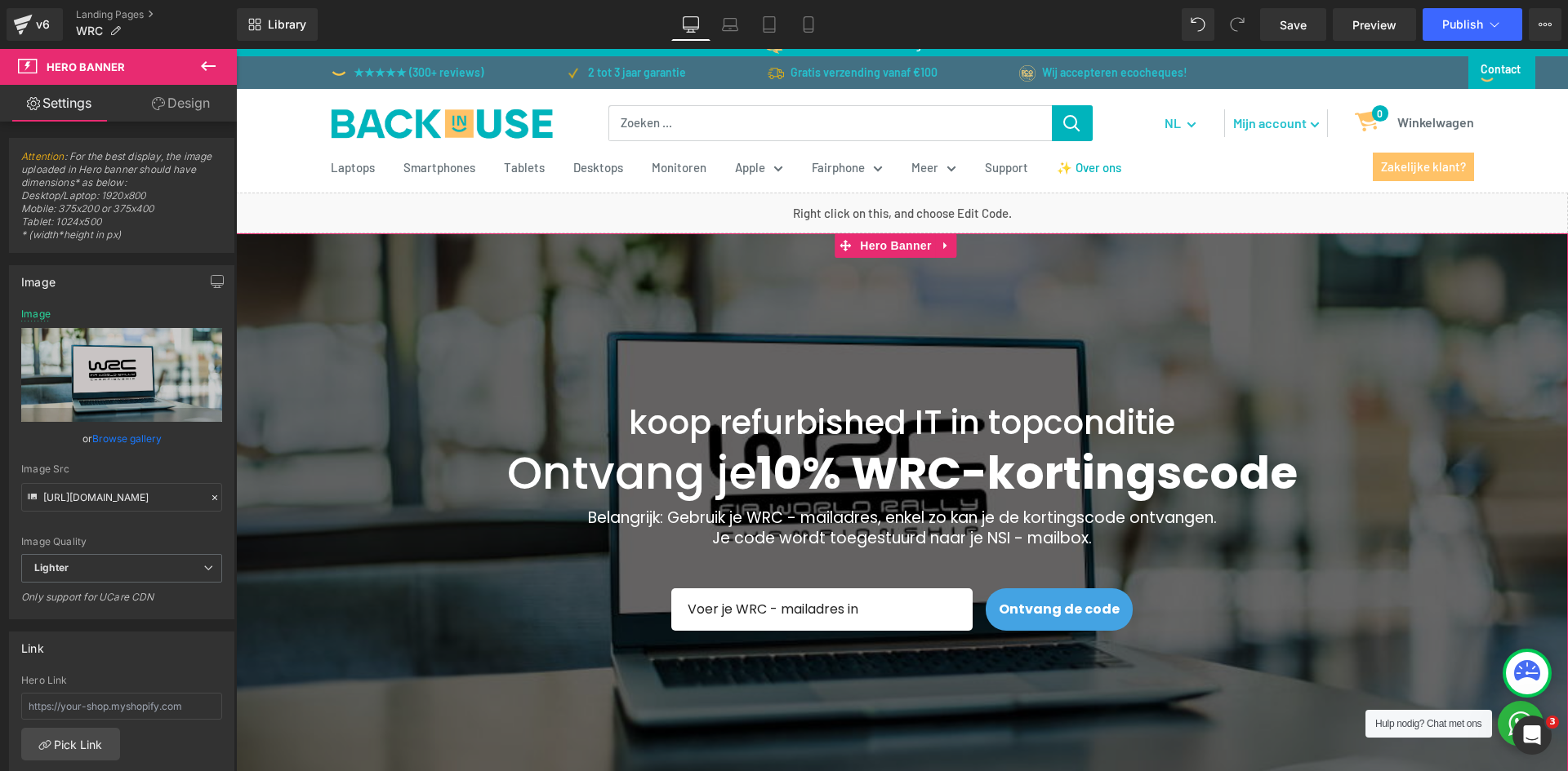
click at [443, 409] on span "koop refurbished IT in topconditie Heading Ontvang je 10% WRC -kortingscode Hea…" at bounding box center [902, 580] width 1332 height 406
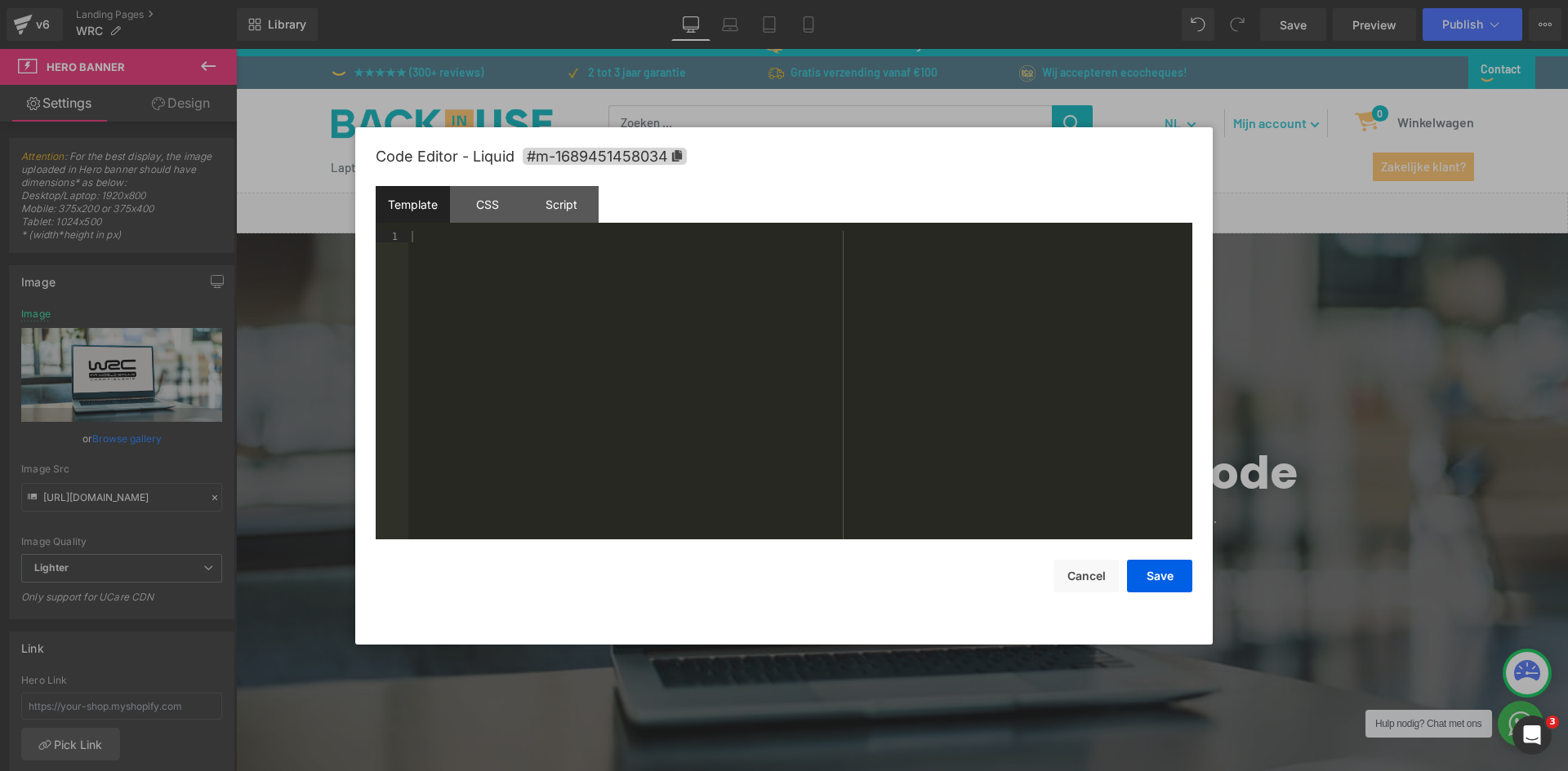
click at [933, 0] on div "Liquid You are previewing how the will restyle your page. You can not edit Elem…" at bounding box center [784, 0] width 1568 height 0
click at [552, 193] on div "Script" at bounding box center [561, 204] width 74 height 37
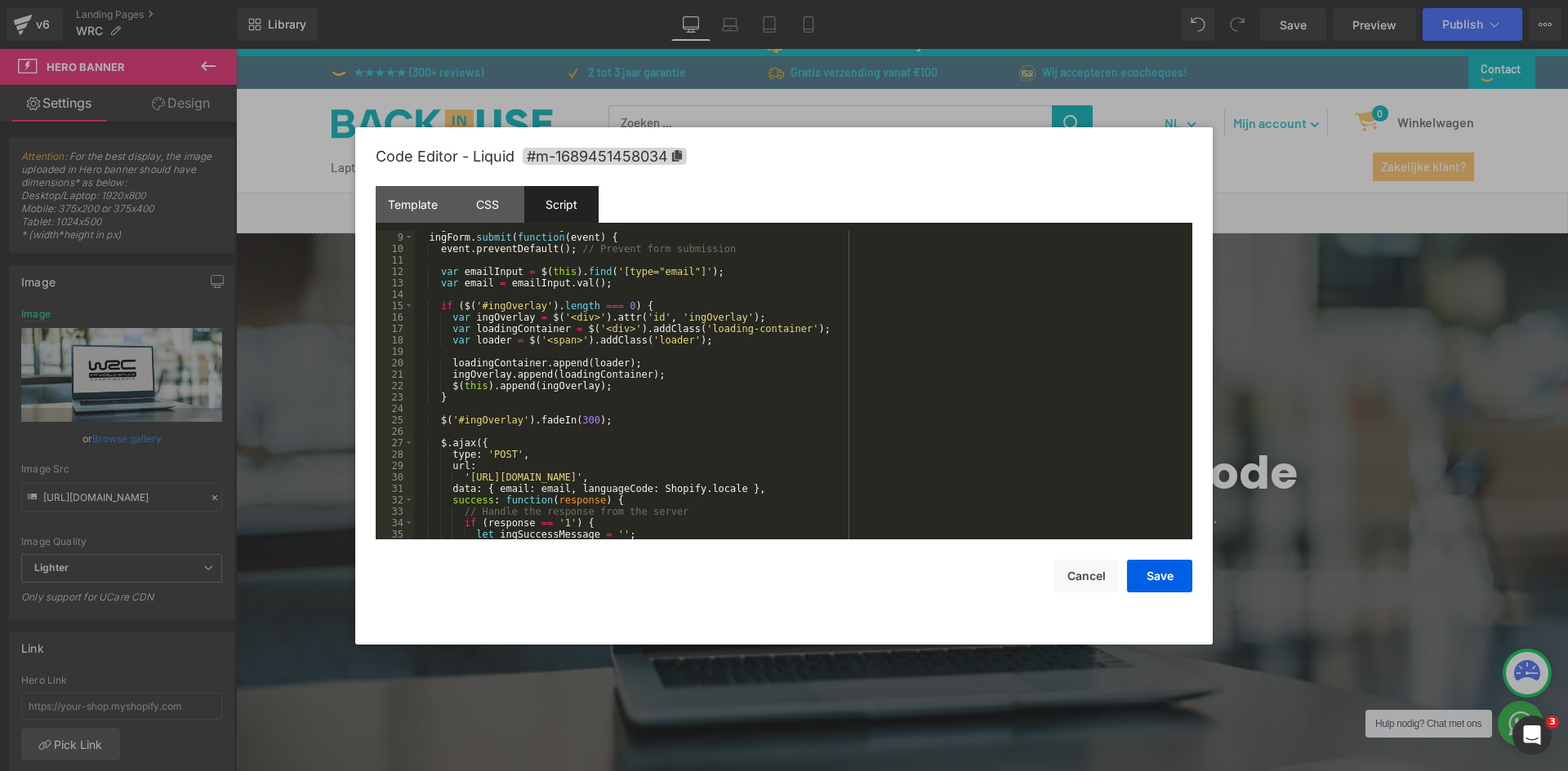
scroll to position [92, 0]
click at [807, 480] on div "ingForm . attr ( 'id' , 'ingDiscountForm' ) ; ingForm . submit ( function ( eve…" at bounding box center [800, 385] width 771 height 331
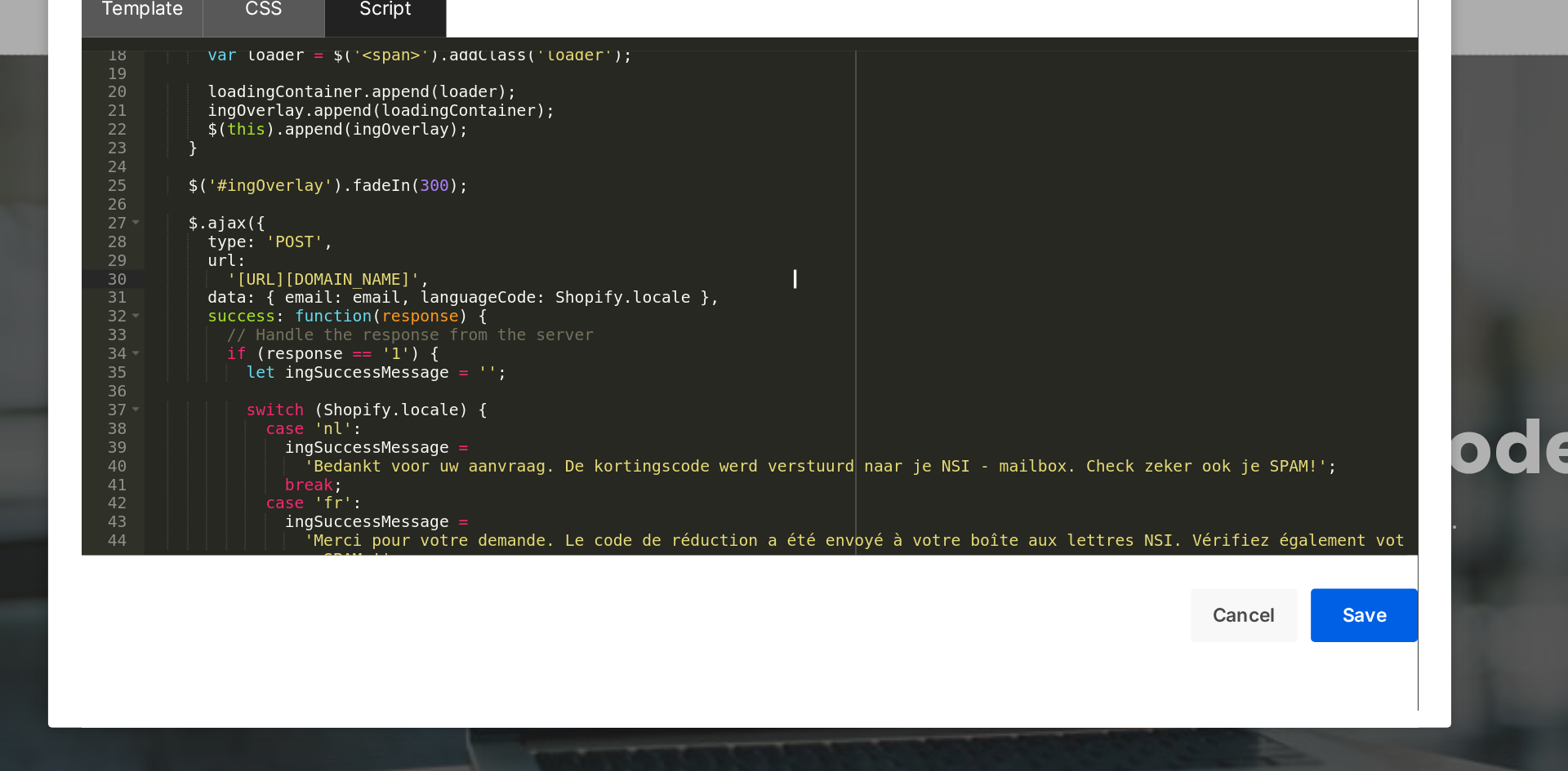
scroll to position [199, 0]
click at [865, 482] on div "var loader = $ ( '<span>' ) . addClass ( 'loader' ) ; loadingContainer . append…" at bounding box center [800, 398] width 771 height 343
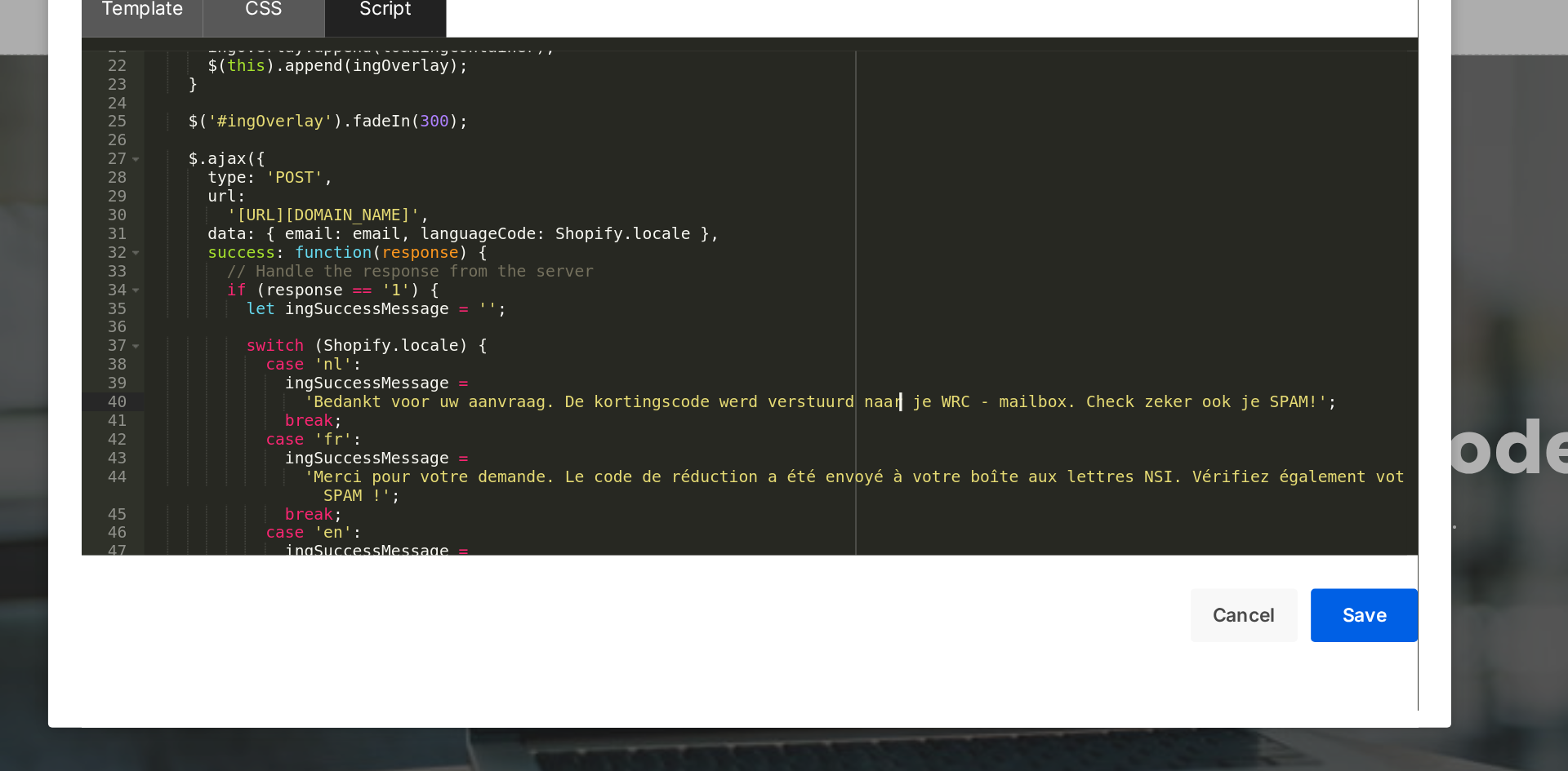
scroll to position [237, 0]
click at [980, 490] on div "ingOverlay . append ( loadingContainer ) ; $ ( this ) . append ( ingOverlay ) ;…" at bounding box center [800, 388] width 771 height 331
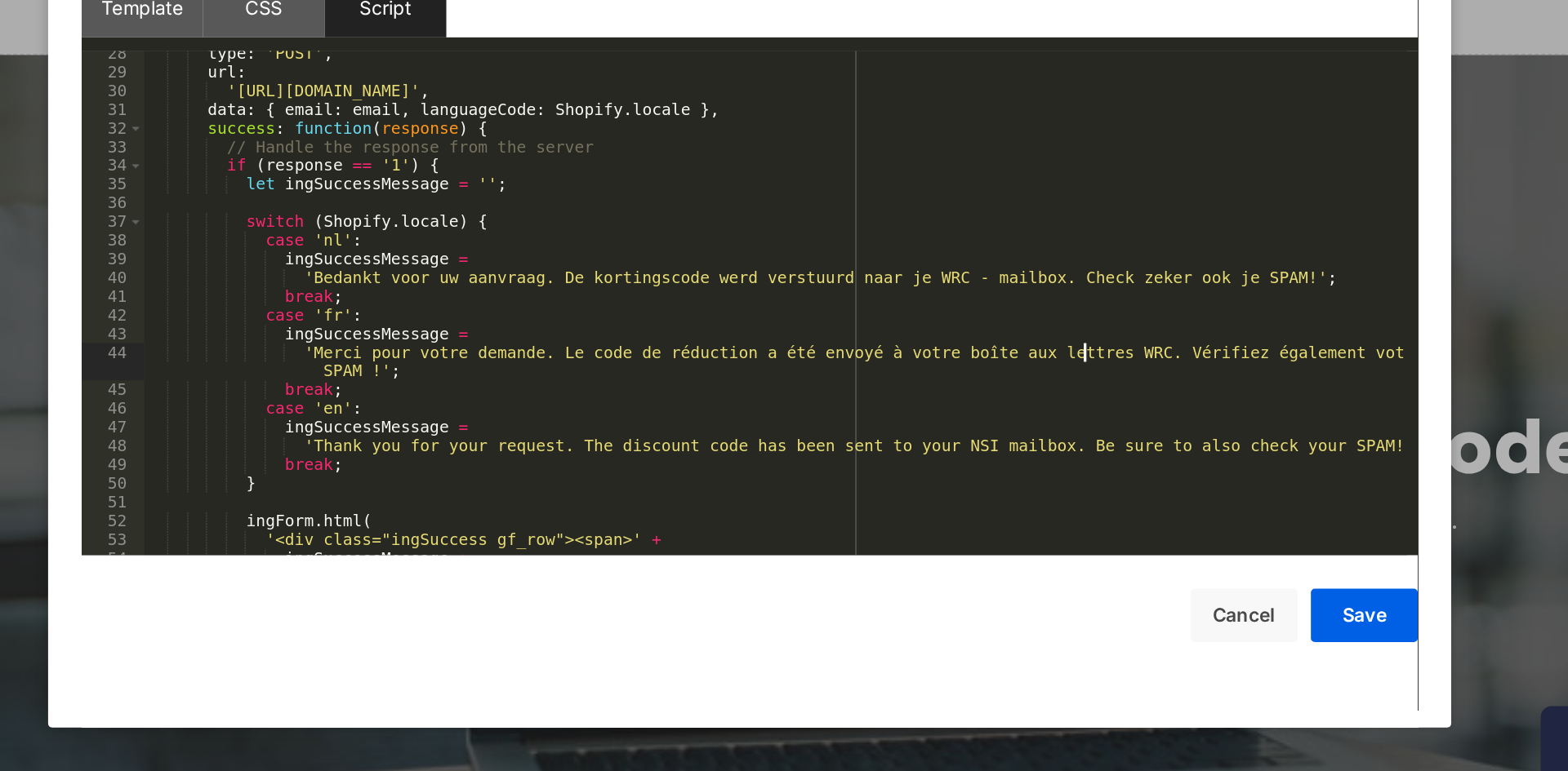
scroll to position [316, 0]
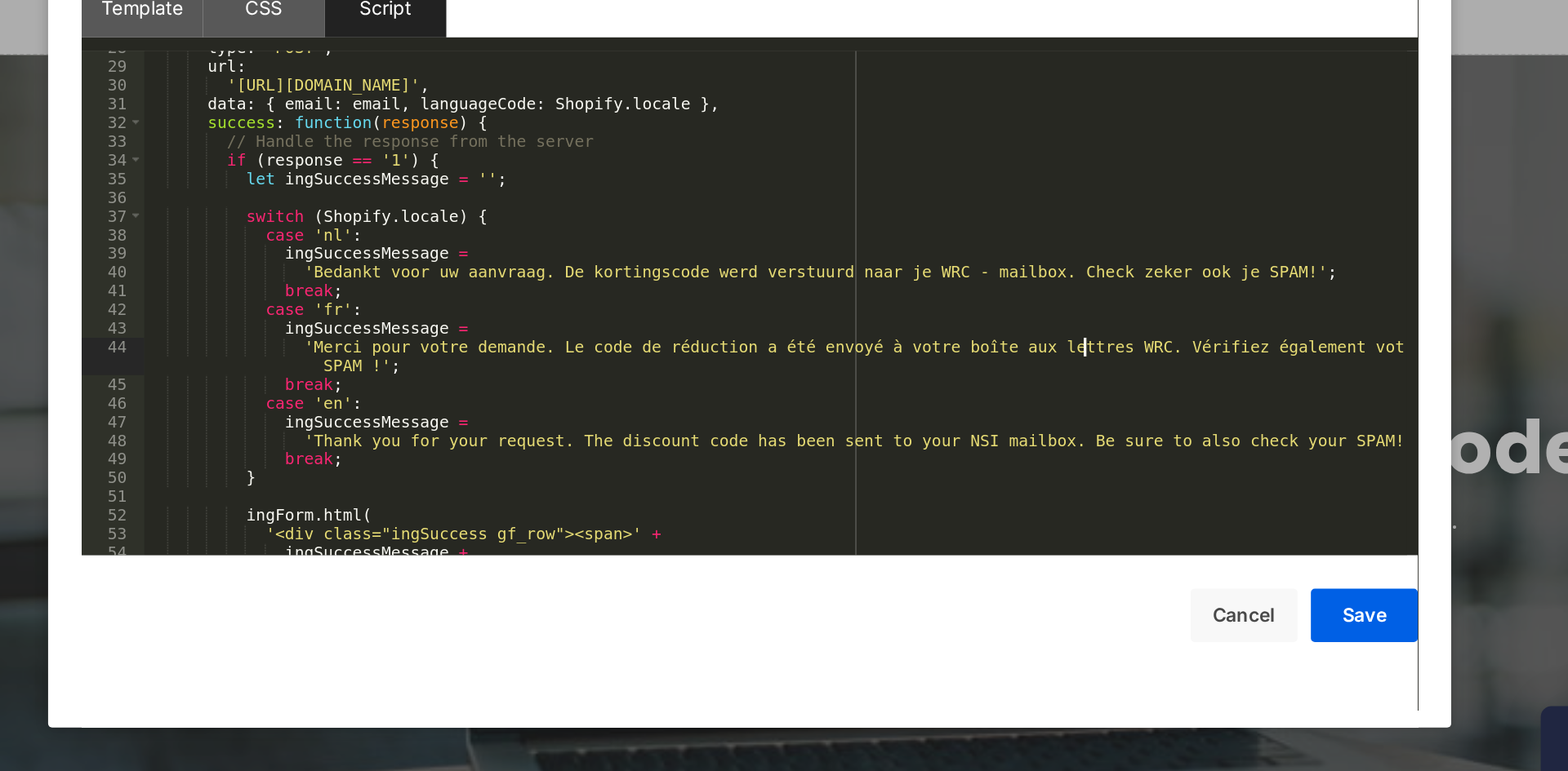
click at [885, 470] on div "type : 'POST' , url : '[URL][DOMAIN_NAME]' , data : { email : email , languageC…" at bounding box center [800, 389] width 771 height 331
click at [1141, 573] on button "Save" at bounding box center [1160, 576] width 65 height 33
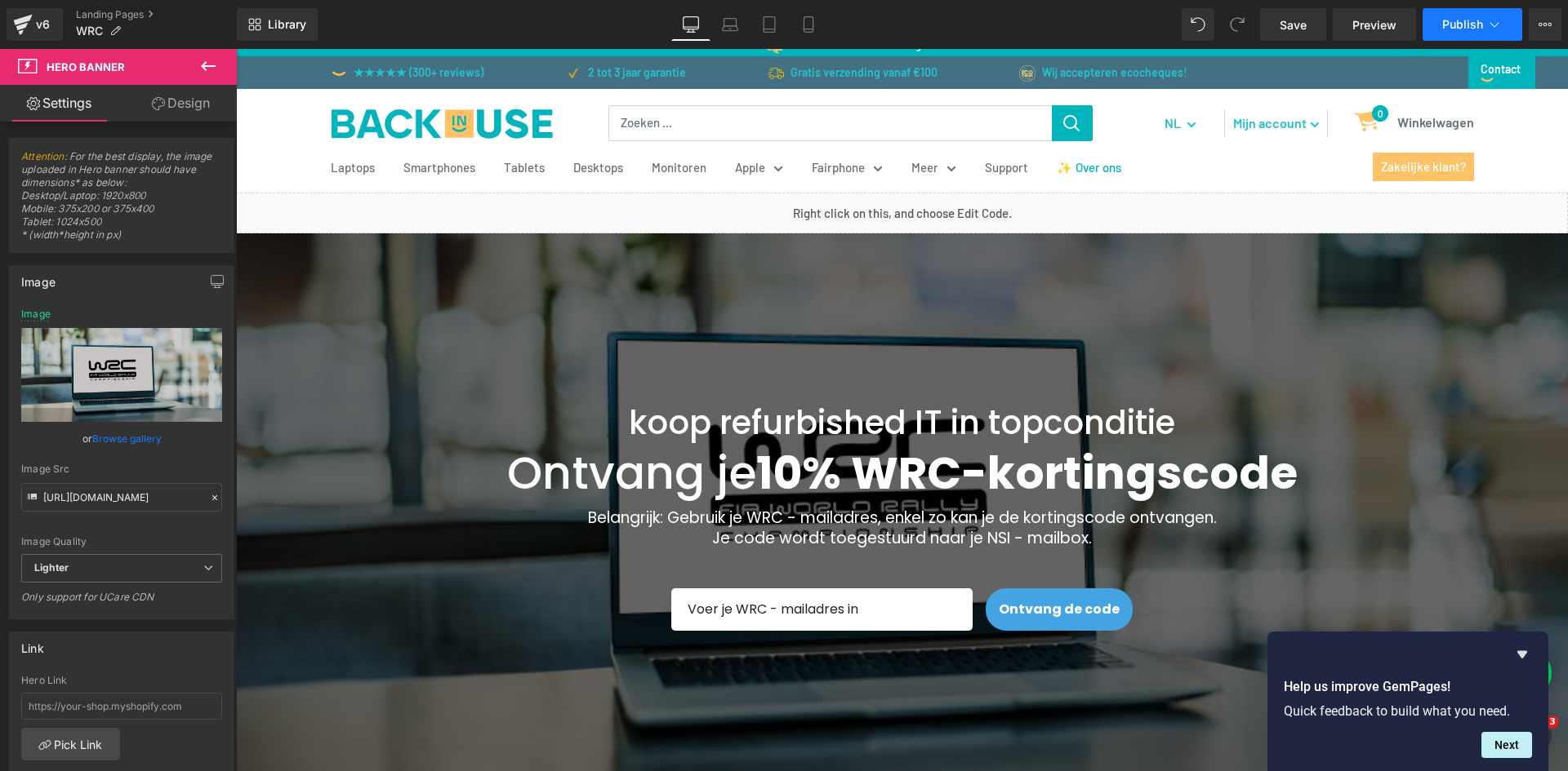
click at [1457, 13] on button "Publish" at bounding box center [1472, 24] width 99 height 33
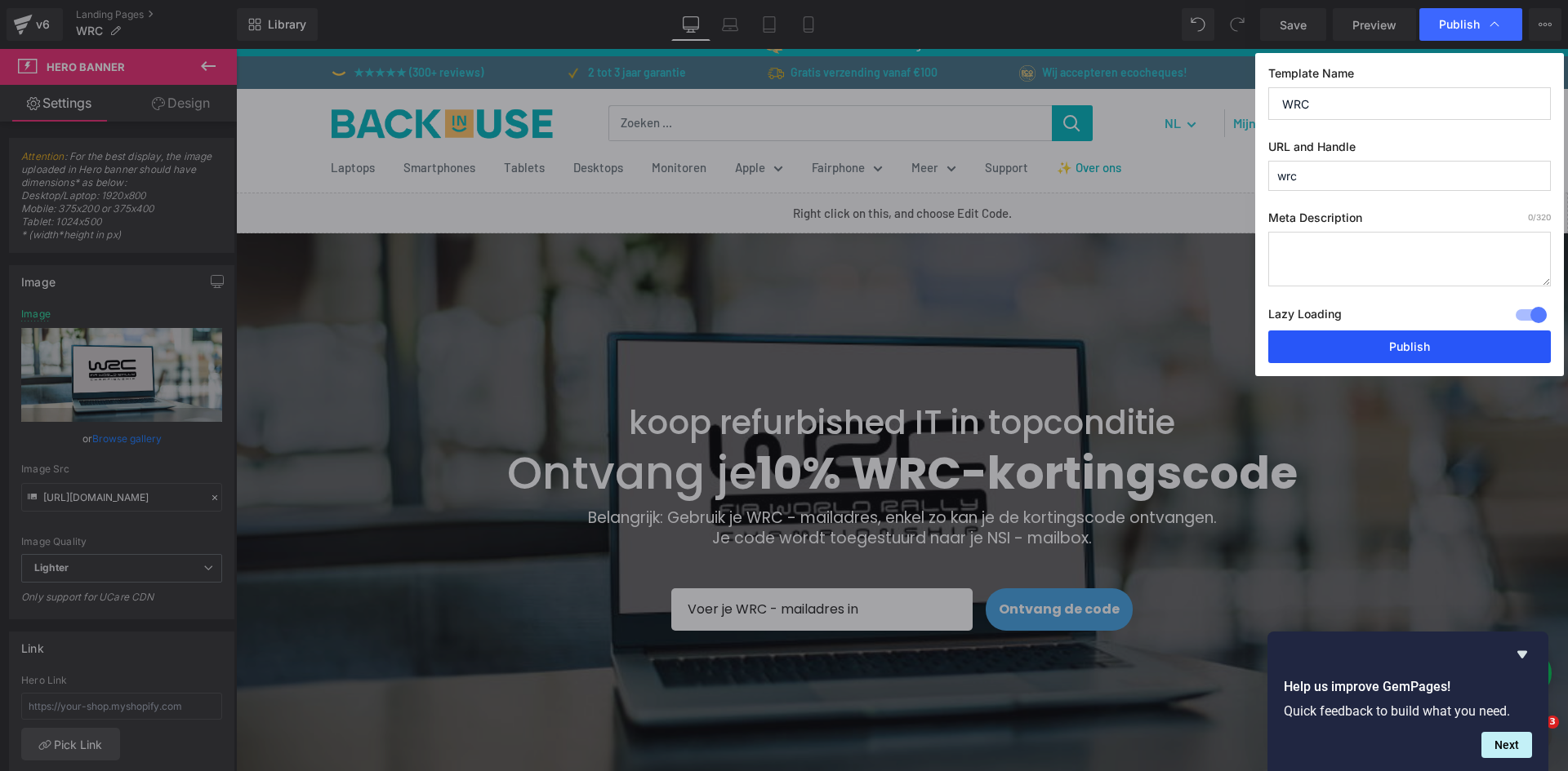
click at [1393, 354] on button "Publish" at bounding box center [1409, 346] width 282 height 33
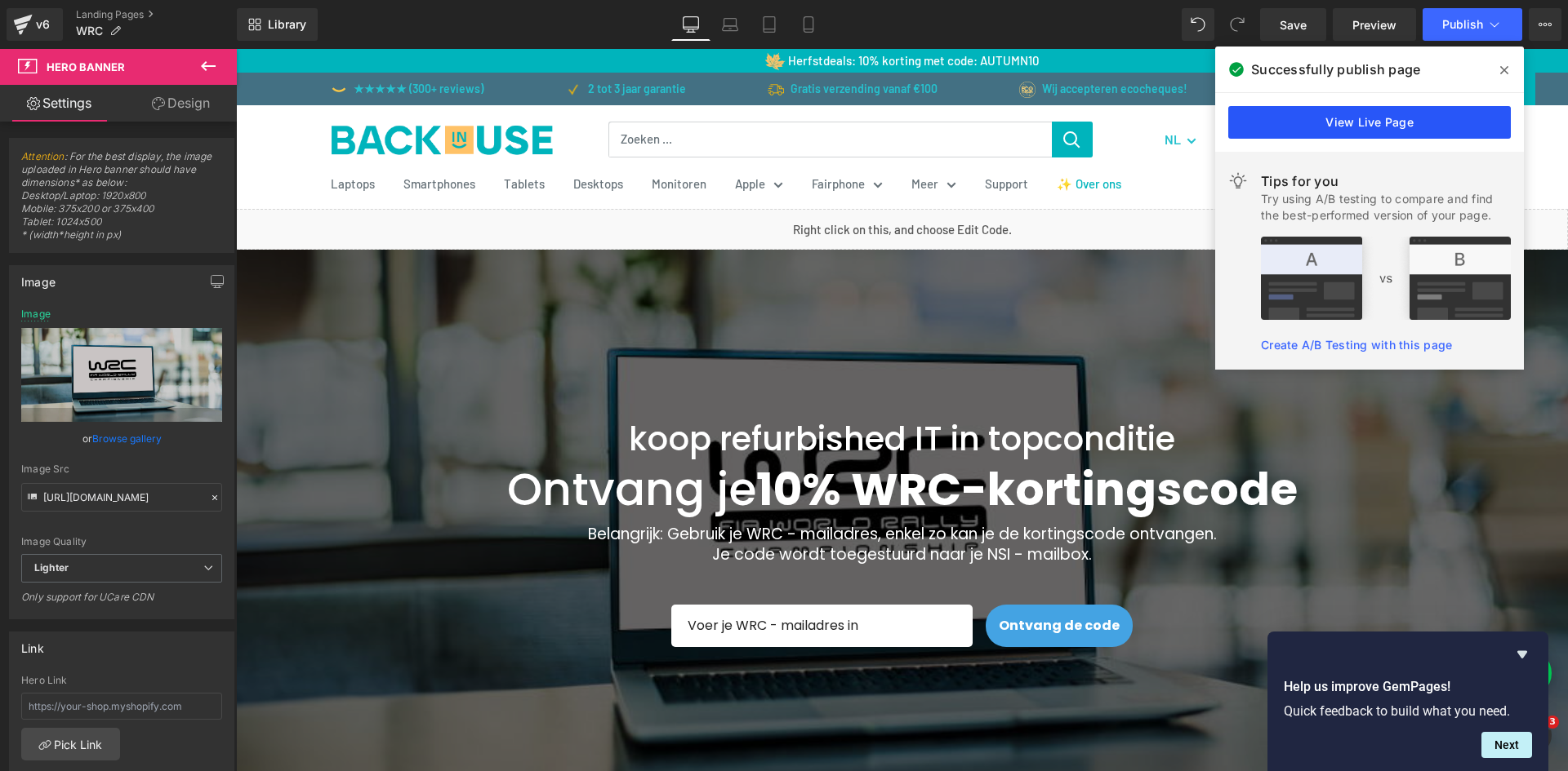
click at [1361, 137] on link "View Live Page" at bounding box center [1369, 122] width 282 height 33
